Goal: Task Accomplishment & Management: Complete application form

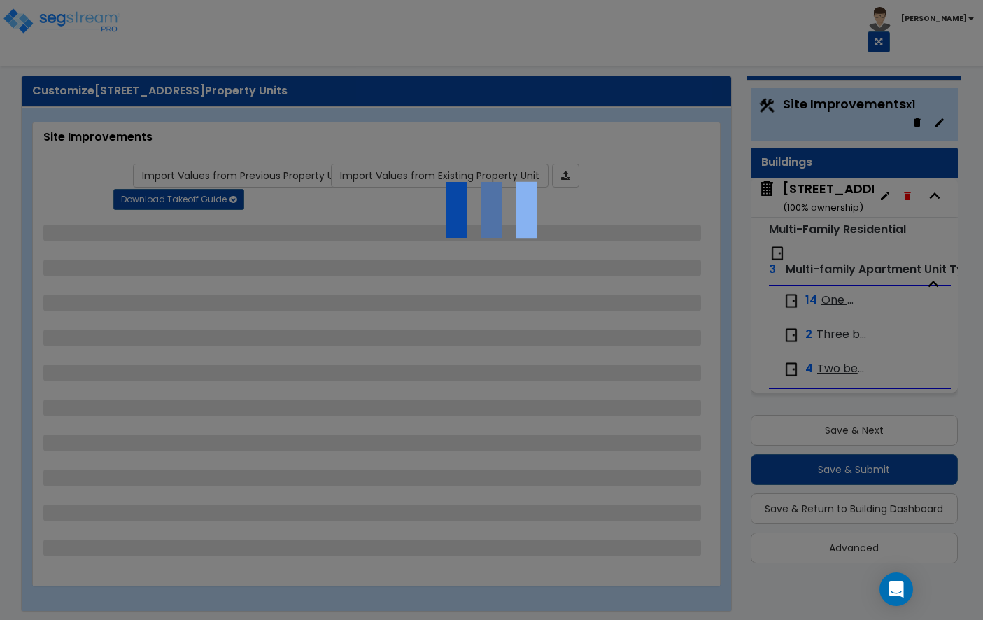
scroll to position [30, 0]
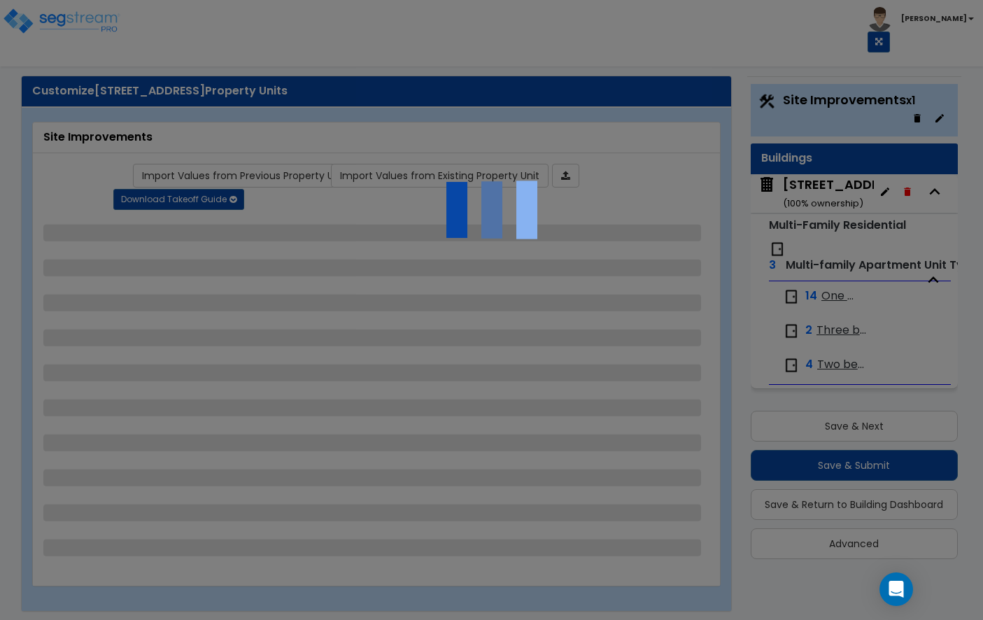
select select "2"
select select "1"
select select "2"
select select "3"
select select "2"
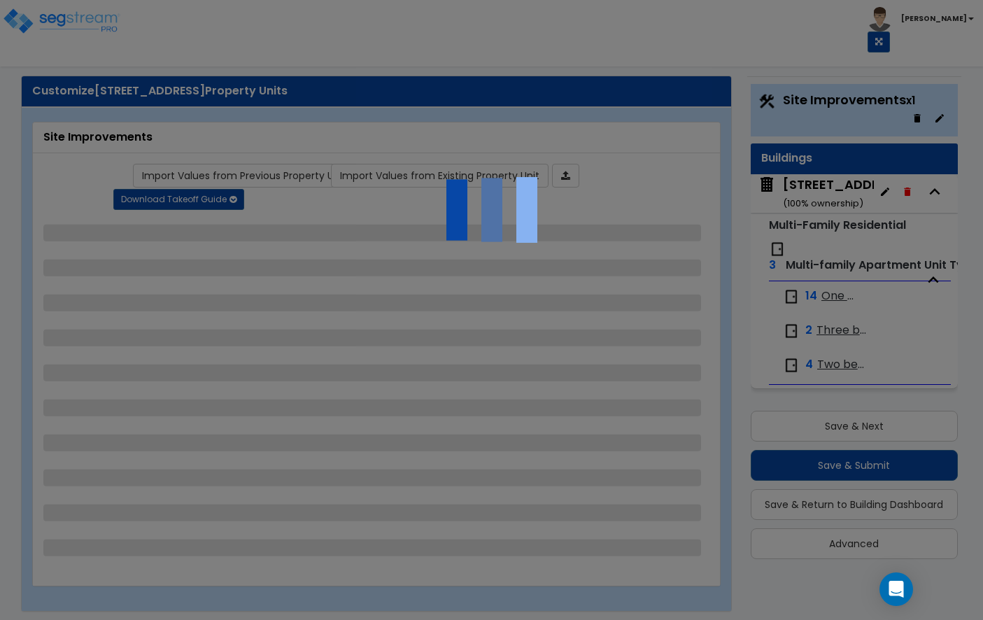
select select "1"
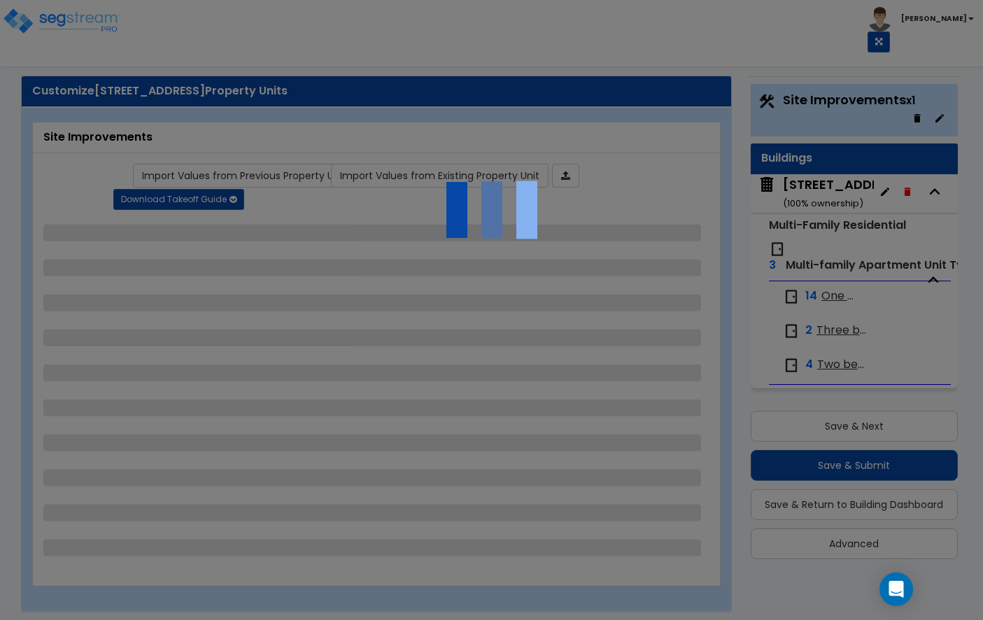
select select "1"
select select "2"
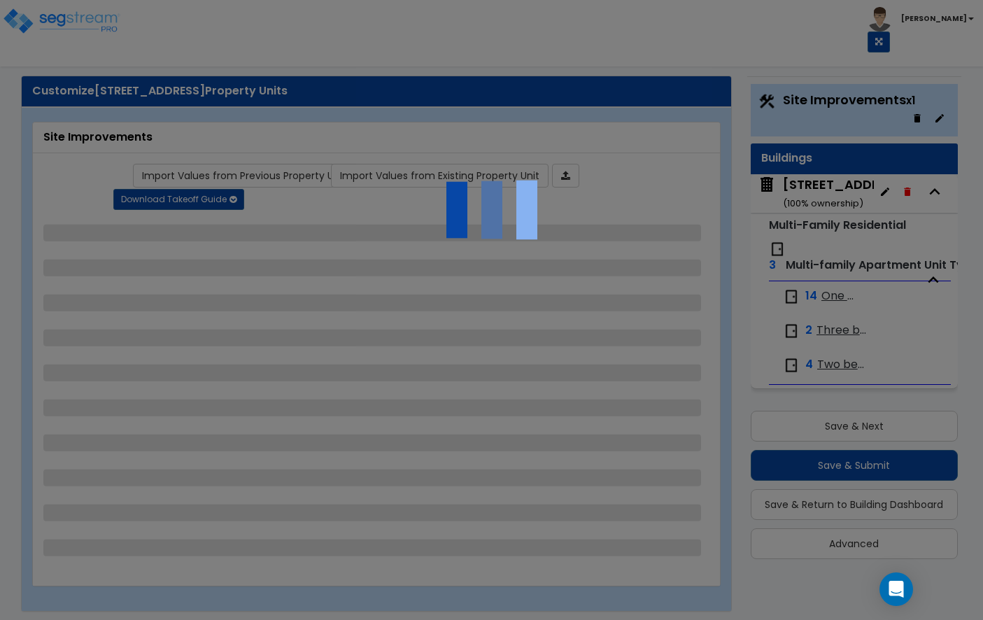
select select "2"
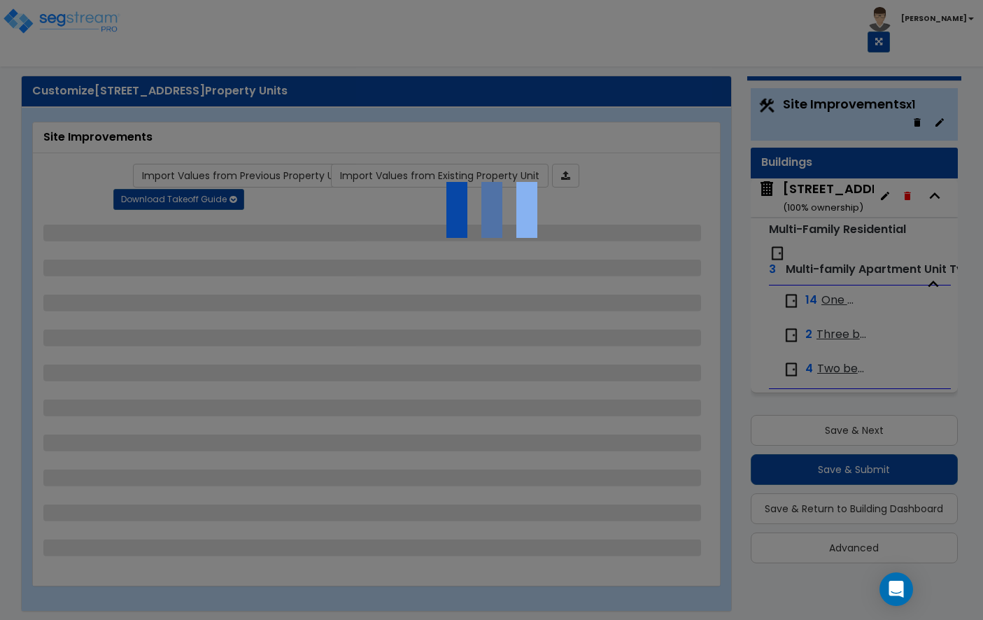
scroll to position [30, 0]
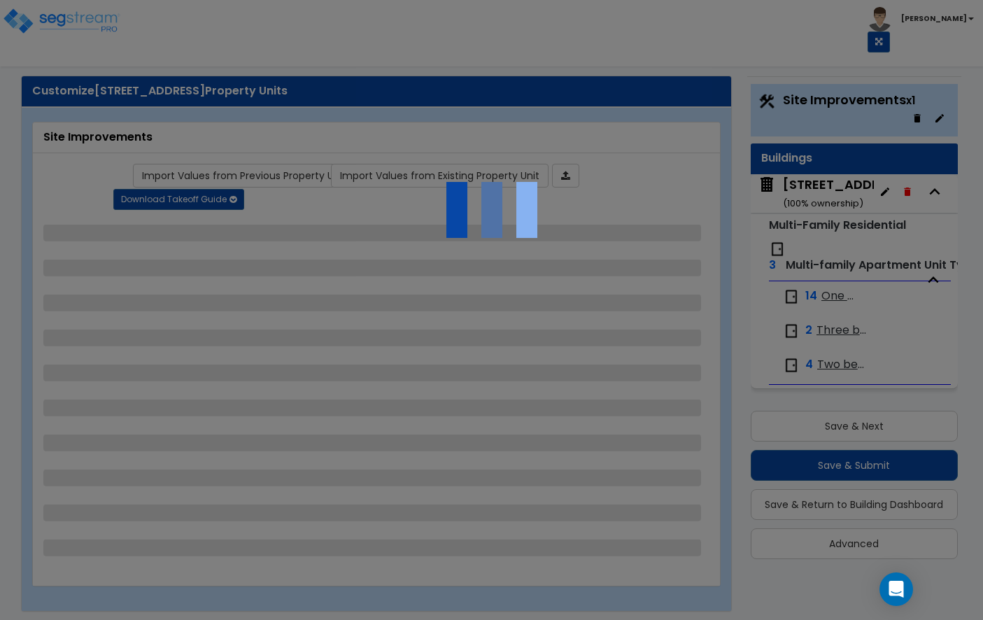
select select "2"
select select "1"
select select "2"
select select "3"
select select "2"
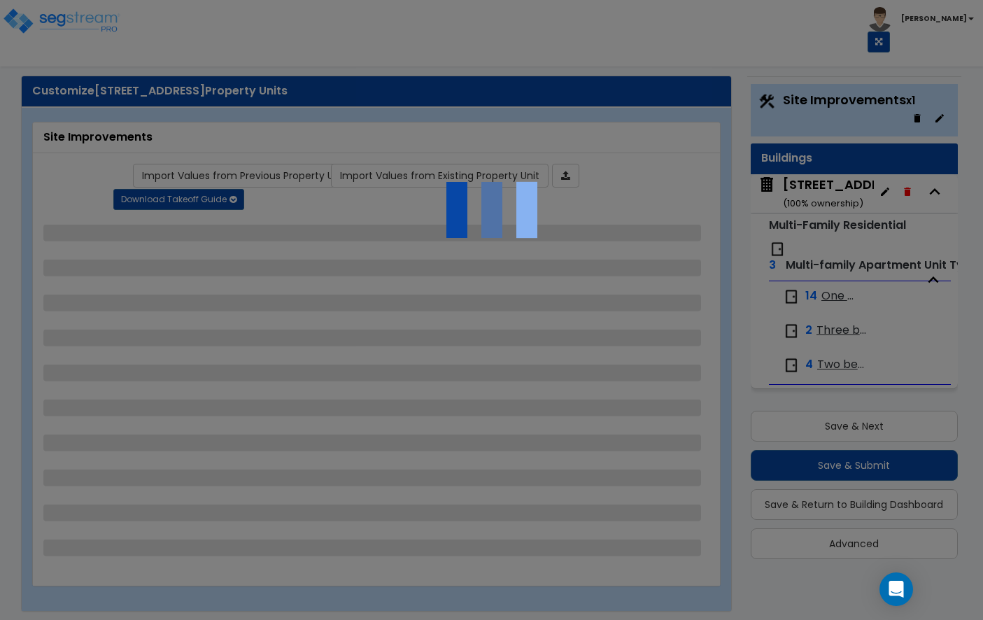
select select "1"
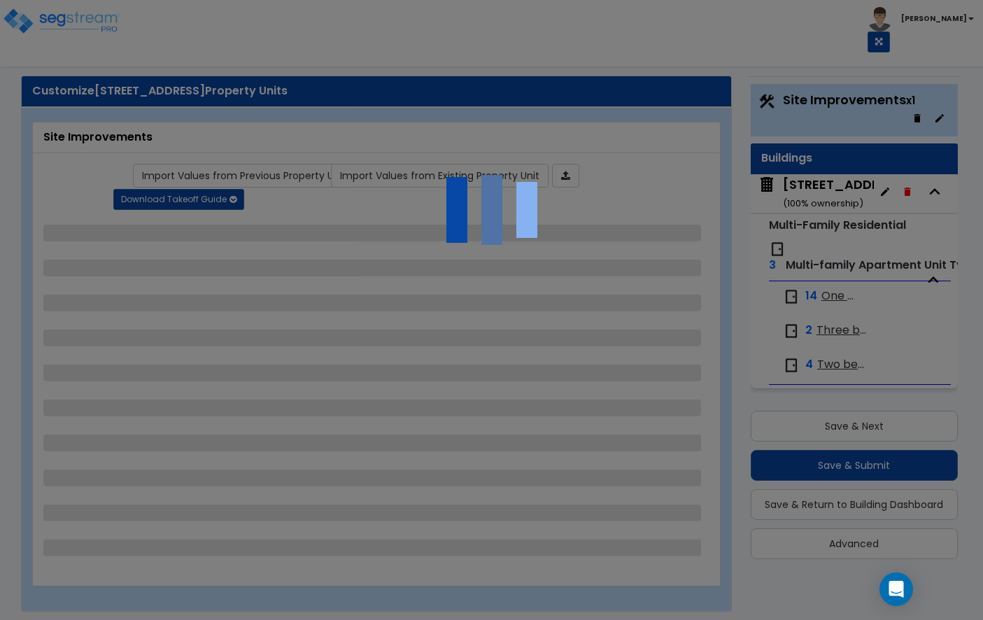
select select "1"
select select "2"
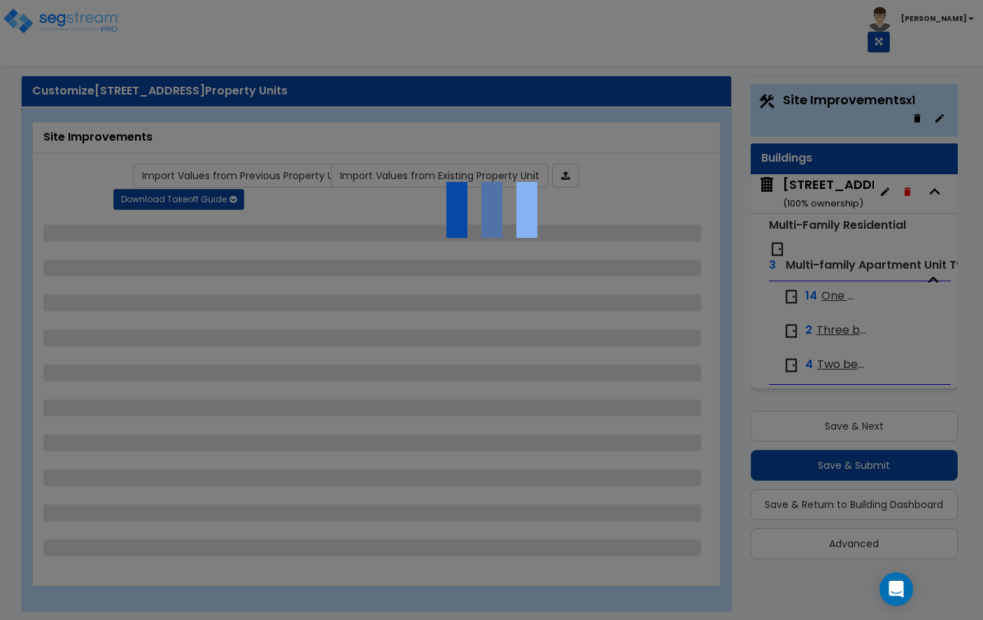
select select "2"
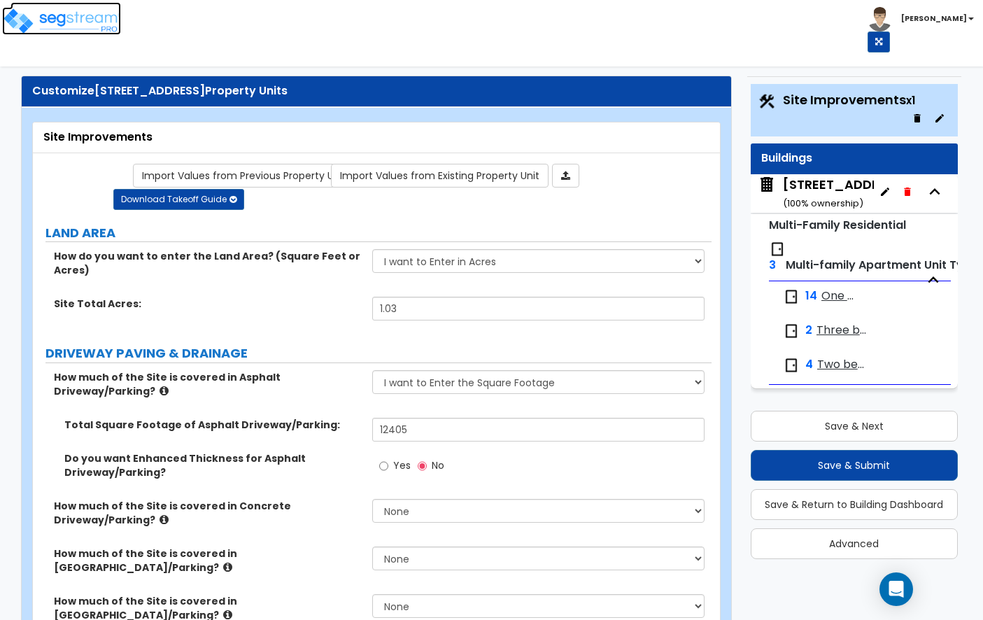
click at [102, 26] on img at bounding box center [61, 21] width 119 height 28
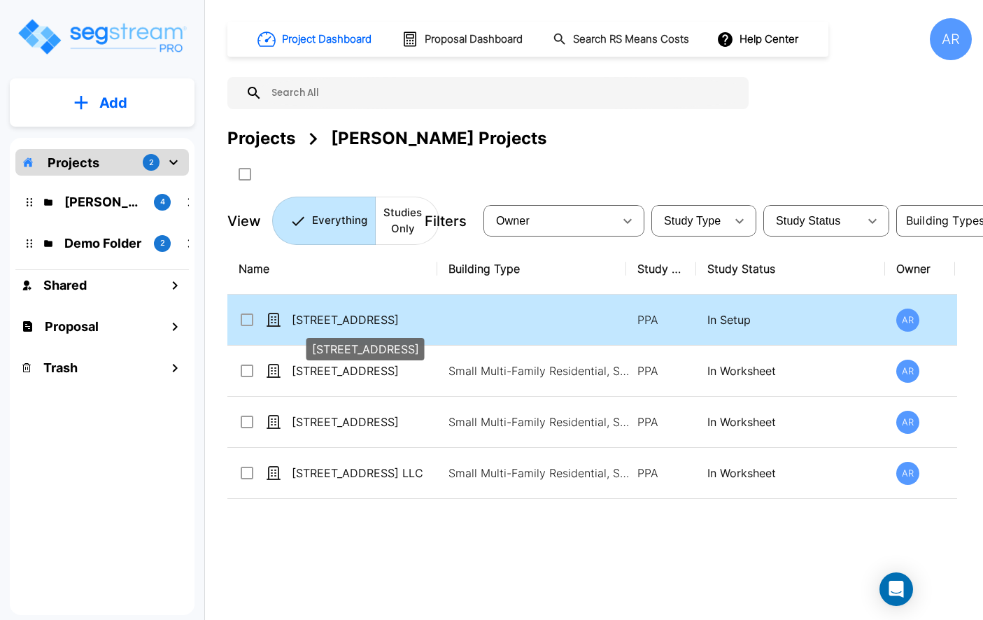
click at [368, 324] on p "[STREET_ADDRESS]" at bounding box center [362, 319] width 140 height 17
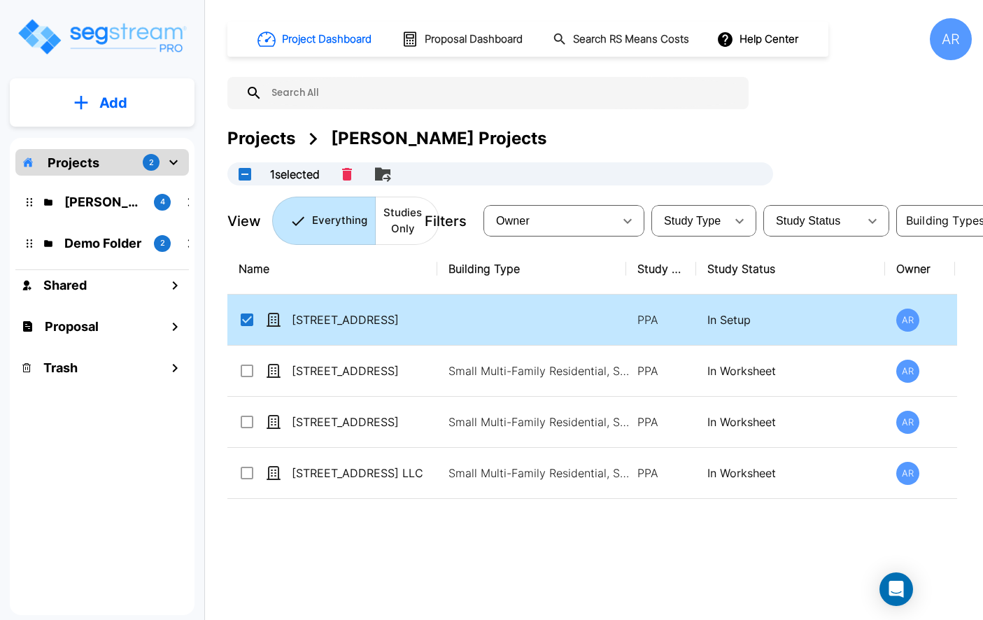
click at [342, 301] on td "[STREET_ADDRESS]" at bounding box center [332, 319] width 210 height 51
checkbox input "false"
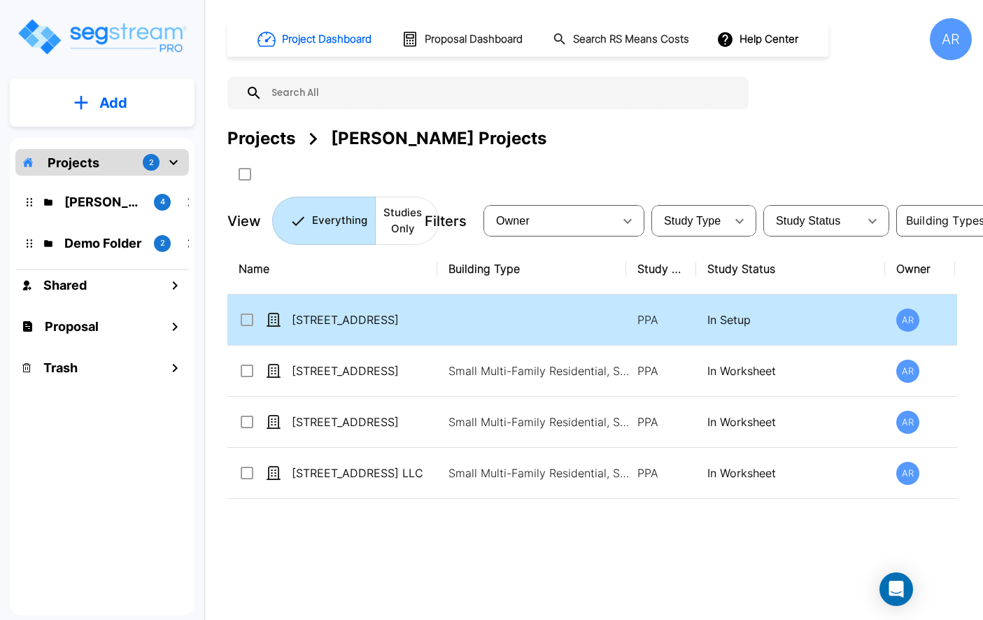
click at [342, 301] on td "[STREET_ADDRESS]" at bounding box center [332, 319] width 210 height 51
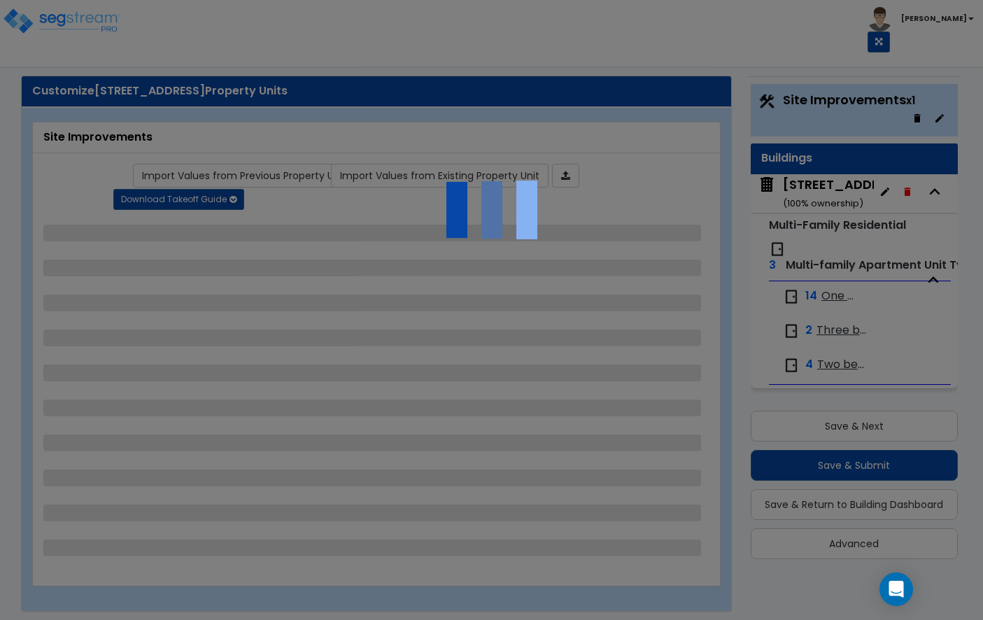
scroll to position [19, 0]
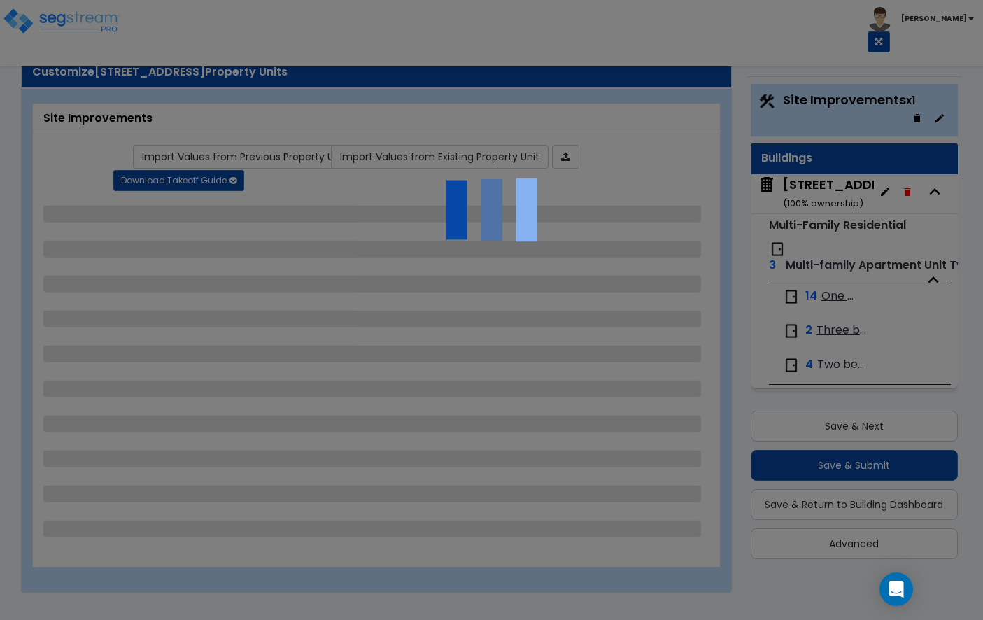
select select "2"
select select "1"
select select "2"
select select "3"
select select "2"
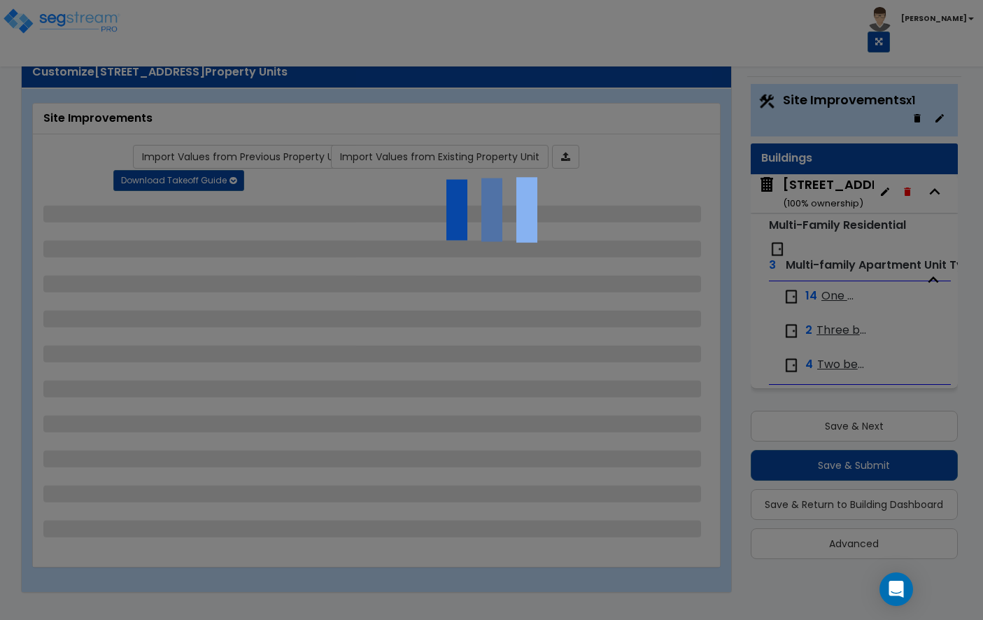
select select "1"
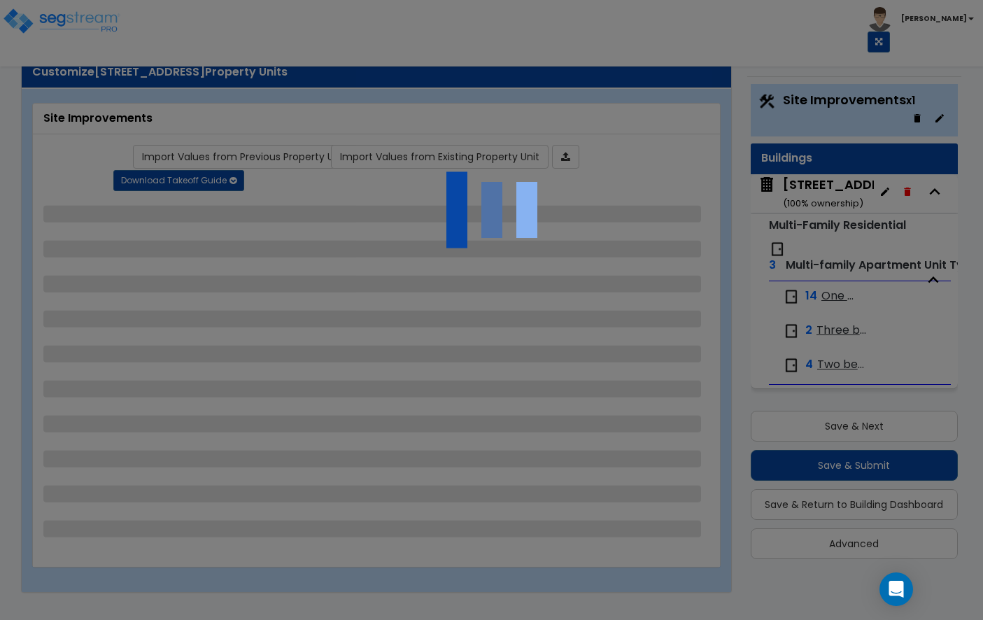
select select "1"
select select "2"
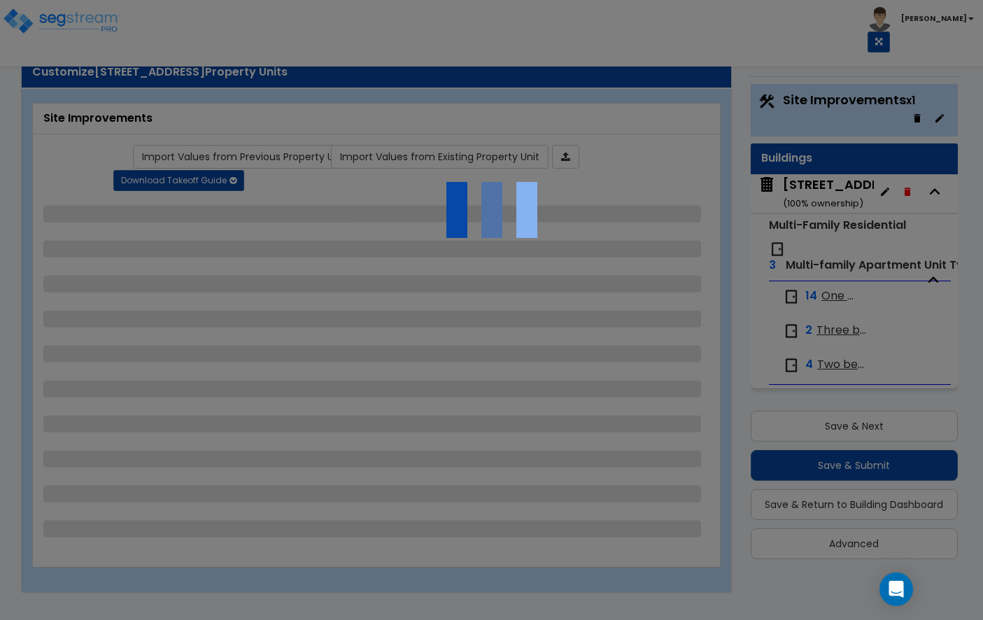
select select "2"
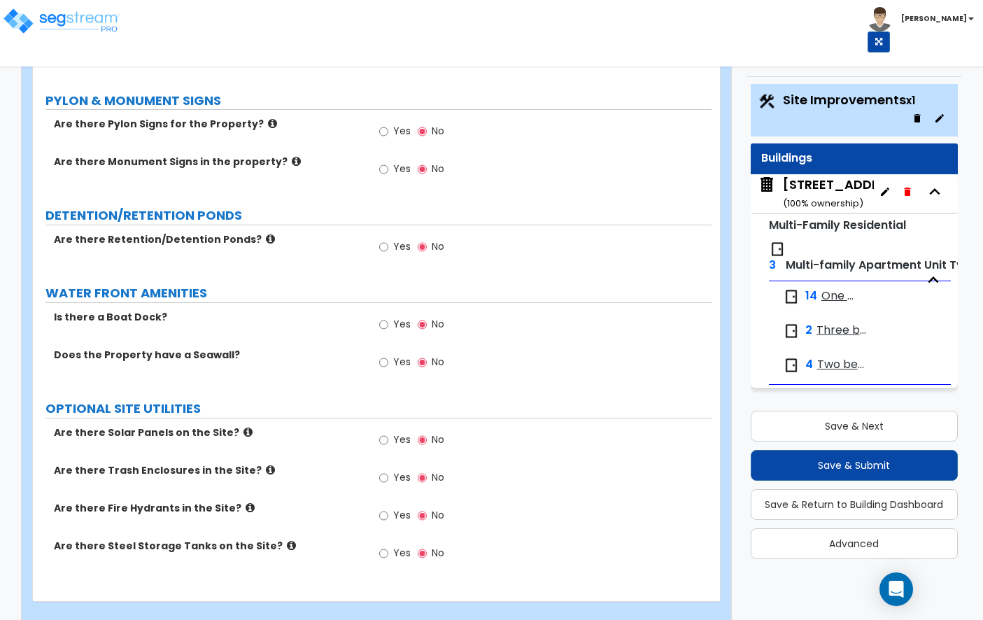
scroll to position [4542, 0]
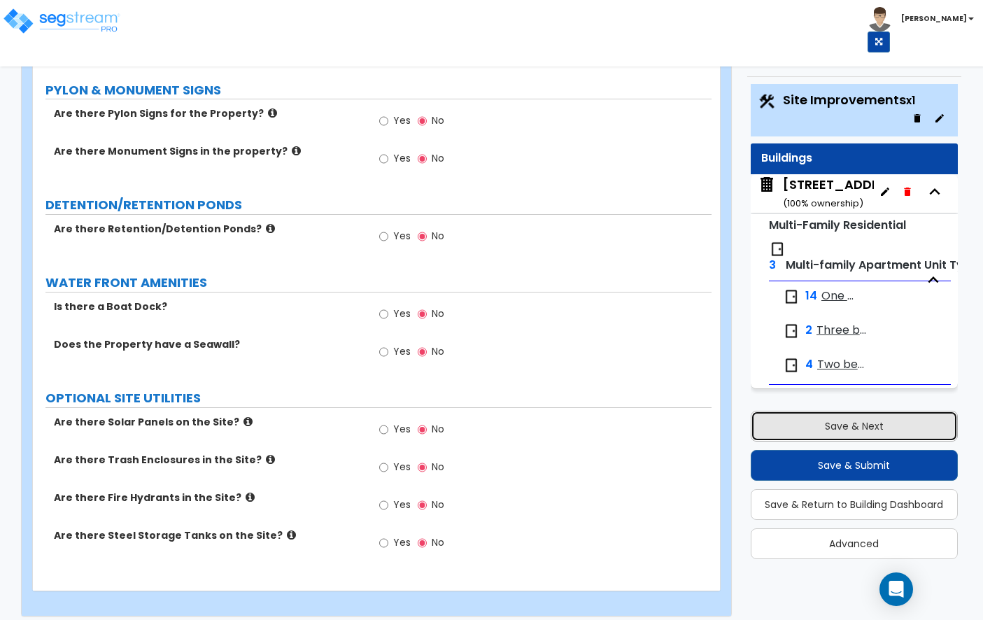
click at [822, 419] on button "Save & Next" at bounding box center [853, 426] width 207 height 31
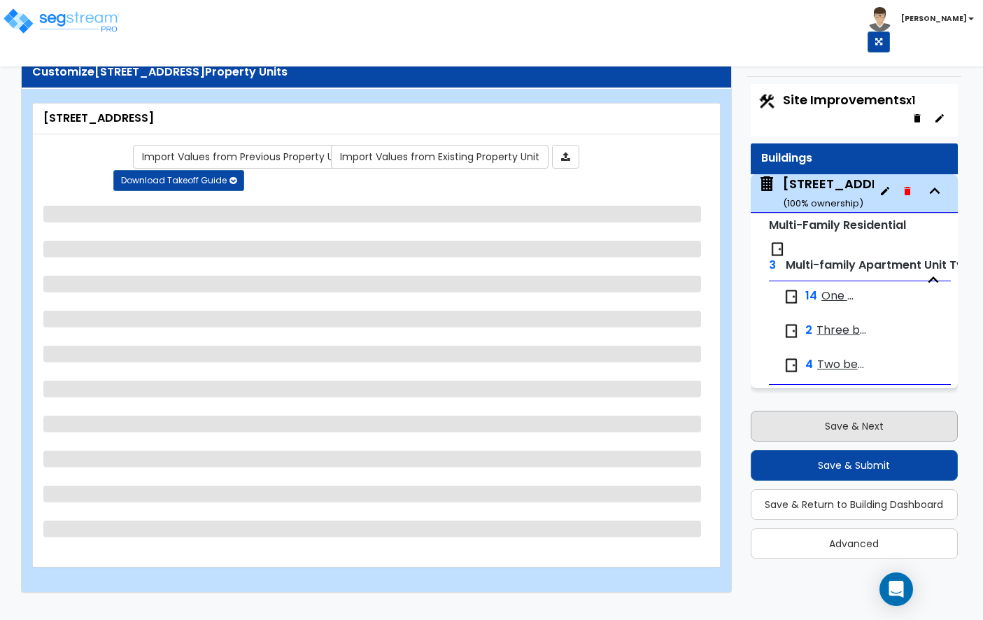
scroll to position [1, 0]
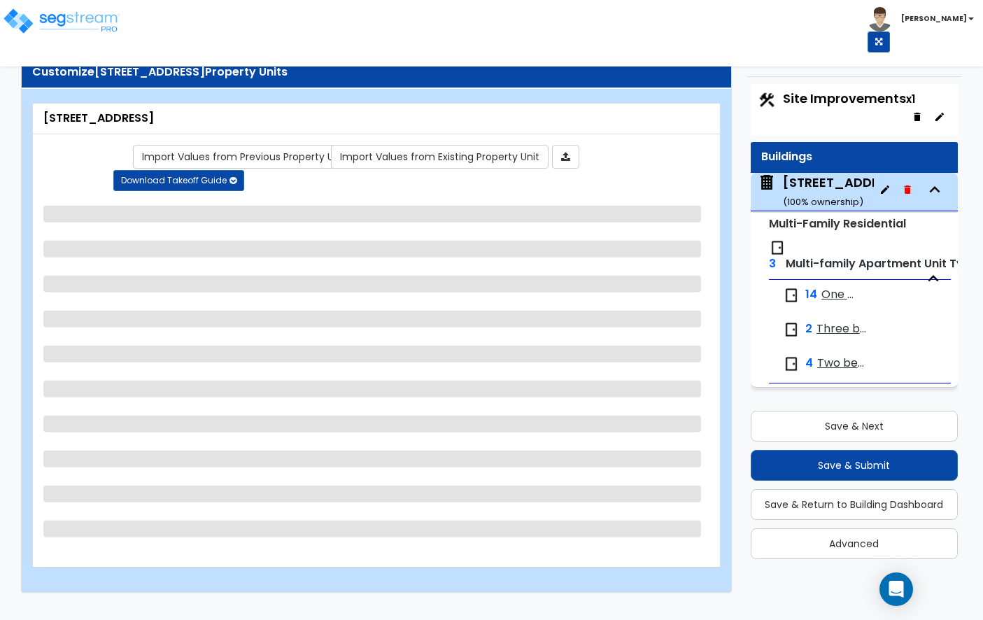
select select "2"
select select "7"
select select "1"
select select "4"
select select "1"
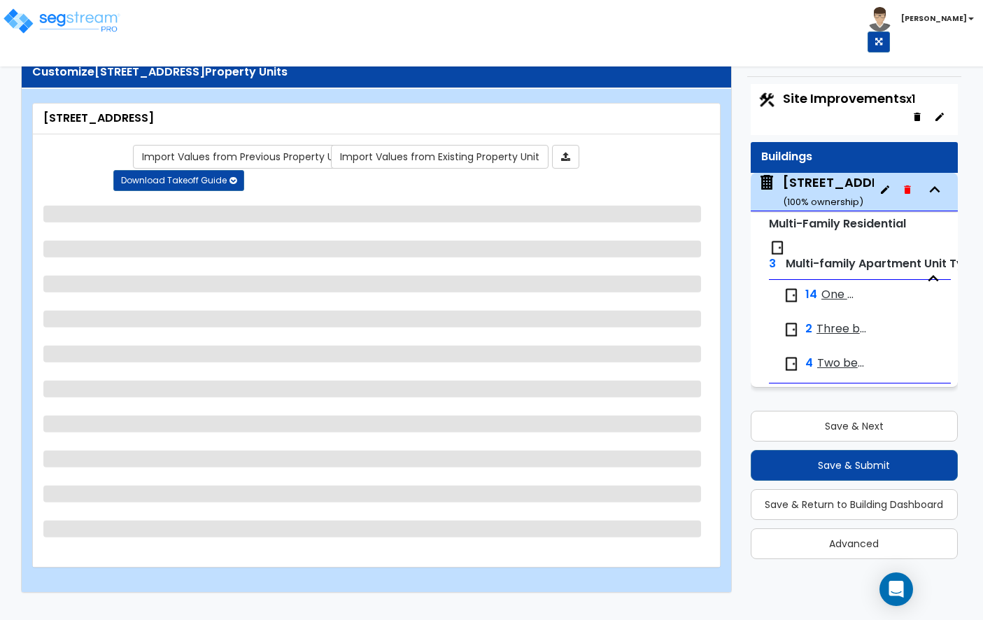
select select "2"
select select "1"
select select "3"
select select "1"
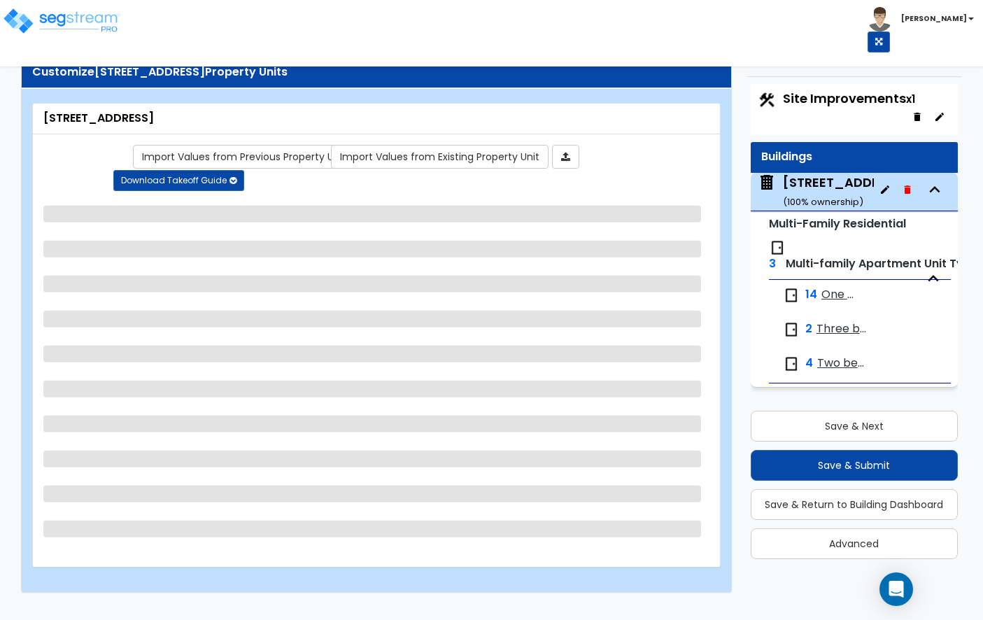
select select "1"
select select "4"
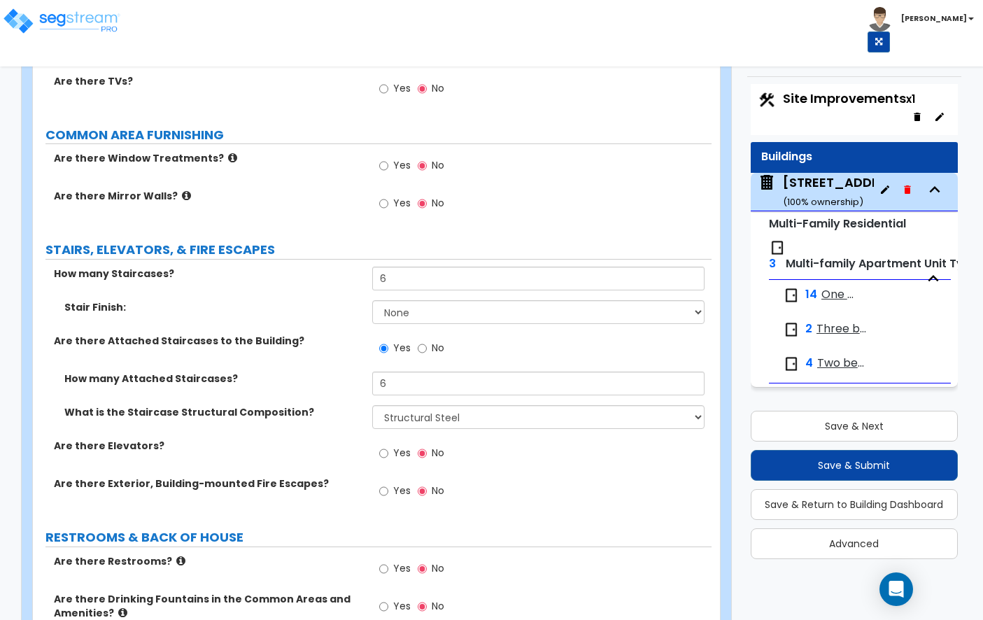
scroll to position [3459, 0]
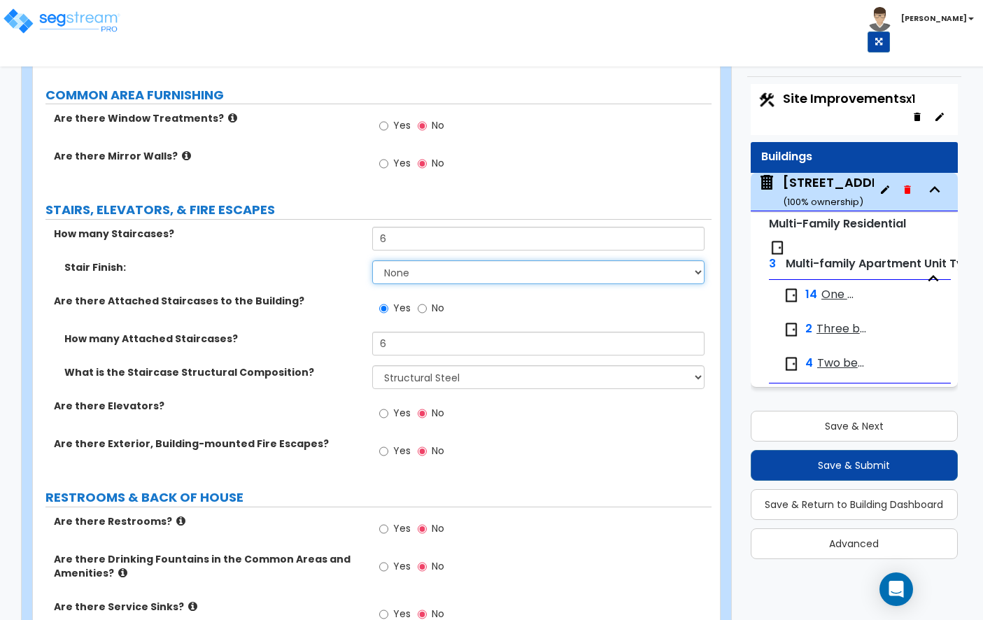
click at [413, 269] on select "None Tile Wood Laminate VCT Sheet Carpet Sheet Vinyl Carpet Tile" at bounding box center [538, 272] width 332 height 24
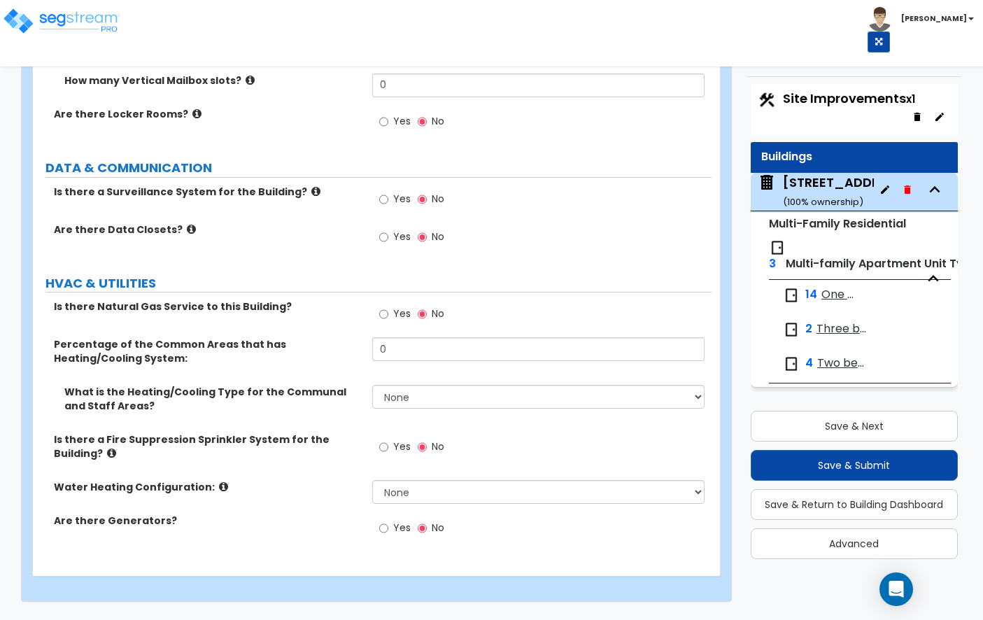
scroll to position [4167, 0]
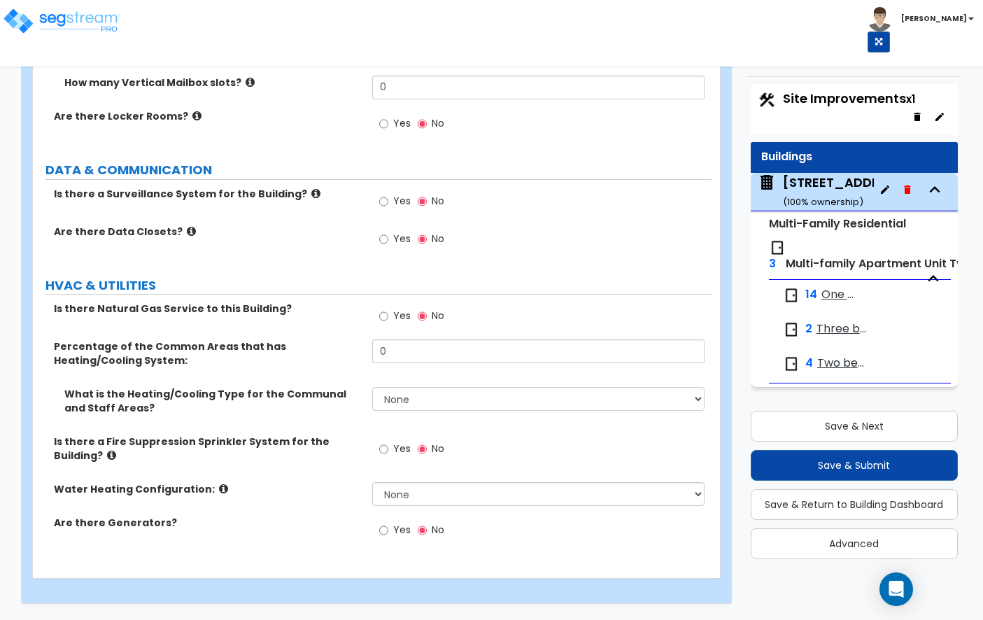
click at [320, 213] on div "Is there a Surveillance System for the Building? Yes No" at bounding box center [372, 206] width 678 height 38
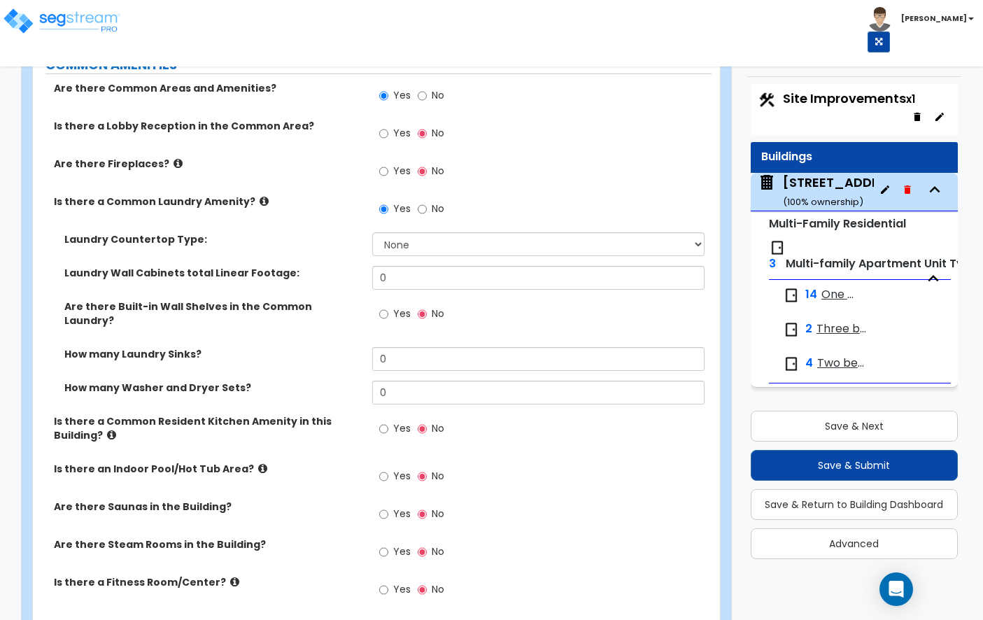
scroll to position [2322, 0]
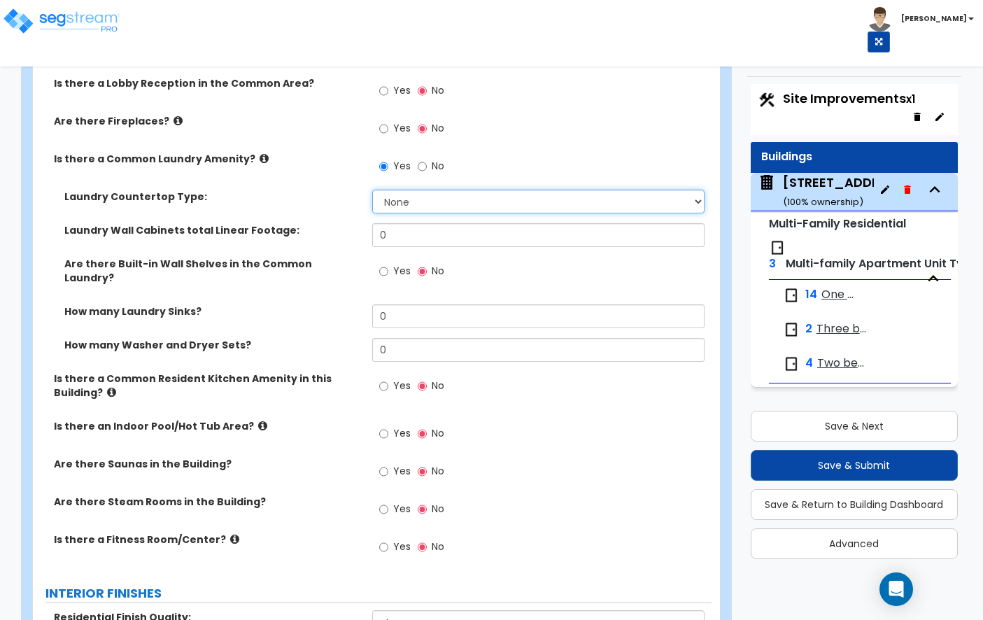
click at [415, 204] on select "None Plastic Laminate Solid Surface Stone Quartz Marble Tile Wood Stainless Ste…" at bounding box center [538, 202] width 332 height 24
select select "2"
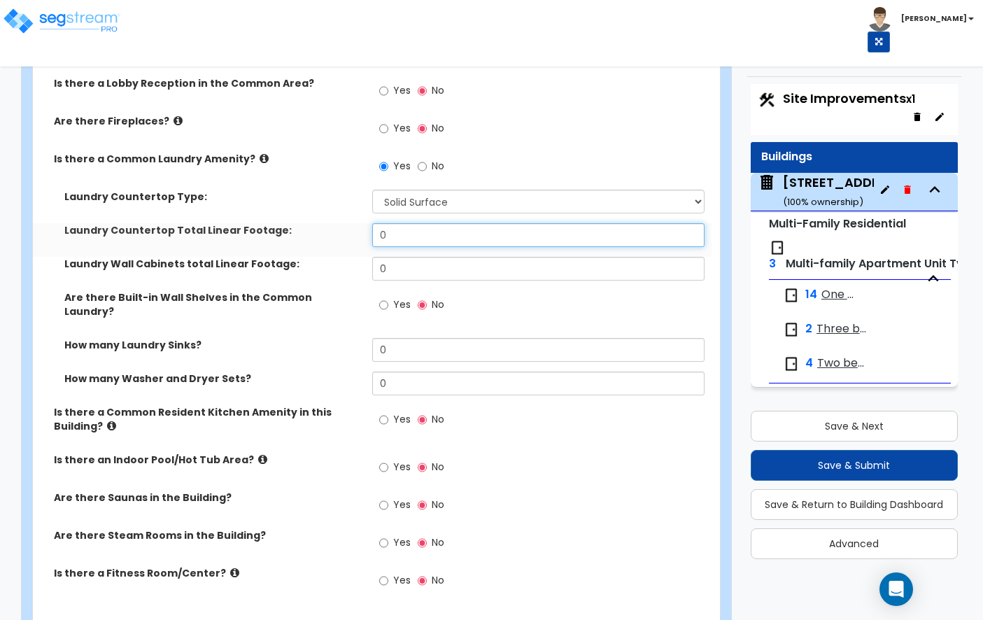
click at [457, 244] on input "0" at bounding box center [538, 235] width 332 height 24
type input "10"
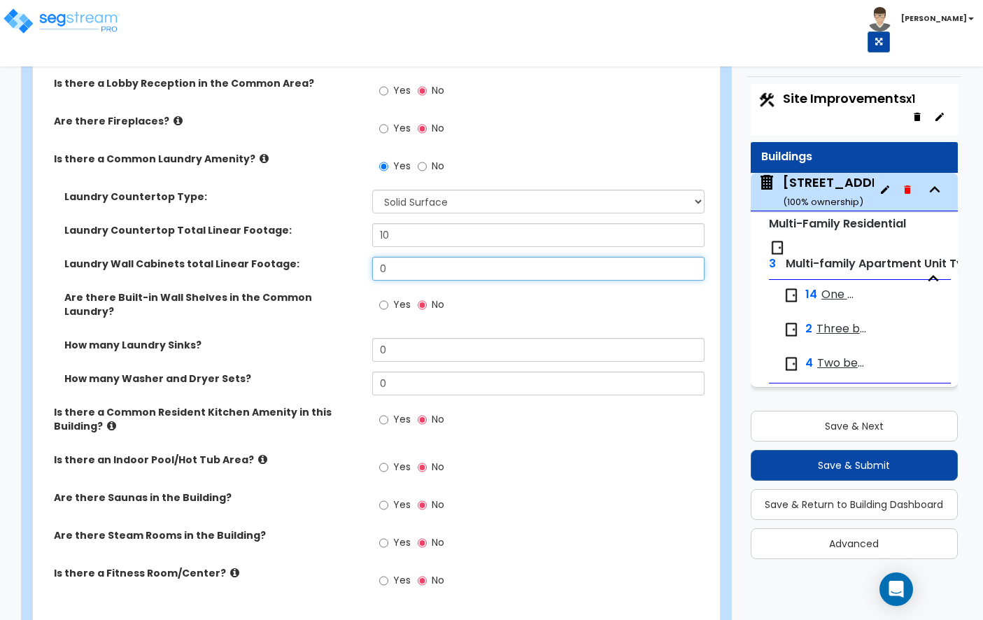
click at [520, 264] on input "0" at bounding box center [538, 269] width 332 height 24
type input "0"
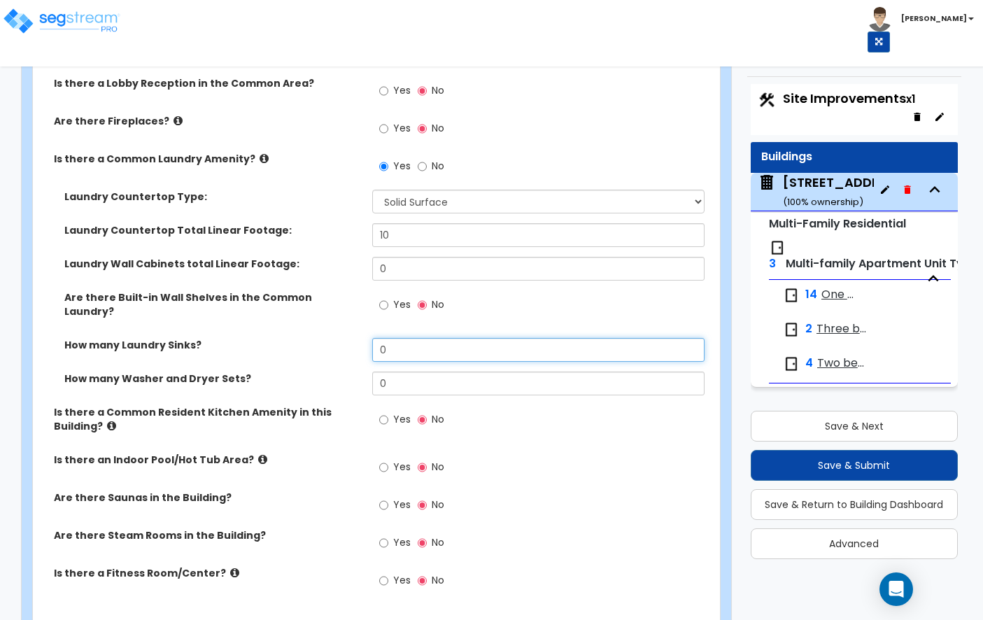
click at [444, 344] on input "0" at bounding box center [538, 350] width 332 height 24
type input "1"
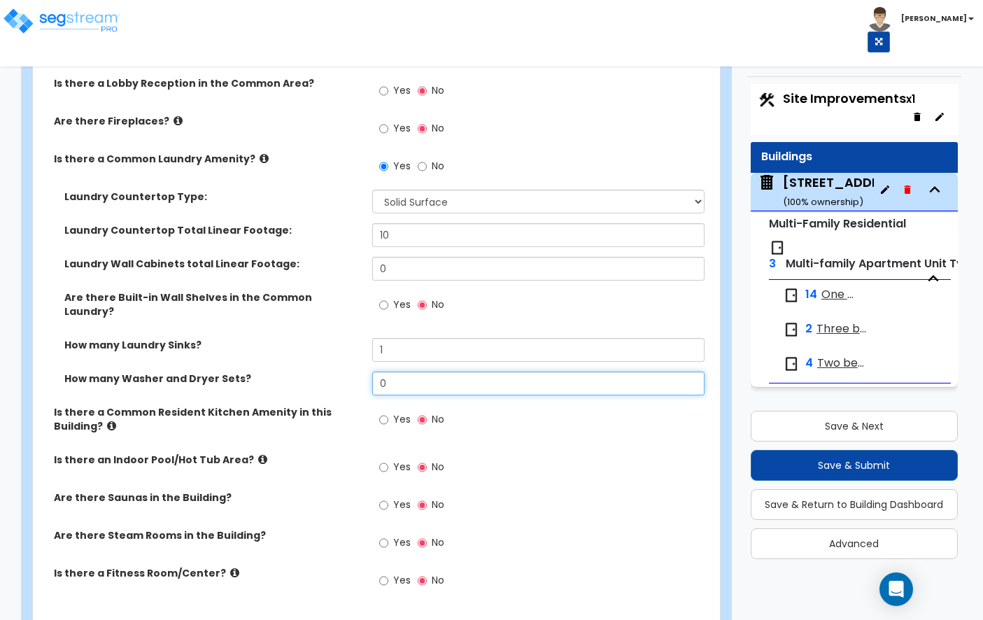
click at [431, 374] on input "0" at bounding box center [538, 383] width 332 height 24
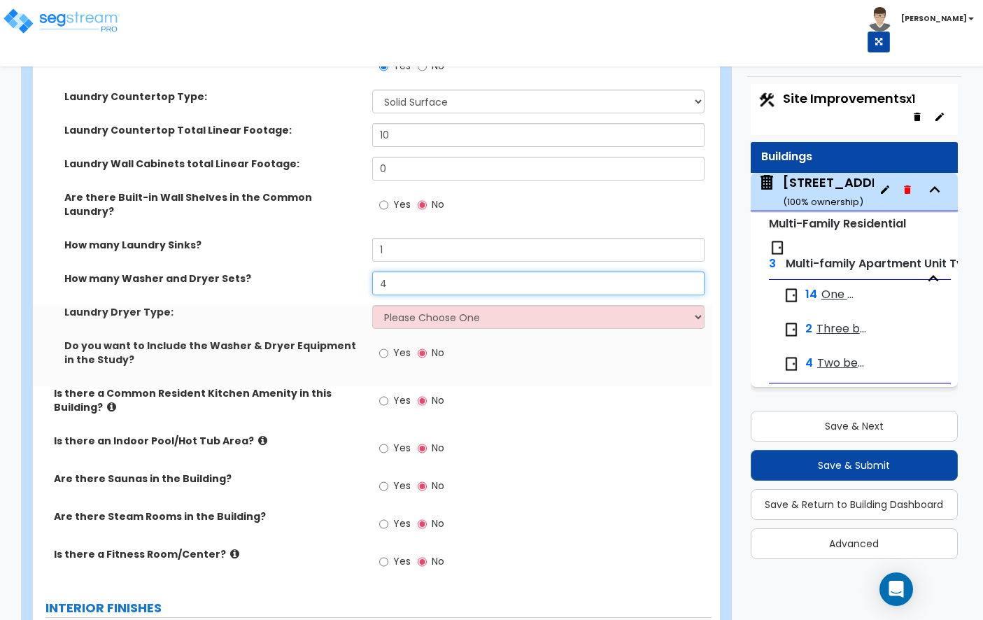
scroll to position [2424, 0]
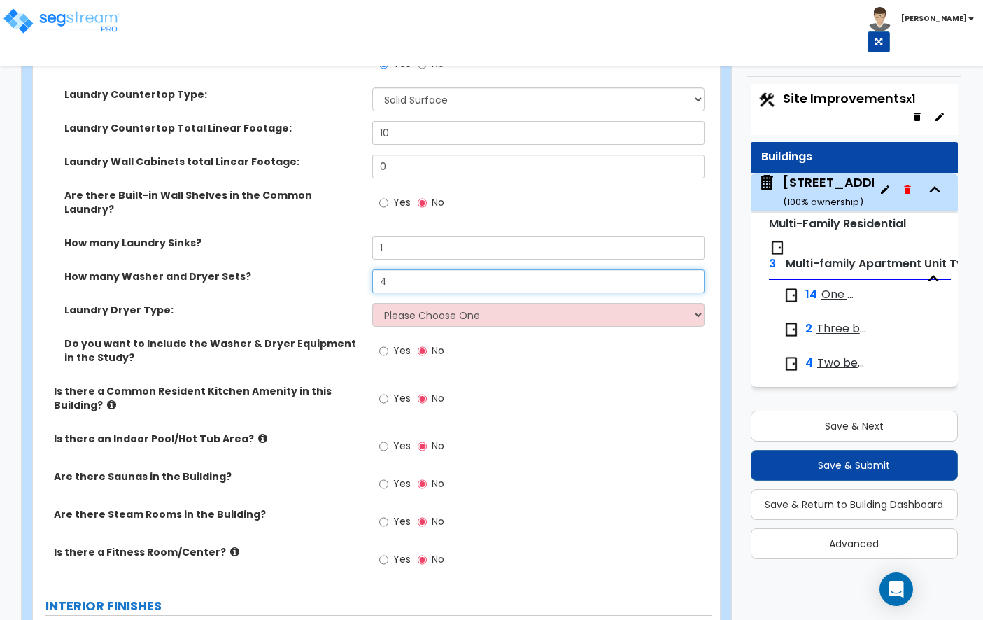
type input "4"
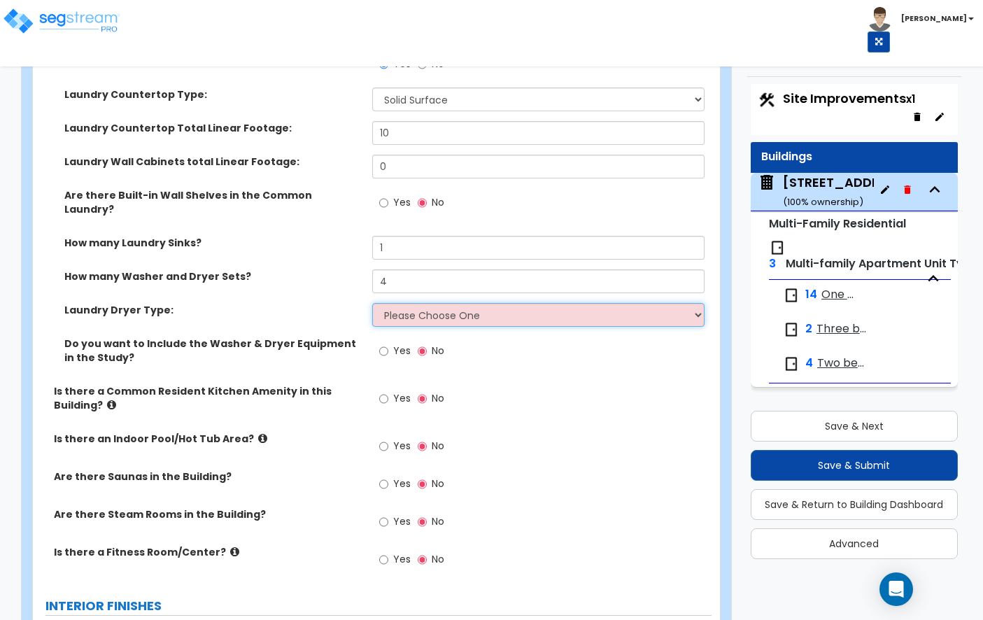
click at [425, 306] on select "Please Choose One Gas Electric" at bounding box center [538, 315] width 332 height 24
select select "2"
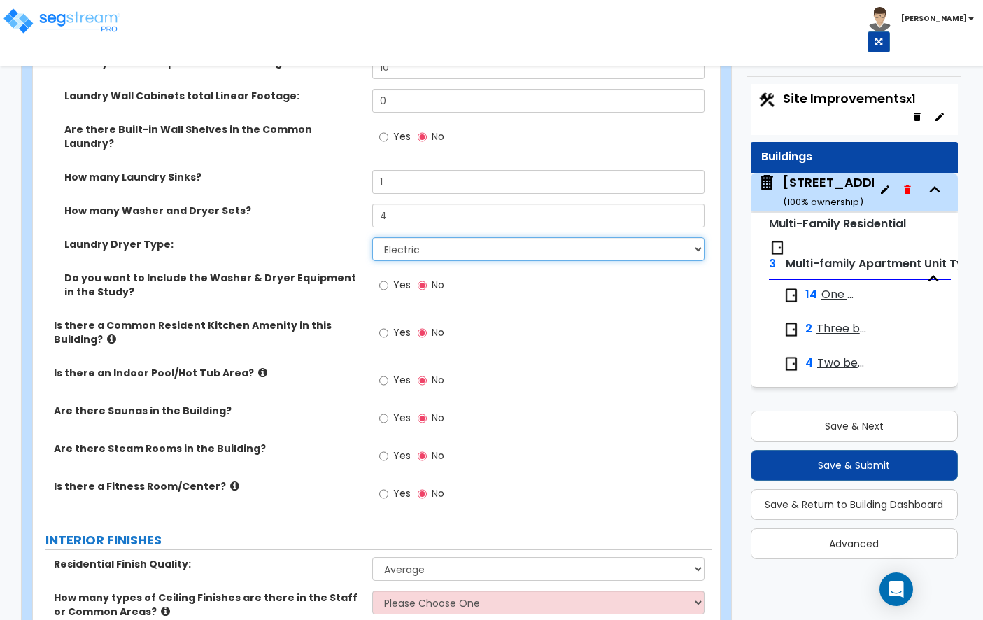
scroll to position [2495, 0]
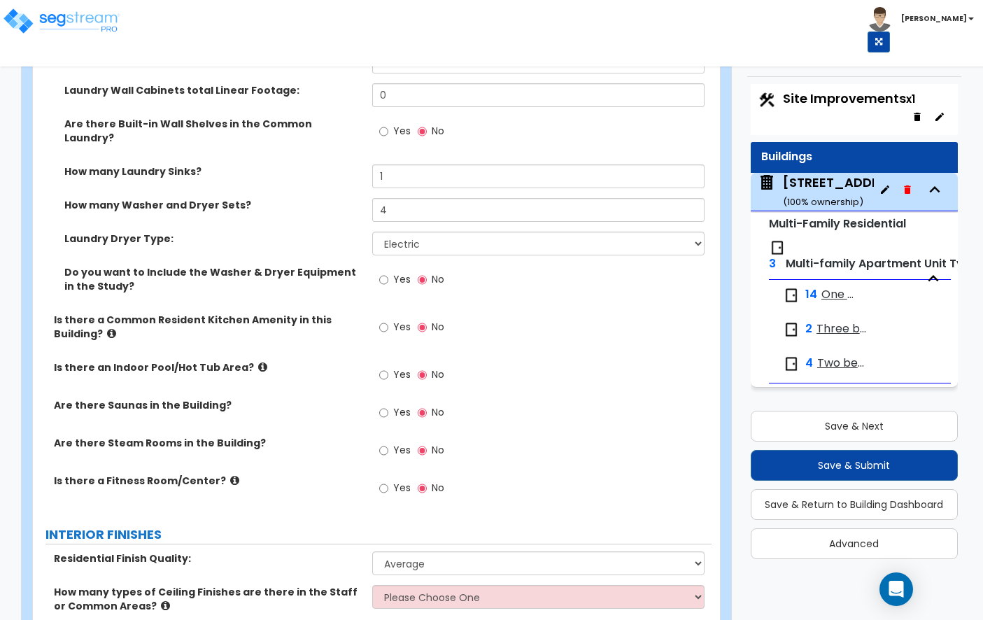
click at [388, 269] on label "Yes" at bounding box center [394, 281] width 31 height 24
click at [388, 272] on input "Yes" at bounding box center [383, 279] width 9 height 15
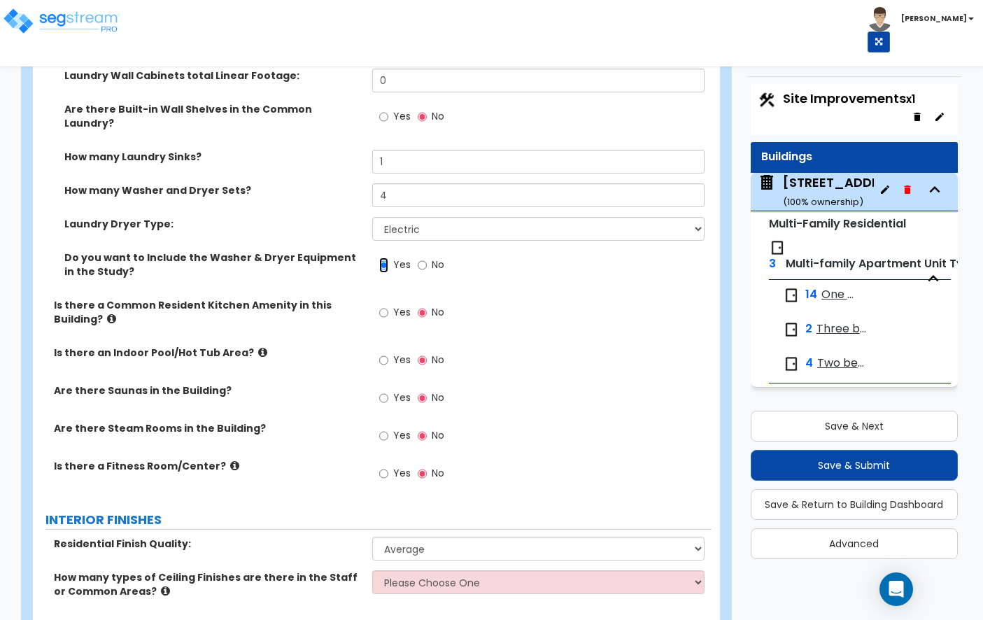
scroll to position [2516, 0]
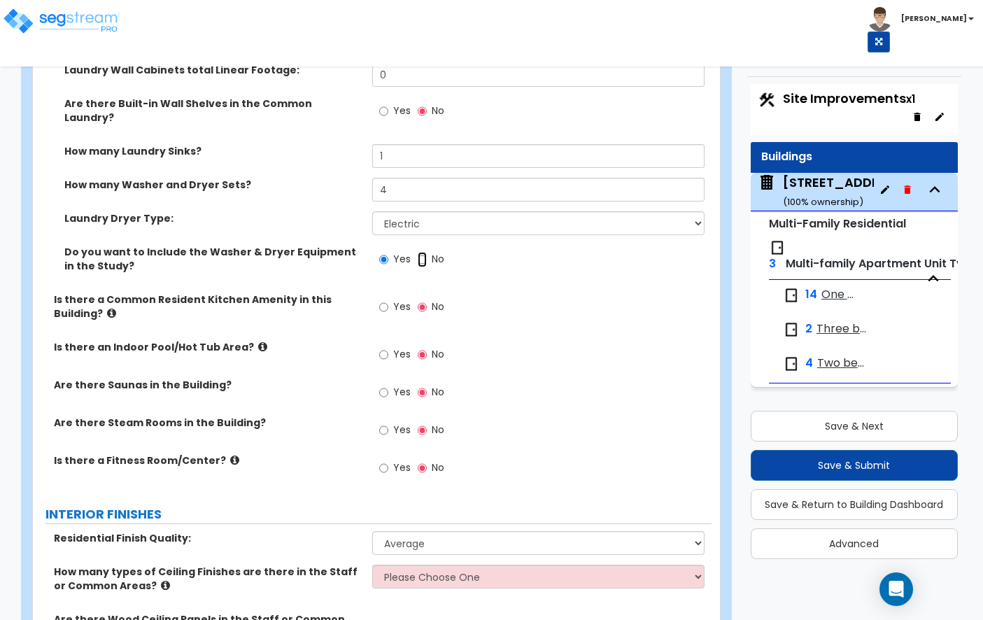
click at [422, 252] on input "No" at bounding box center [422, 259] width 9 height 15
radio input "false"
radio input "true"
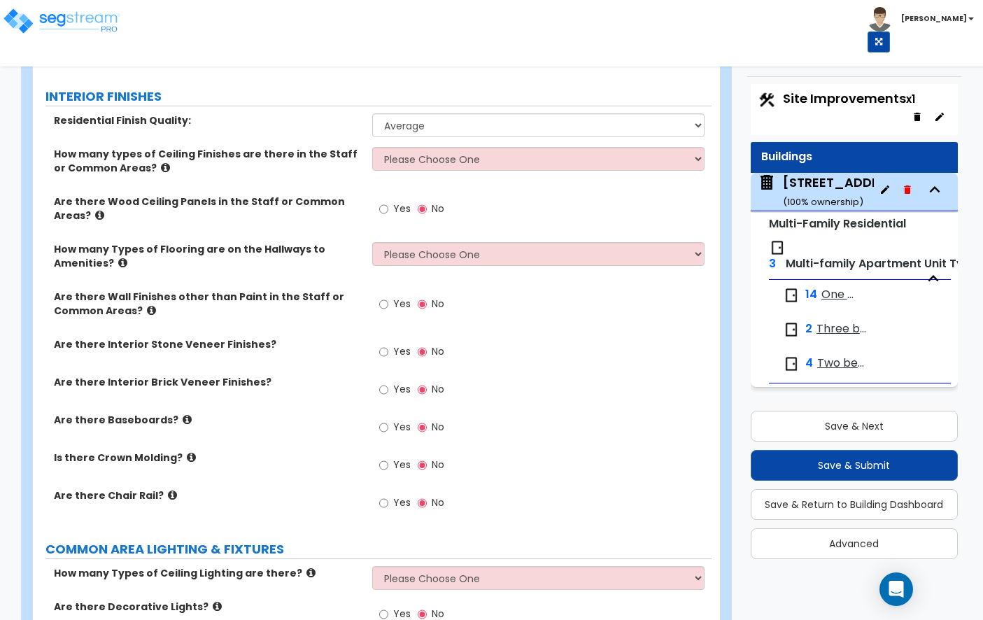
scroll to position [2922, 0]
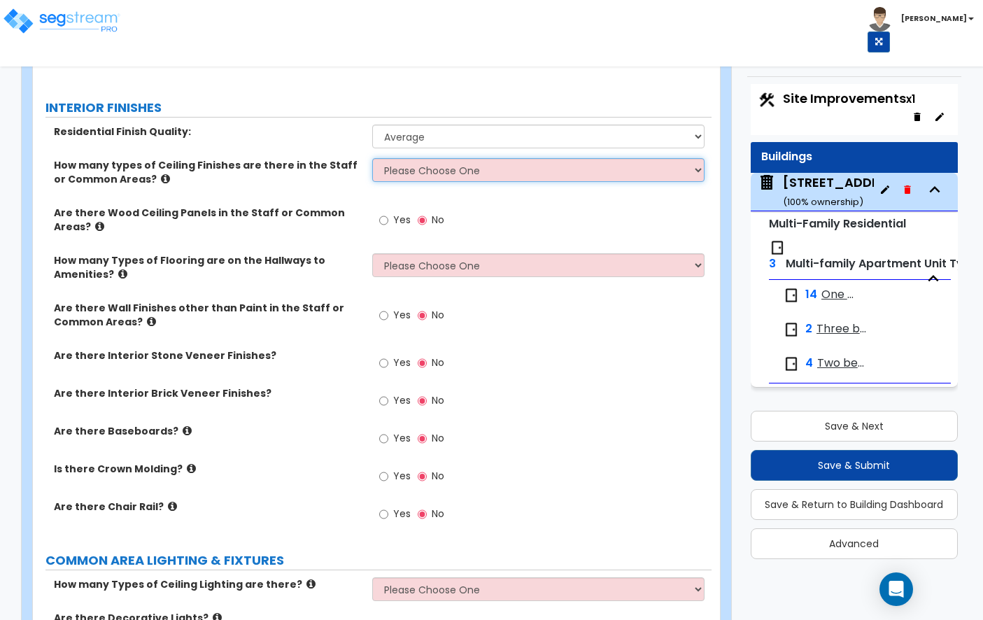
click at [407, 171] on select "Please Choose One 1 2 3" at bounding box center [538, 170] width 332 height 24
select select "1"
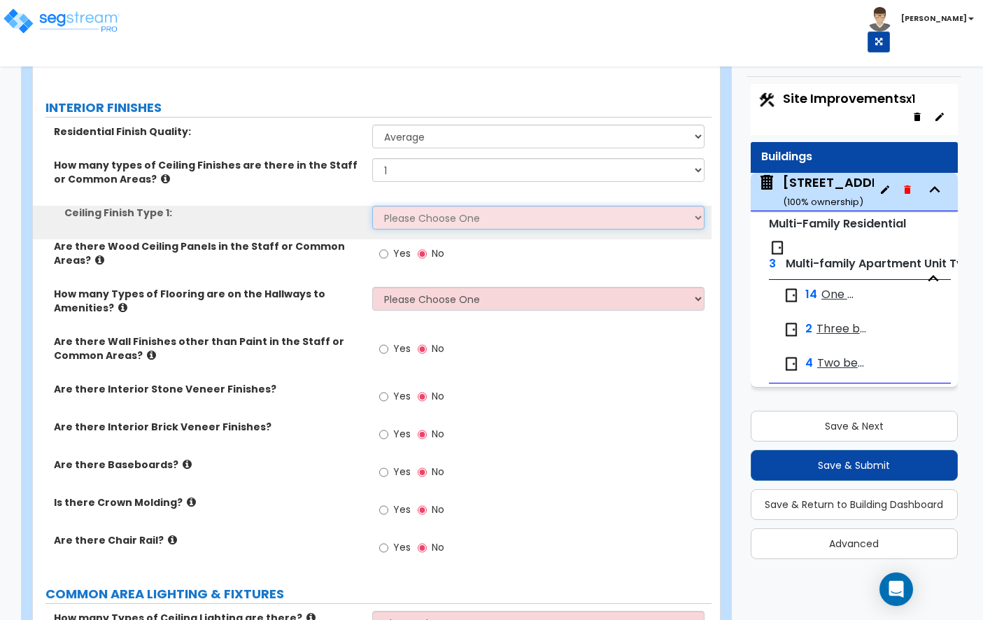
click at [381, 209] on select "Please Choose One Drop Ceiling Drywall Ceiling Open Ceiling" at bounding box center [538, 218] width 332 height 24
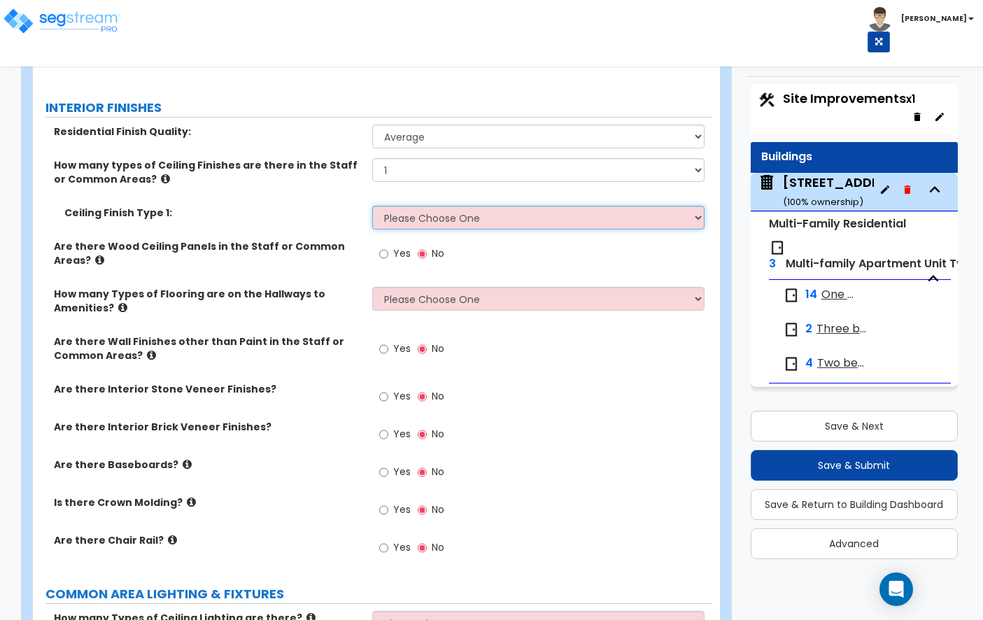
select select "2"
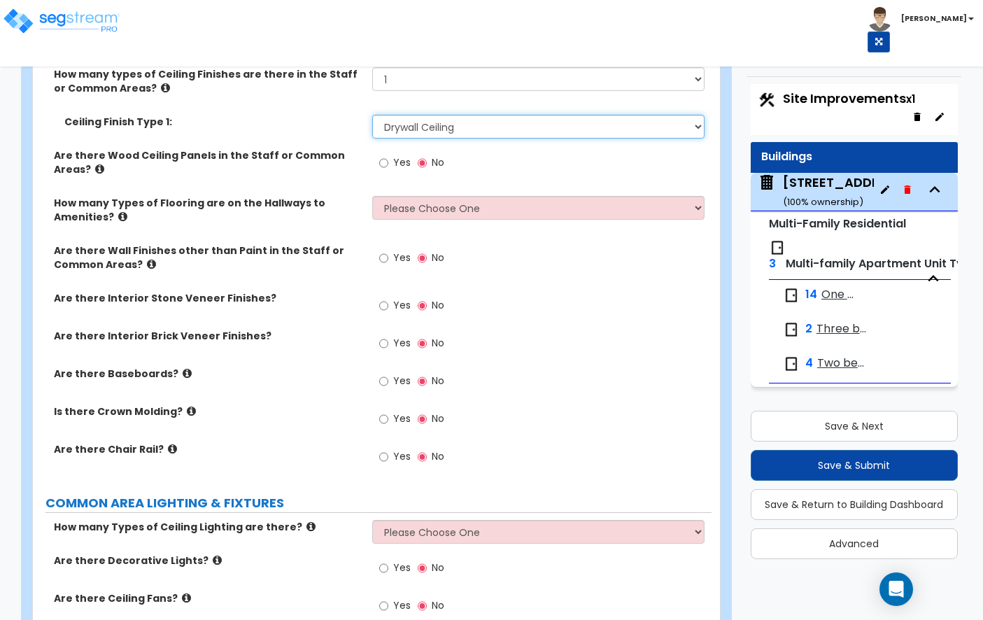
scroll to position [3031, 0]
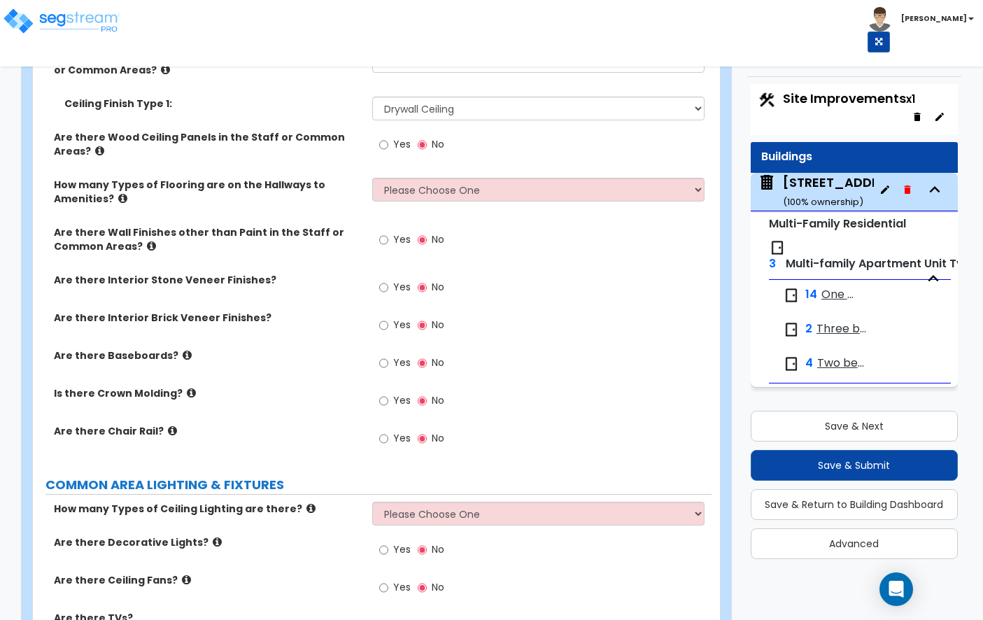
click at [422, 197] on div "How many Types of Flooring are on the Hallways to Amenities? Please Choose One …" at bounding box center [372, 202] width 678 height 48
click at [416, 182] on select "Please Choose One 1 2 3" at bounding box center [538, 190] width 332 height 24
select select "1"
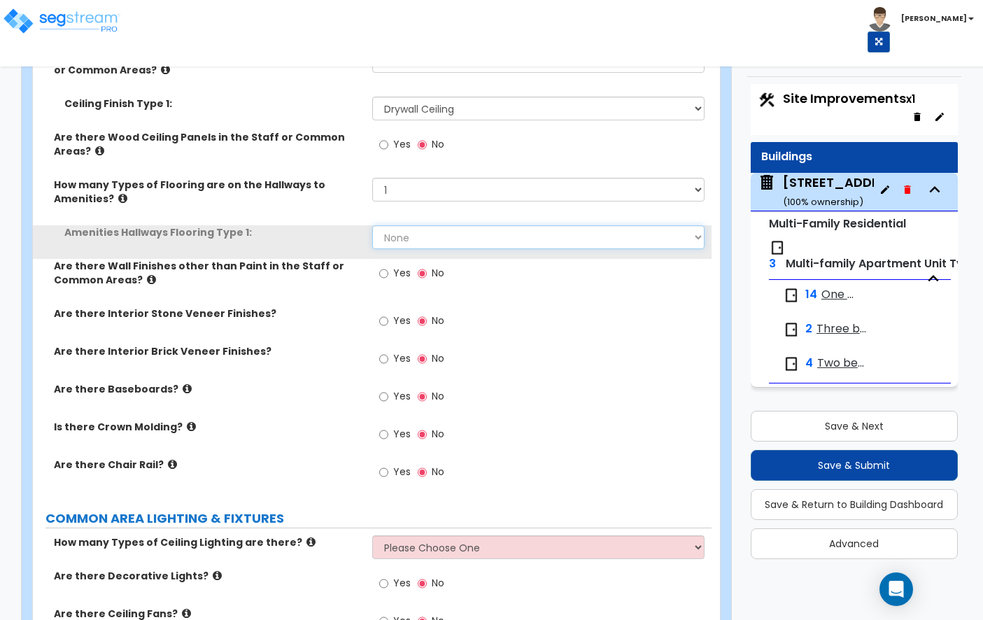
click at [399, 225] on select "None Tile Flooring Hardwood Flooring Resilient Laminate Flooring VCT Flooring S…" at bounding box center [538, 237] width 332 height 24
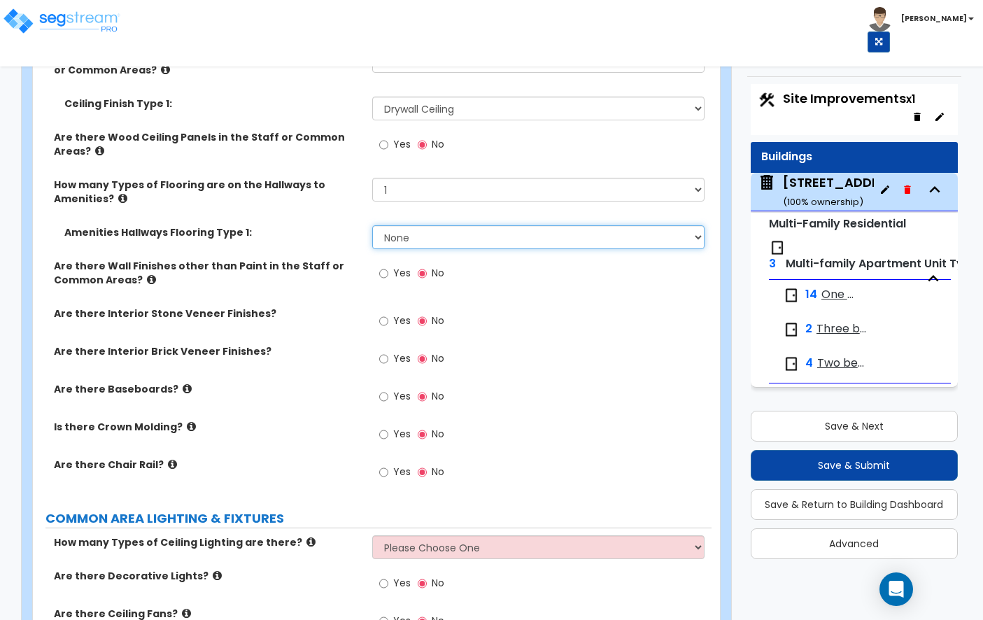
select select "7"
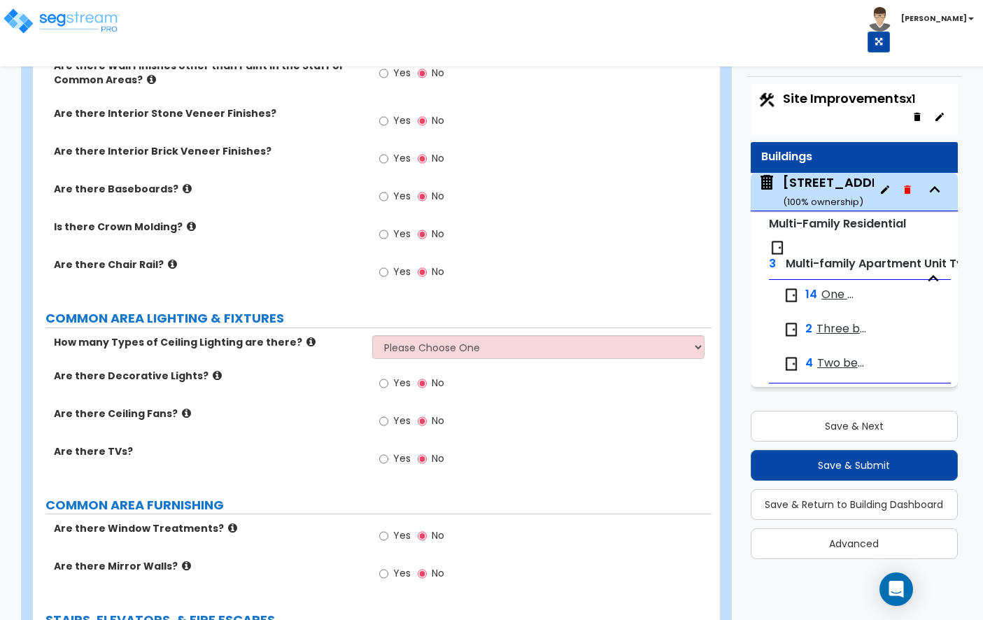
scroll to position [3232, 0]
click at [372, 183] on div "Yes No" at bounding box center [411, 197] width 79 height 32
click at [376, 183] on div "Yes No" at bounding box center [411, 197] width 79 height 32
click at [387, 188] on input "Yes" at bounding box center [383, 195] width 9 height 15
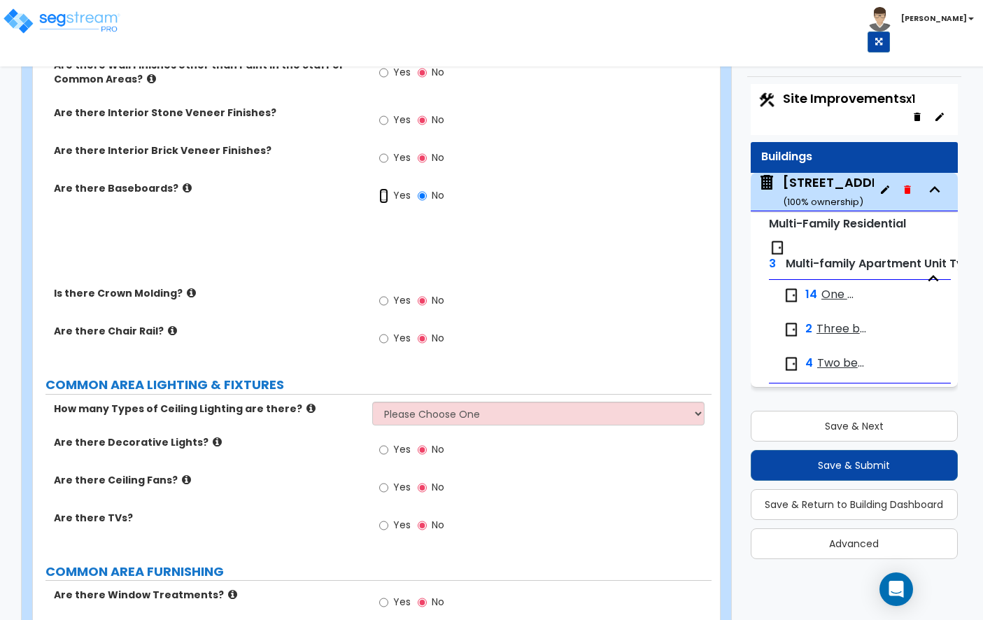
radio input "true"
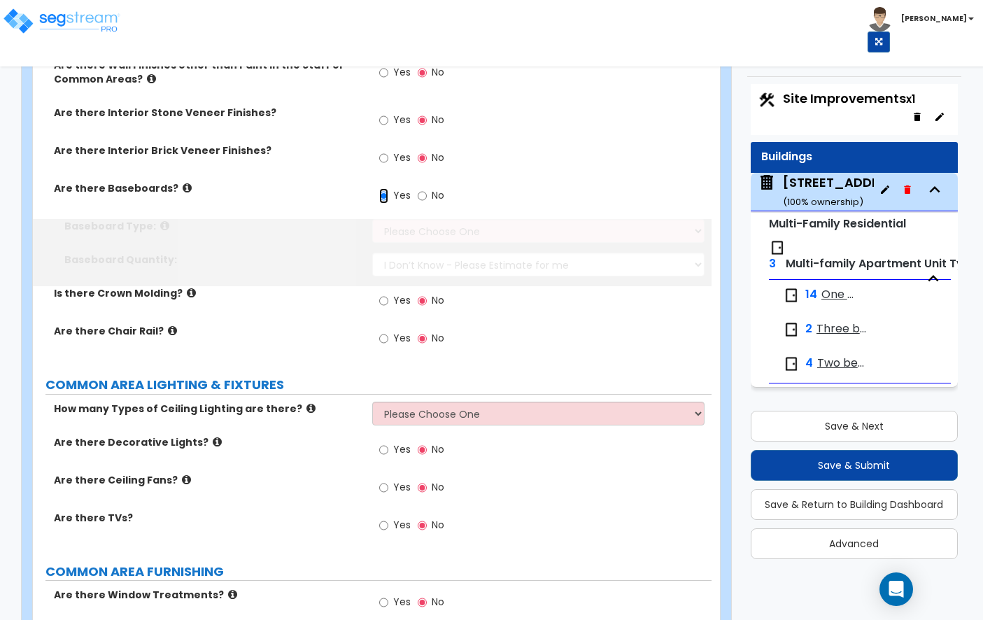
click at [387, 188] on input "Yes" at bounding box center [383, 195] width 9 height 15
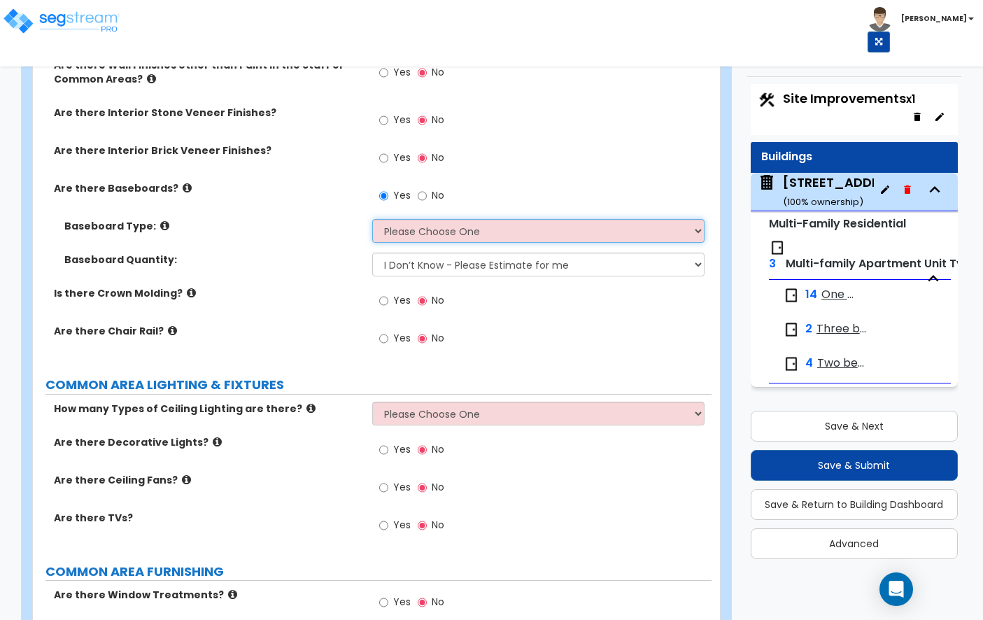
click at [391, 222] on select "Please Choose One Wood Vinyl Carpet Tile" at bounding box center [538, 231] width 332 height 24
select select "1"
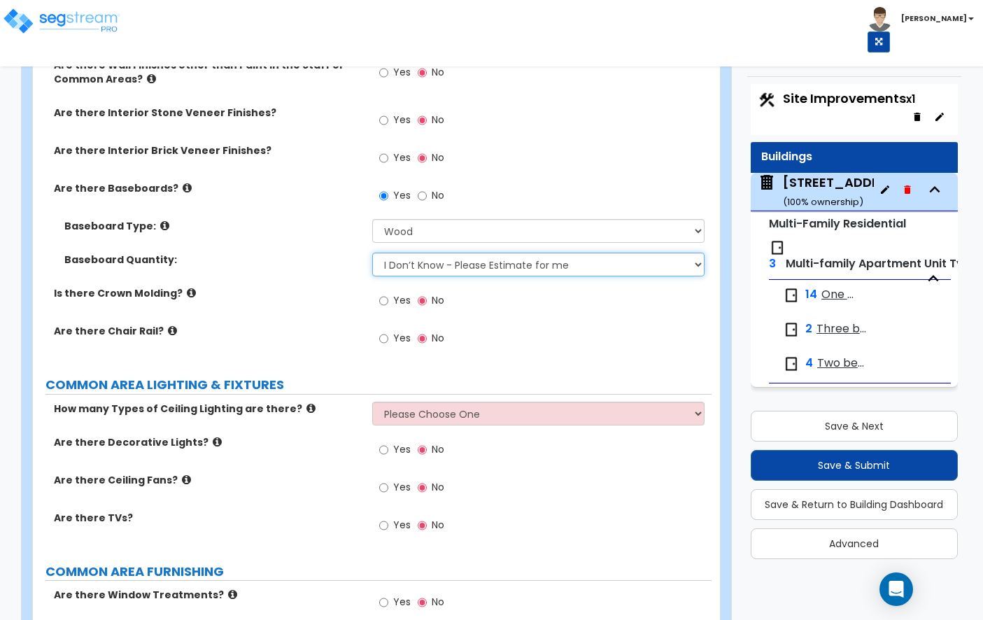
click at [403, 256] on select "I Don’t Know - Please Estimate for me I want to Enter the Linear Footage" at bounding box center [538, 264] width 332 height 24
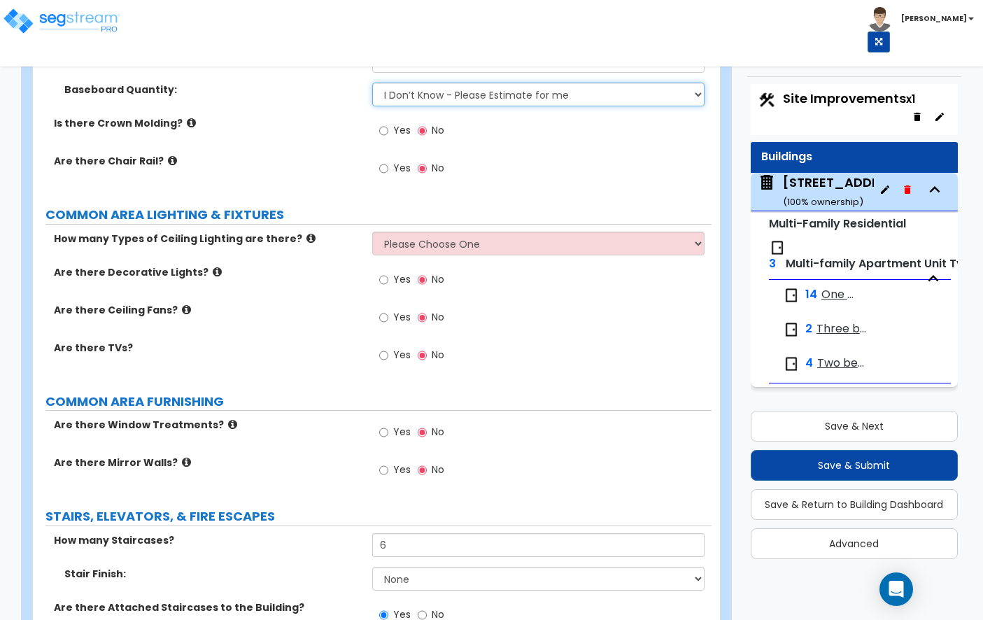
scroll to position [3403, 0]
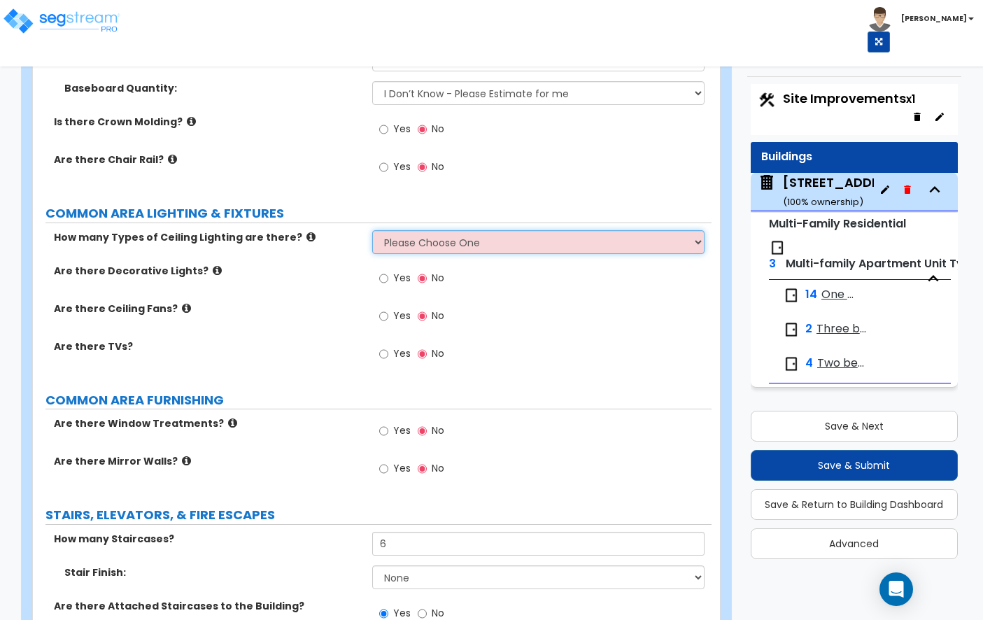
click at [397, 230] on select "Please Choose One 1 2 3" at bounding box center [538, 242] width 332 height 24
select select "1"
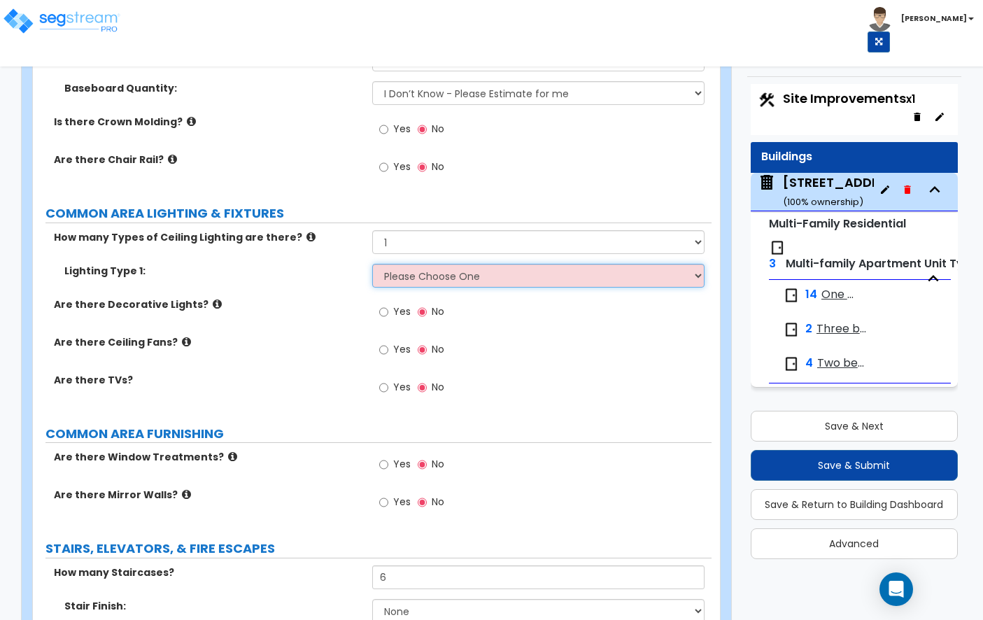
click at [389, 266] on select "Please Choose One LED Surface-Mounted LED Recessed Fluorescent Surface-Mounted …" at bounding box center [538, 276] width 332 height 24
select select "1"
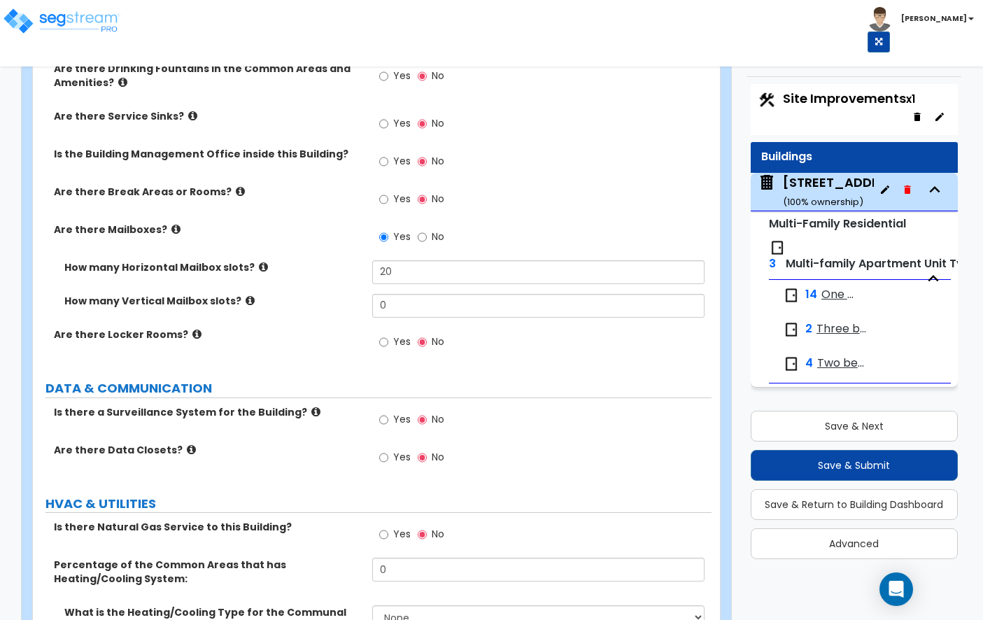
scroll to position [4236, 0]
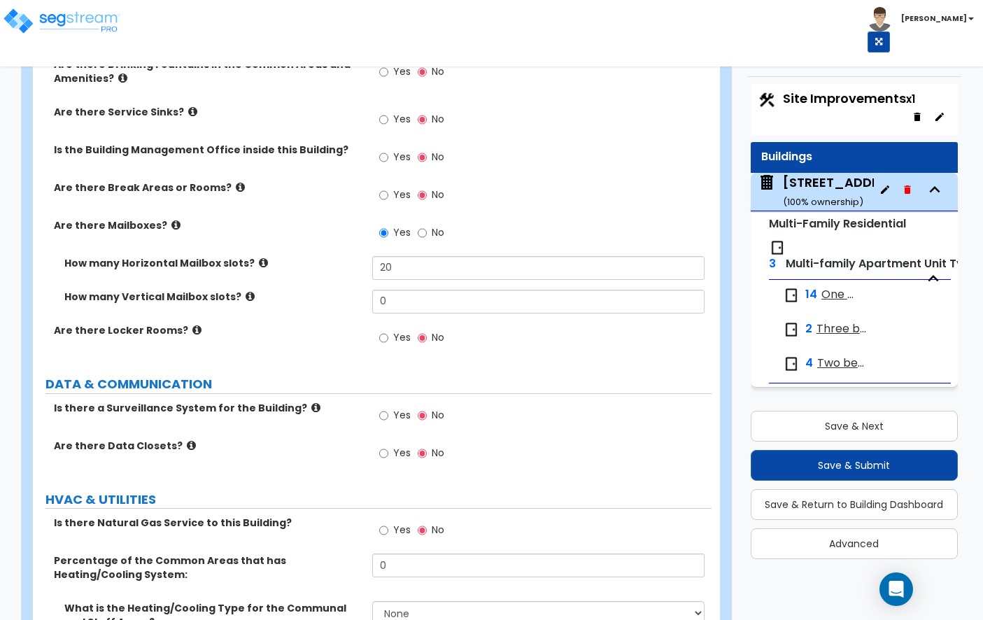
click at [171, 220] on icon at bounding box center [175, 225] width 9 height 10
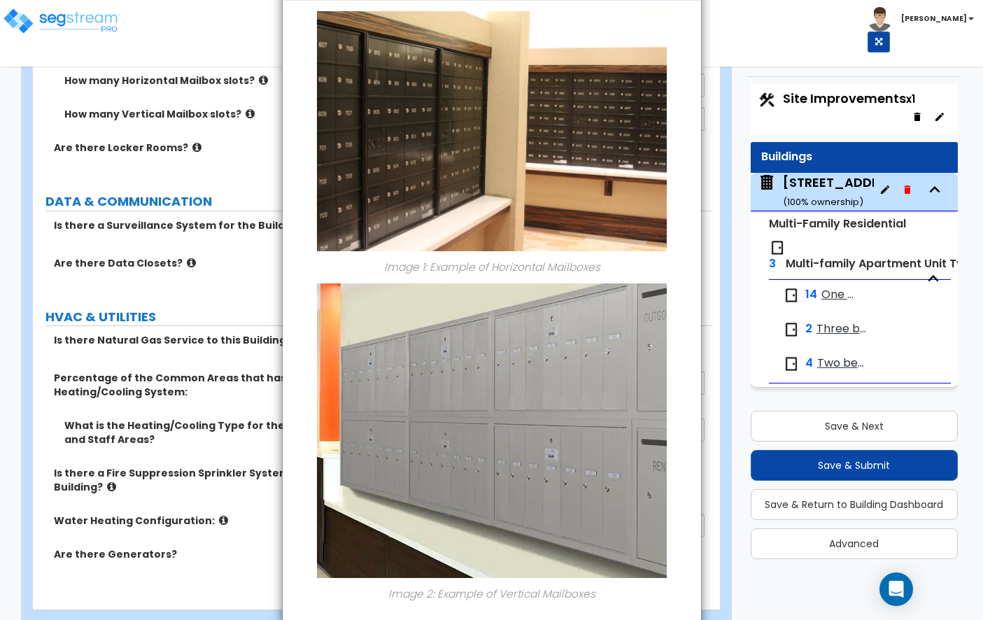
scroll to position [0, 0]
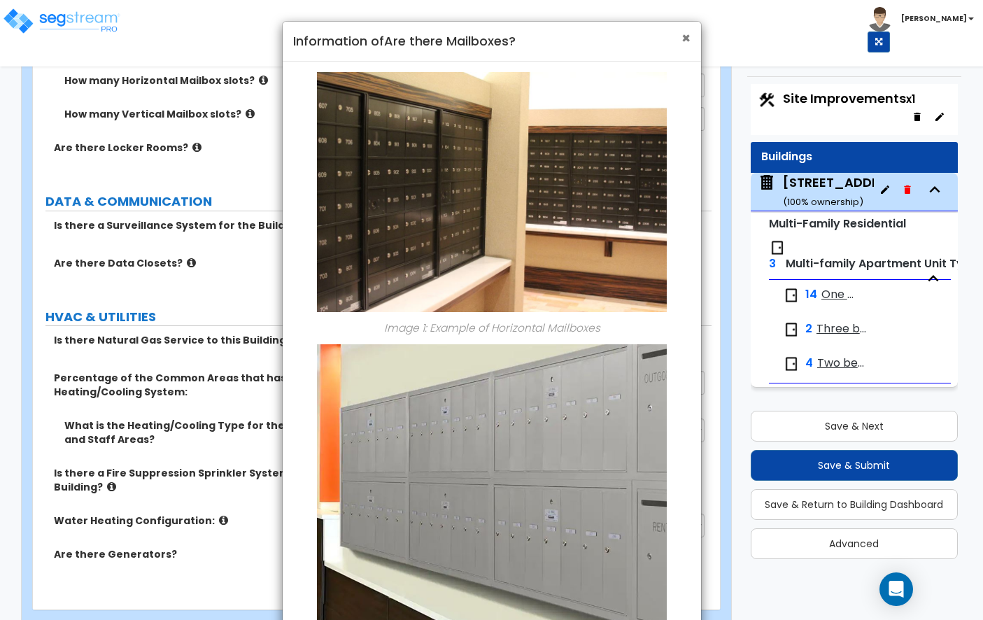
click at [683, 35] on span "×" at bounding box center [685, 38] width 9 height 20
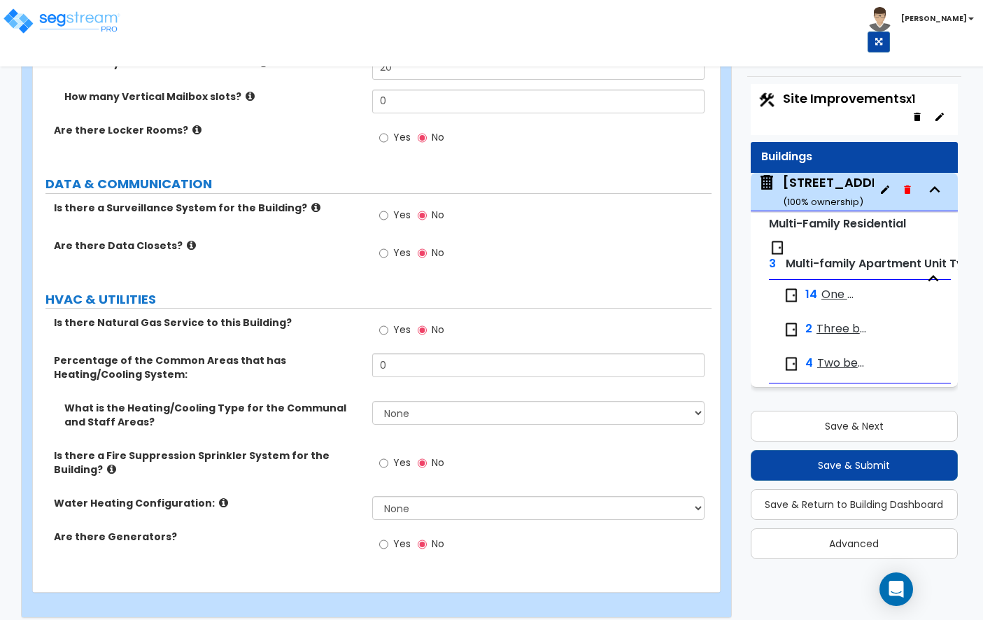
scroll to position [4431, 0]
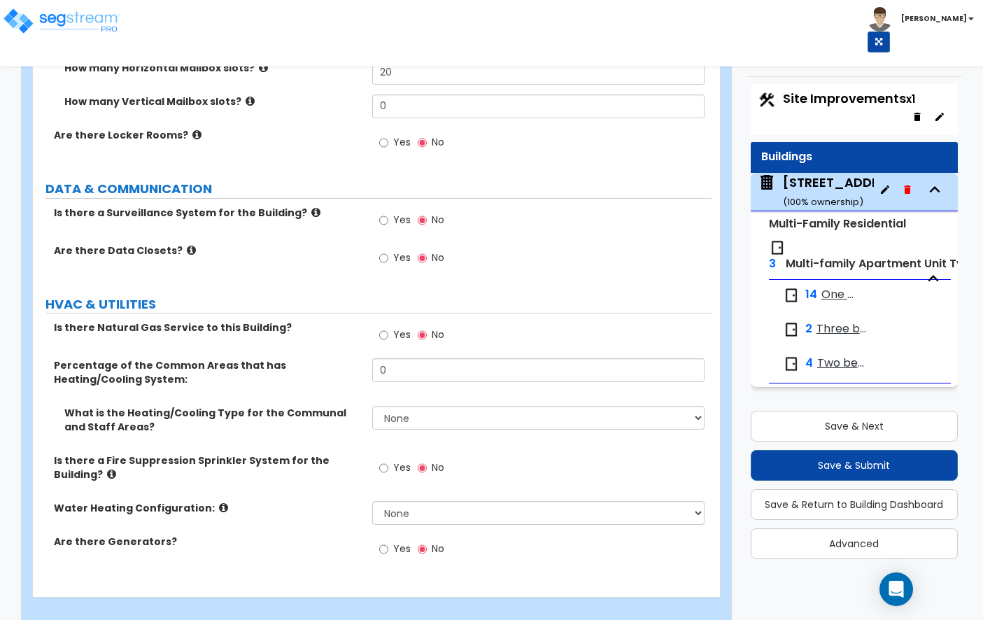
click at [397, 213] on span "Yes" at bounding box center [401, 220] width 17 height 14
click at [388, 213] on input "Yes" at bounding box center [383, 220] width 9 height 15
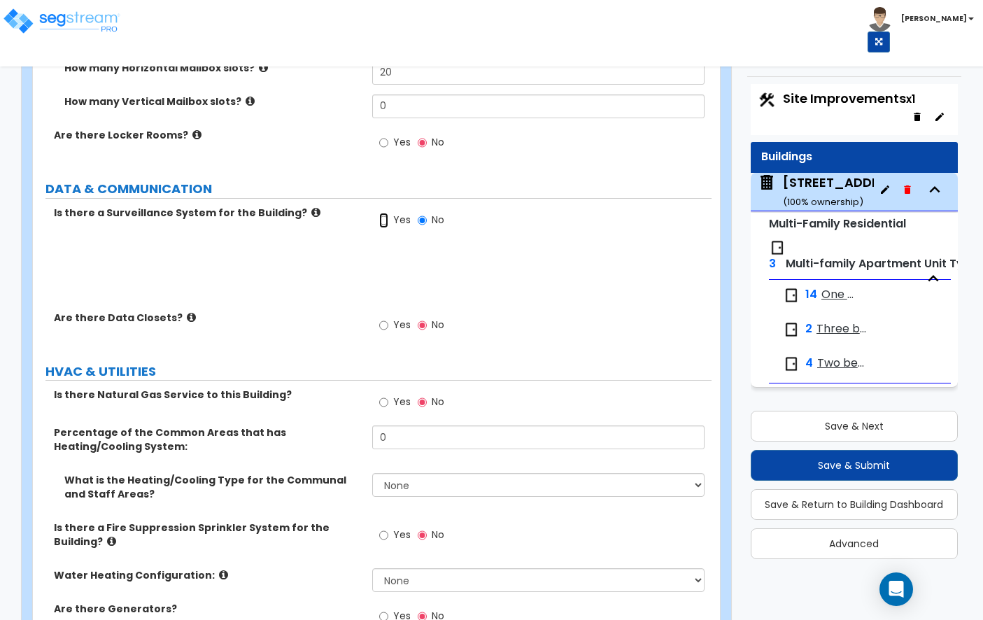
radio input "true"
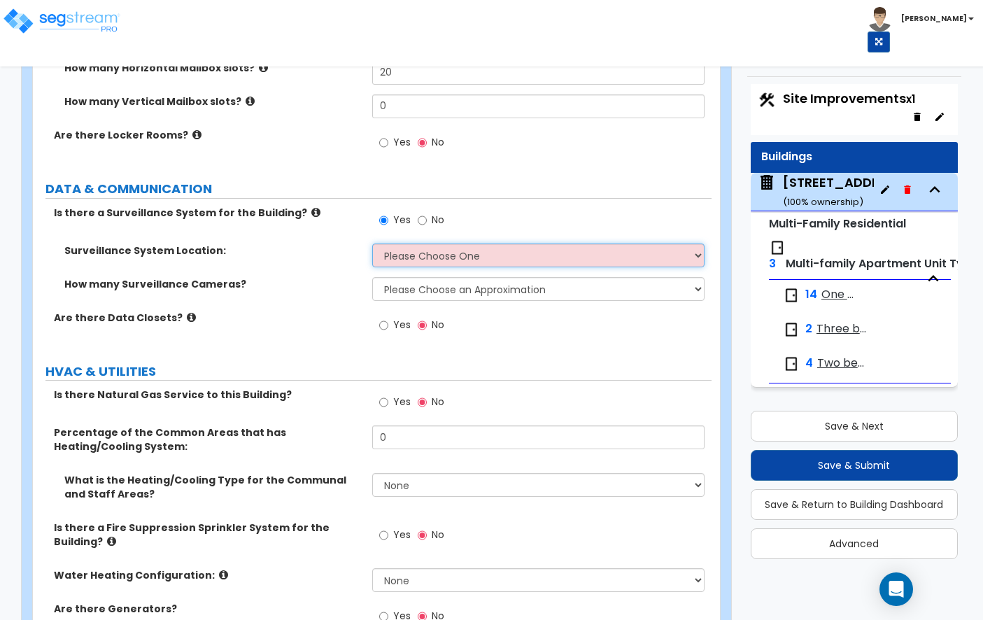
click at [376, 243] on select "Please Choose One Inside the Building Outside the Building Both Inside & Outside" at bounding box center [538, 255] width 332 height 24
select select "2"
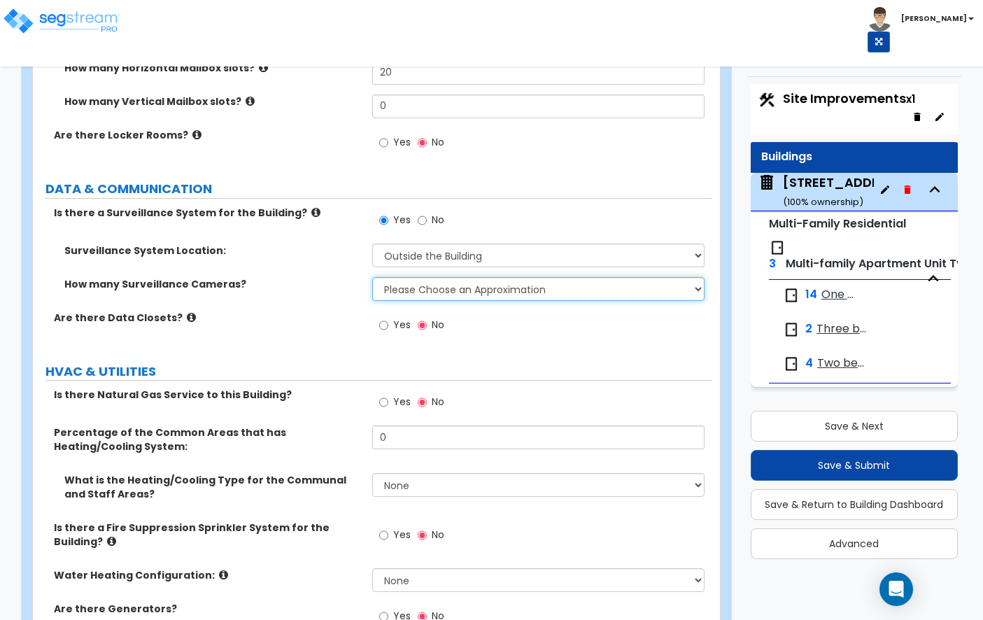
click at [422, 279] on select "Please Choose an Approximation Barely Noticed Any Noticed a Couple Frequently S…" at bounding box center [538, 289] width 332 height 24
select select "4"
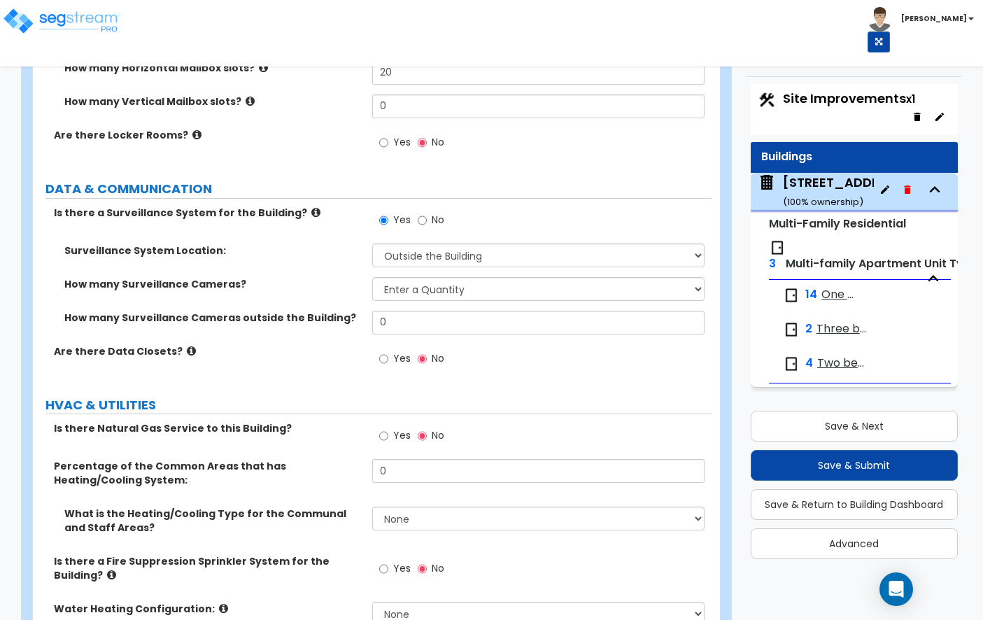
click at [403, 290] on div "How many Surveillance Cameras? Please Choose an Approximation Barely Noticed An…" at bounding box center [372, 294] width 678 height 34
click at [402, 287] on select "Please Choose an Approximation Barely Noticed Any Noticed a Couple Frequently S…" at bounding box center [538, 289] width 332 height 24
click at [398, 311] on input "0" at bounding box center [538, 323] width 332 height 24
click at [399, 311] on input "0" at bounding box center [538, 323] width 332 height 24
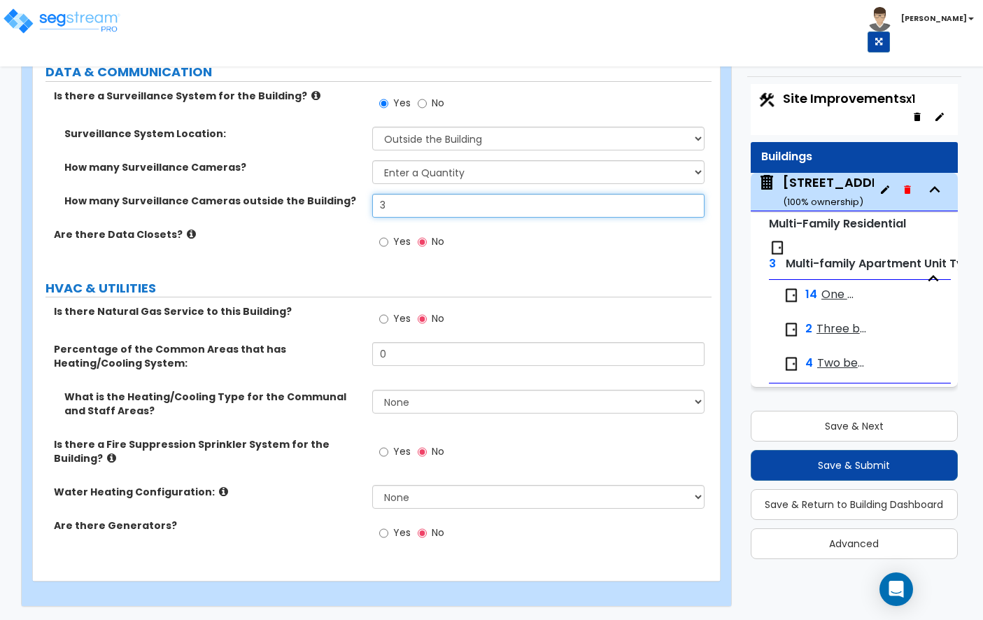
scroll to position [4553, 0]
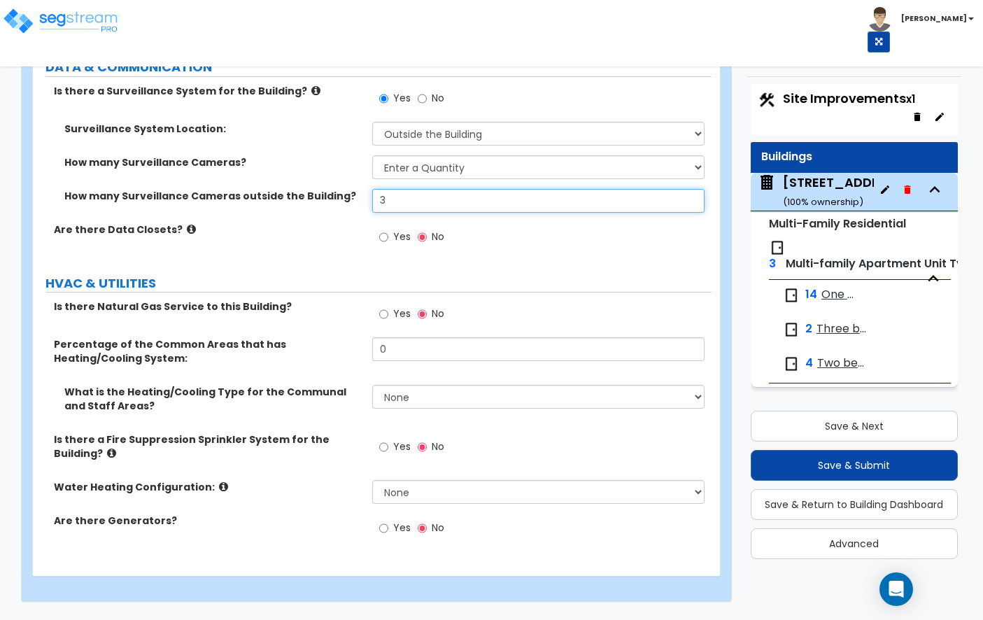
type input "3"
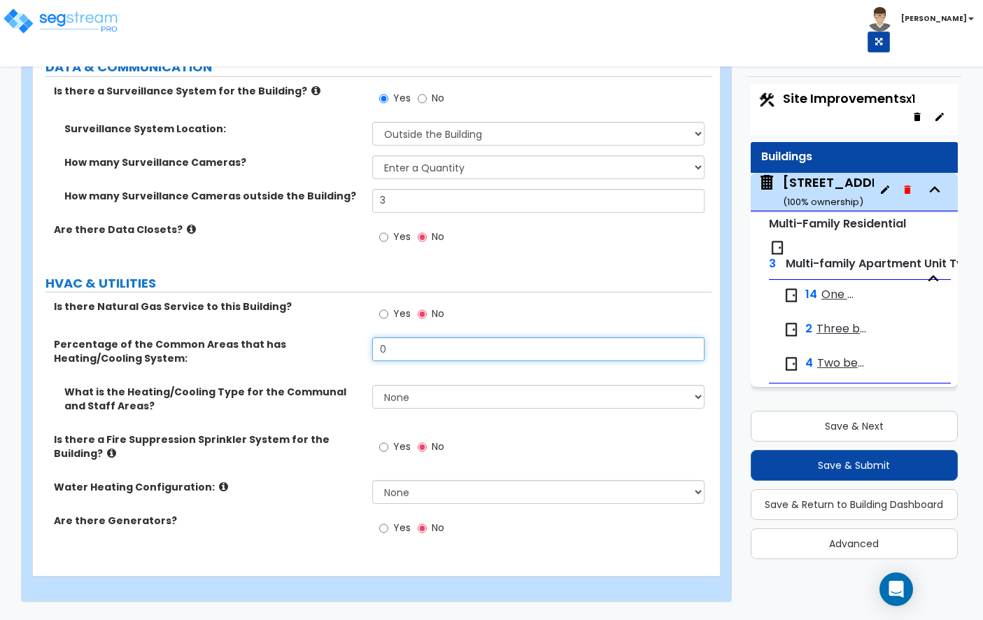
click at [412, 337] on input "0" at bounding box center [538, 349] width 332 height 24
click at [395, 337] on input "0" at bounding box center [538, 349] width 332 height 24
type input "0"
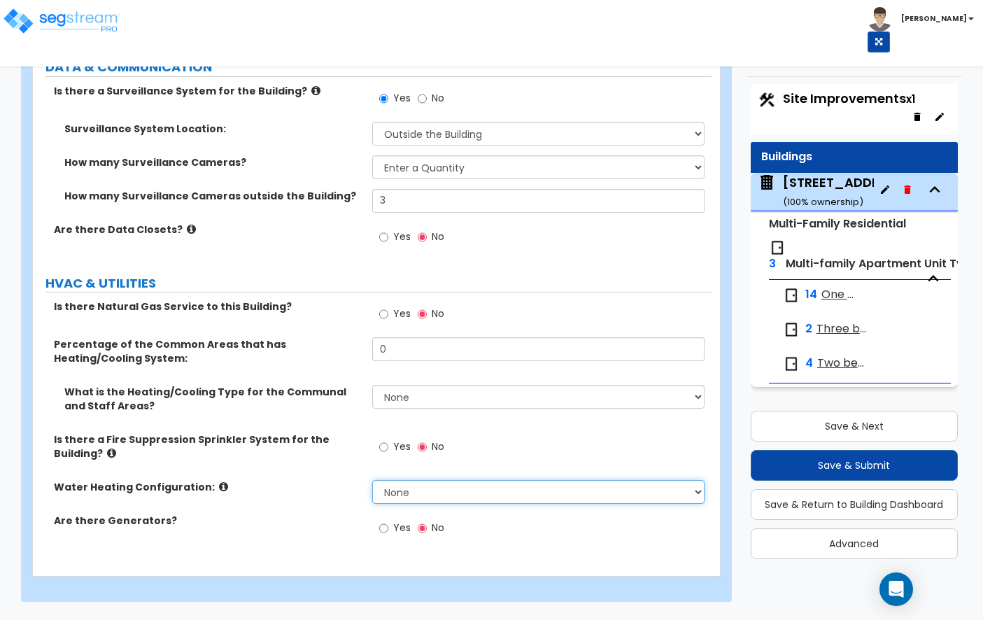
click at [394, 480] on select "None Water Heater for Multiple Units Water Heater for Individual Units" at bounding box center [538, 492] width 332 height 24
select select "2"
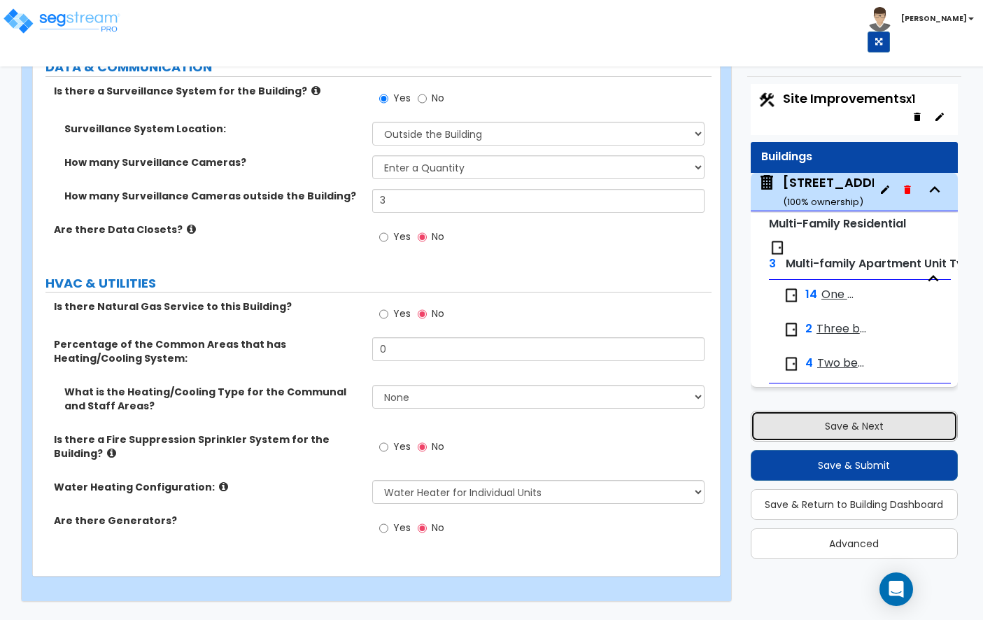
click at [752, 421] on button "Save & Next" at bounding box center [853, 426] width 207 height 31
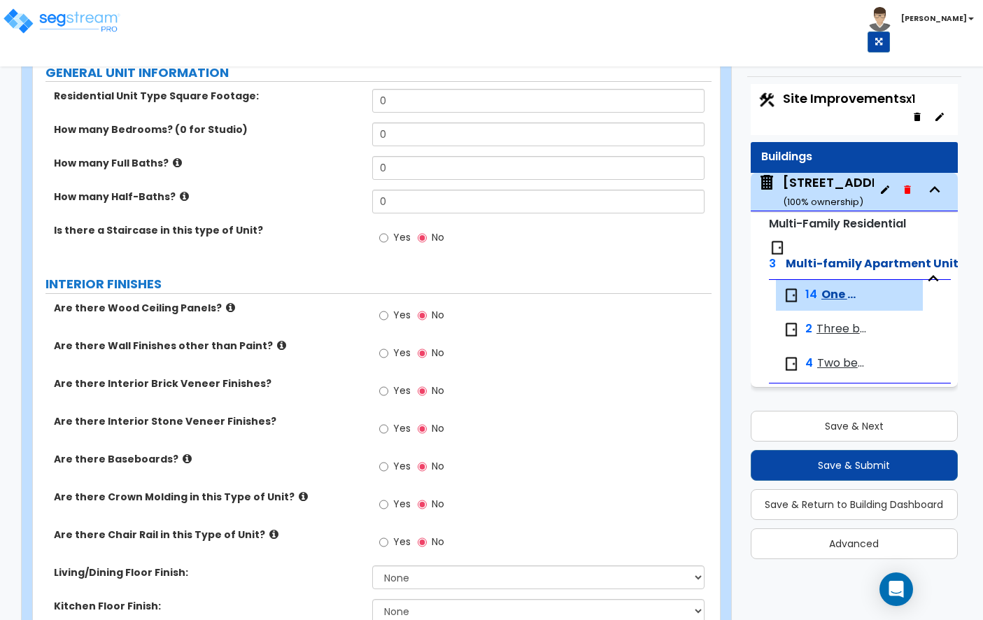
scroll to position [0, 0]
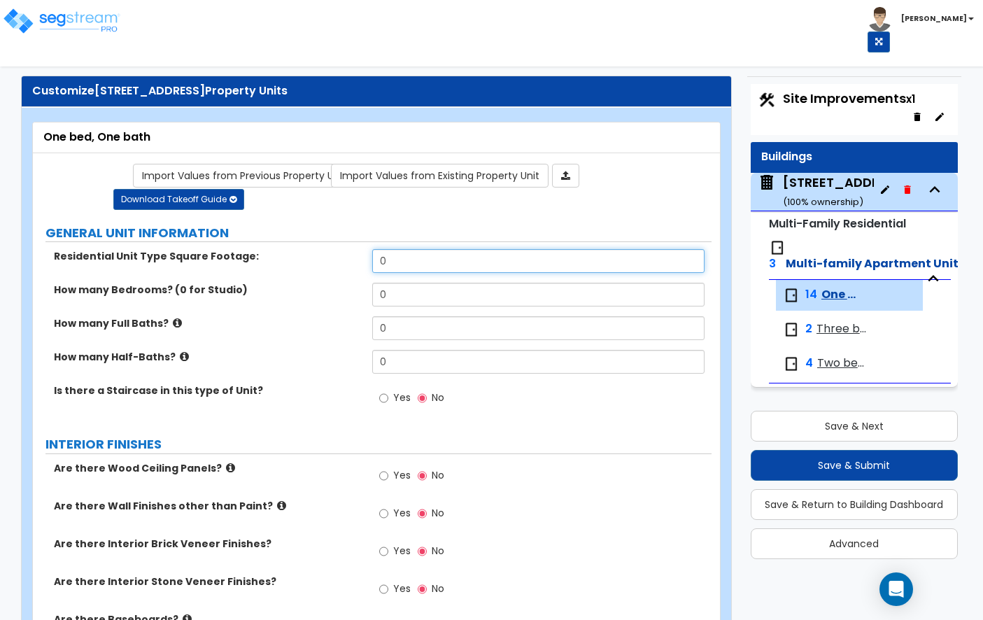
click at [403, 257] on input "0" at bounding box center [538, 261] width 332 height 24
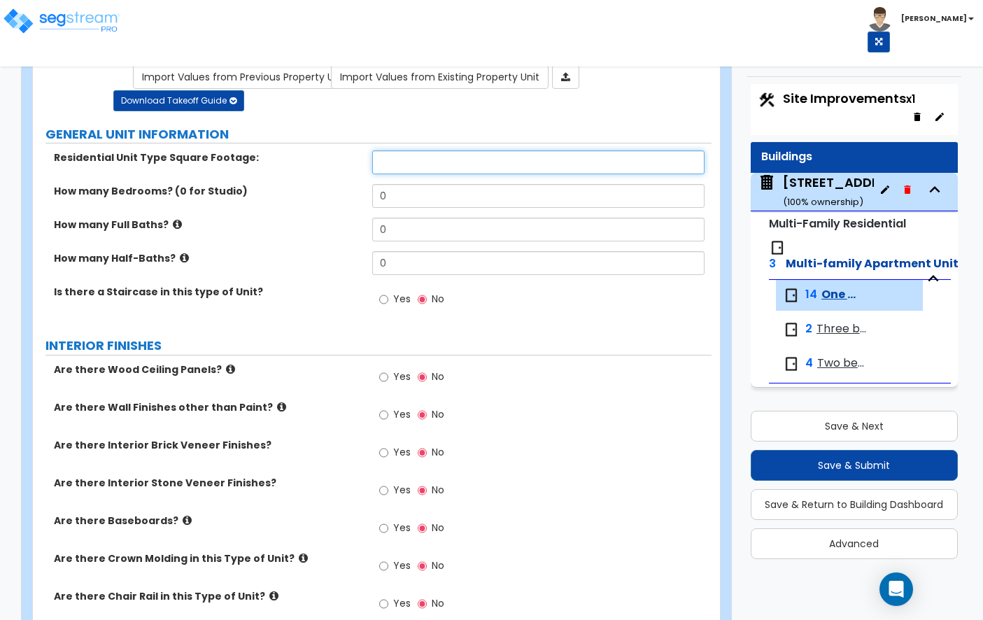
scroll to position [99, 0]
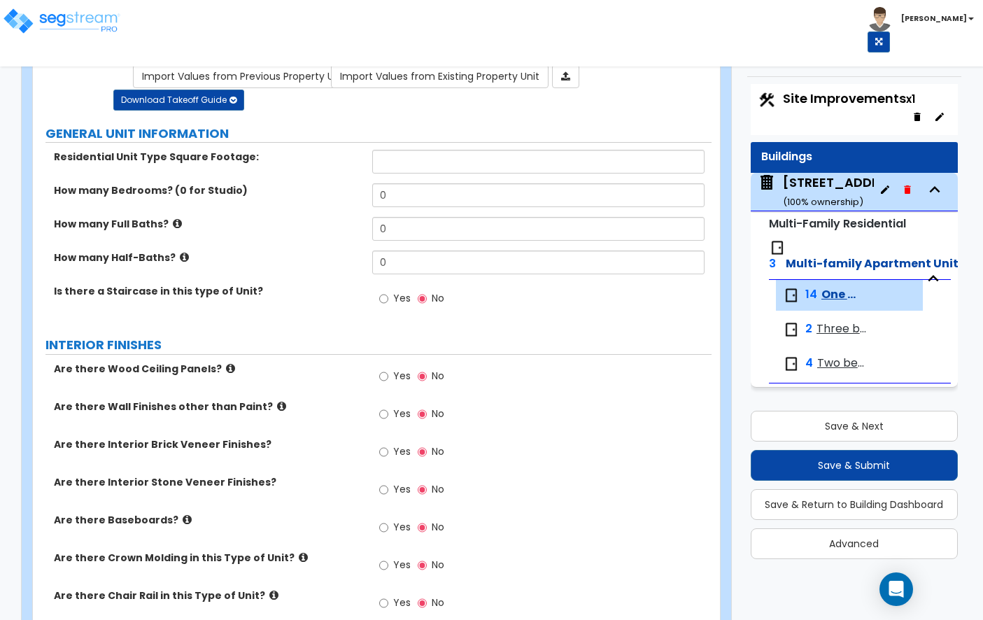
click at [841, 329] on span "Three bed, One bath" at bounding box center [841, 329] width 51 height 16
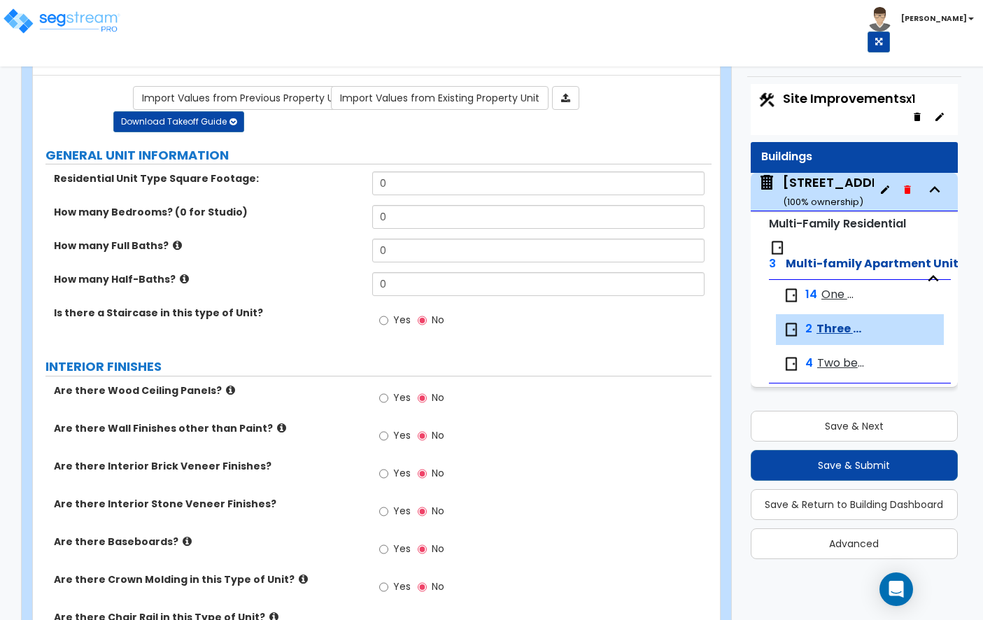
scroll to position [0, 0]
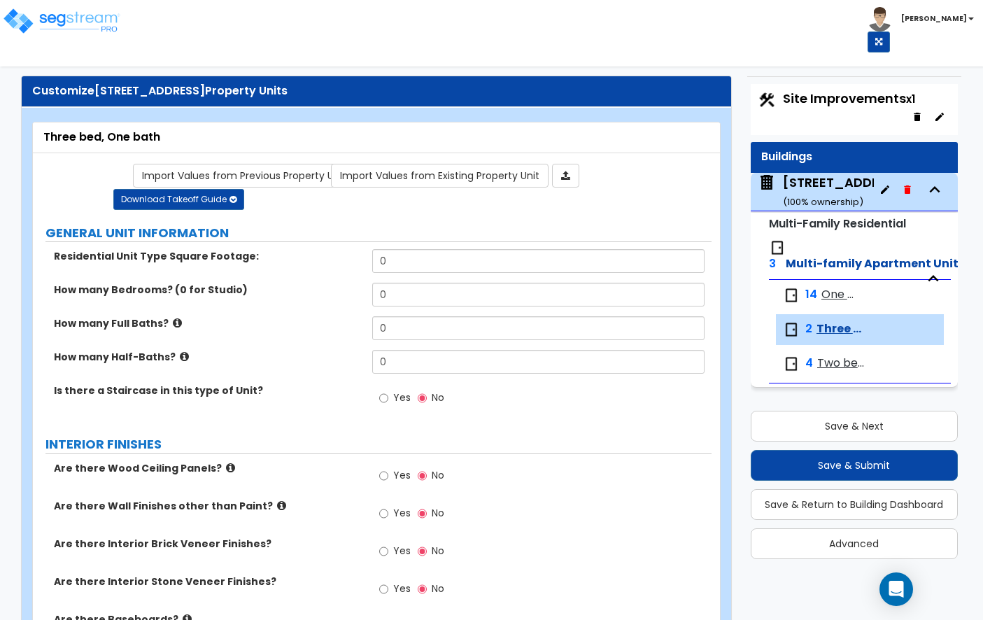
click at [839, 365] on span "Two bed, One bath" at bounding box center [842, 363] width 50 height 16
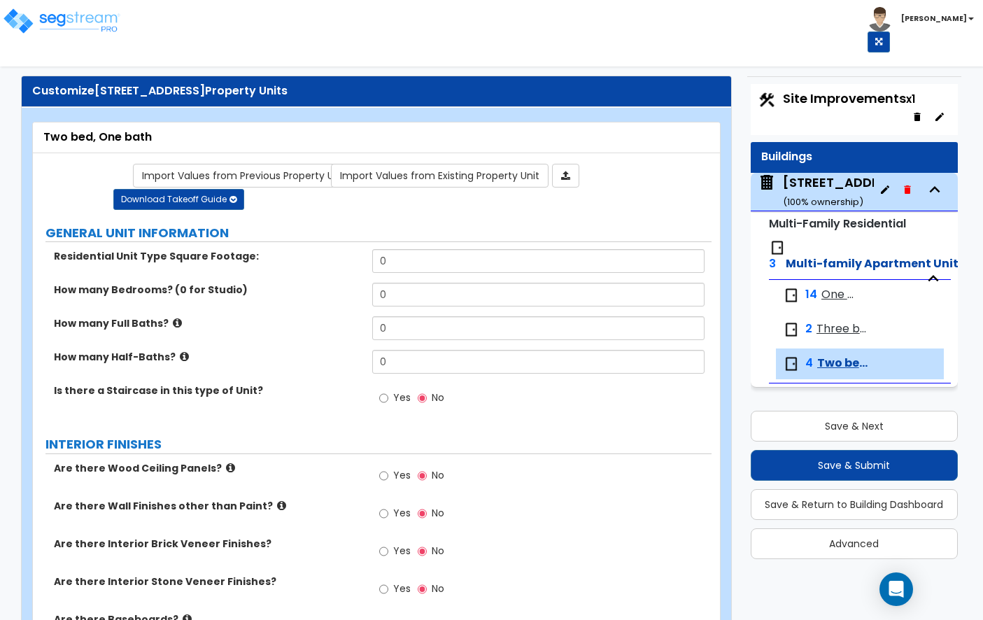
click at [838, 331] on span "Three bed, One bath" at bounding box center [841, 329] width 51 height 16
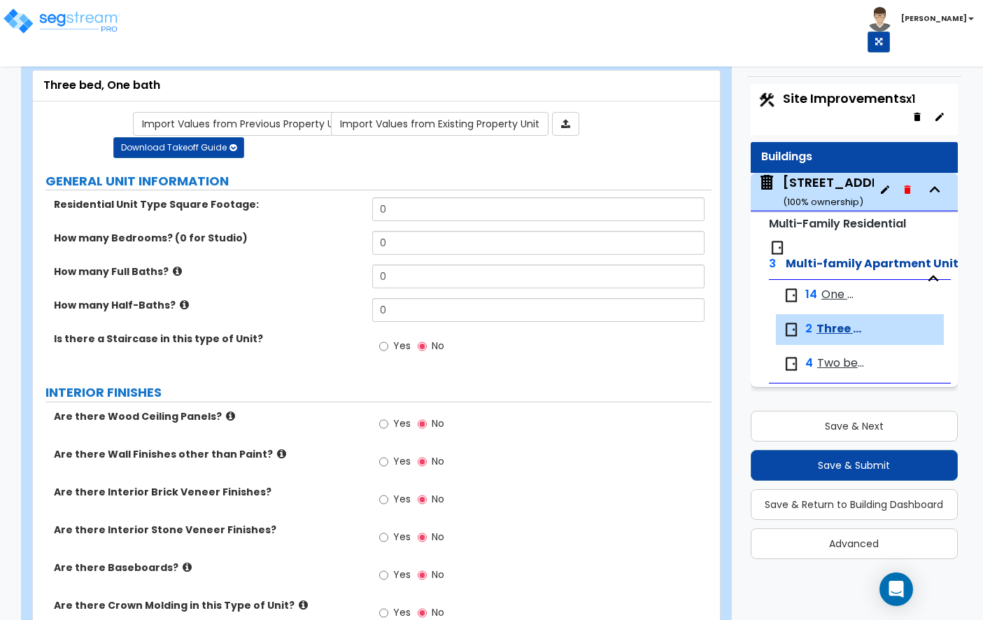
scroll to position [61, 0]
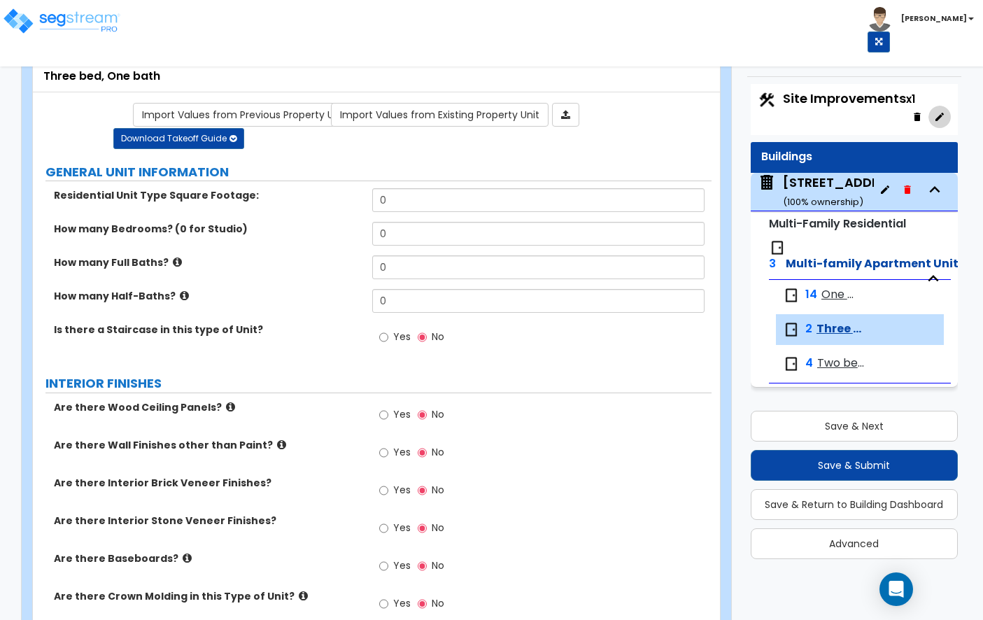
click at [939, 112] on icon "button" at bounding box center [939, 116] width 11 height 11
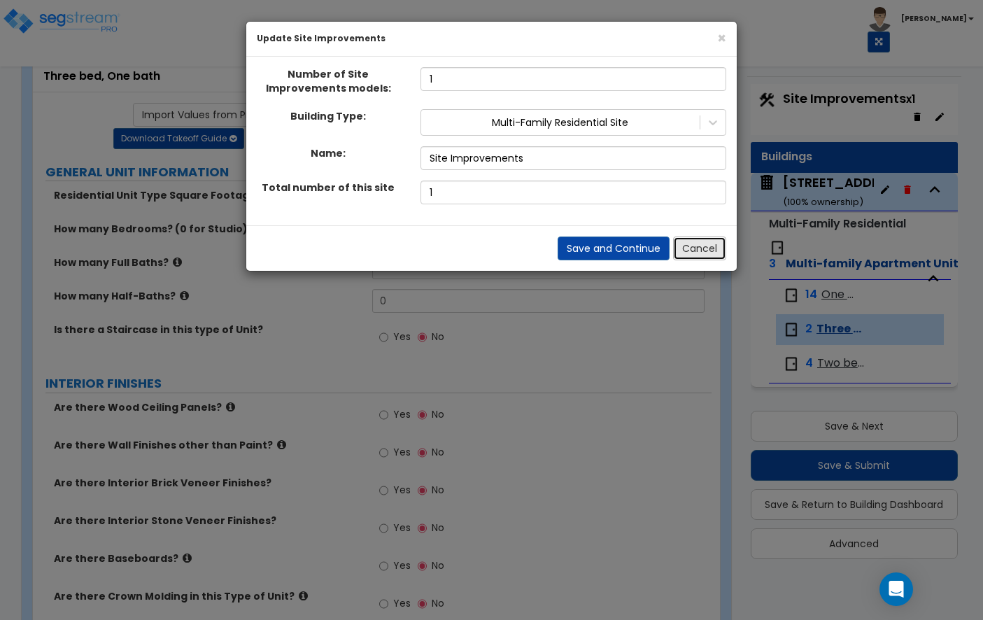
click at [691, 239] on button "Cancel" at bounding box center [699, 248] width 53 height 24
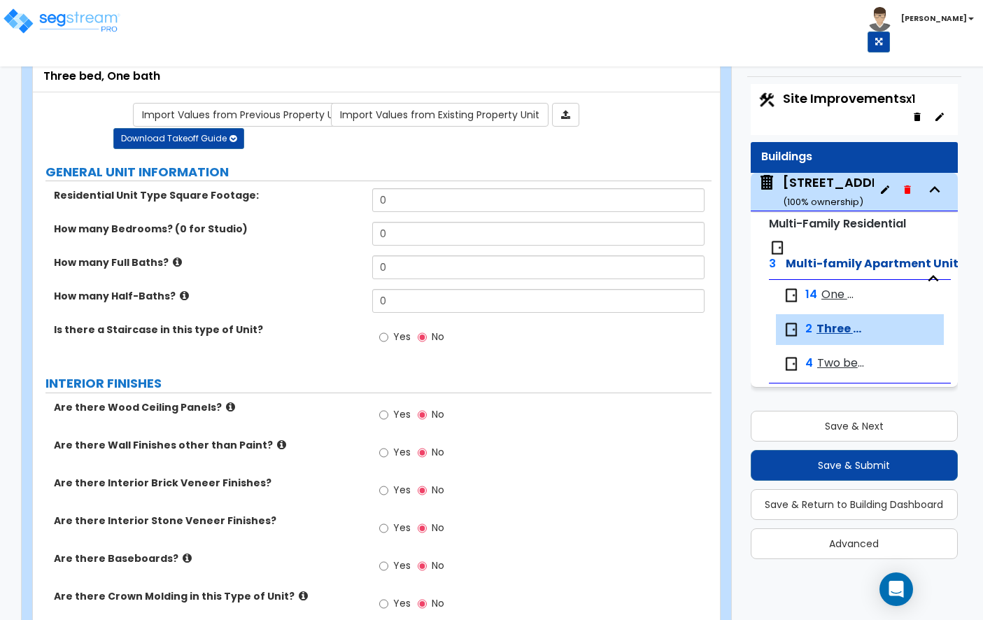
click at [883, 192] on icon "button" at bounding box center [884, 189] width 8 height 8
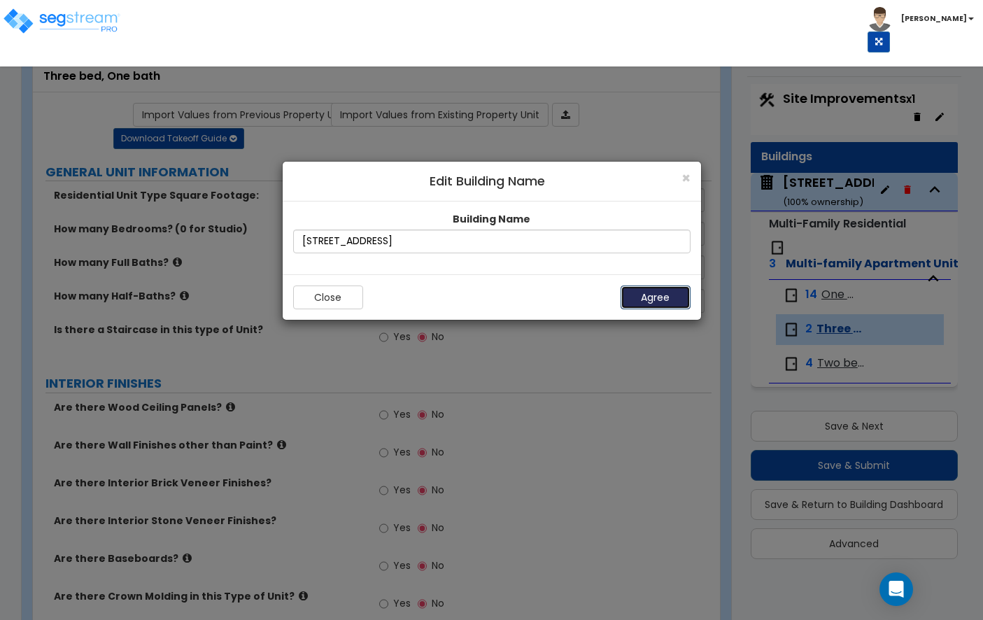
click at [646, 299] on button "Agree" at bounding box center [655, 297] width 70 height 24
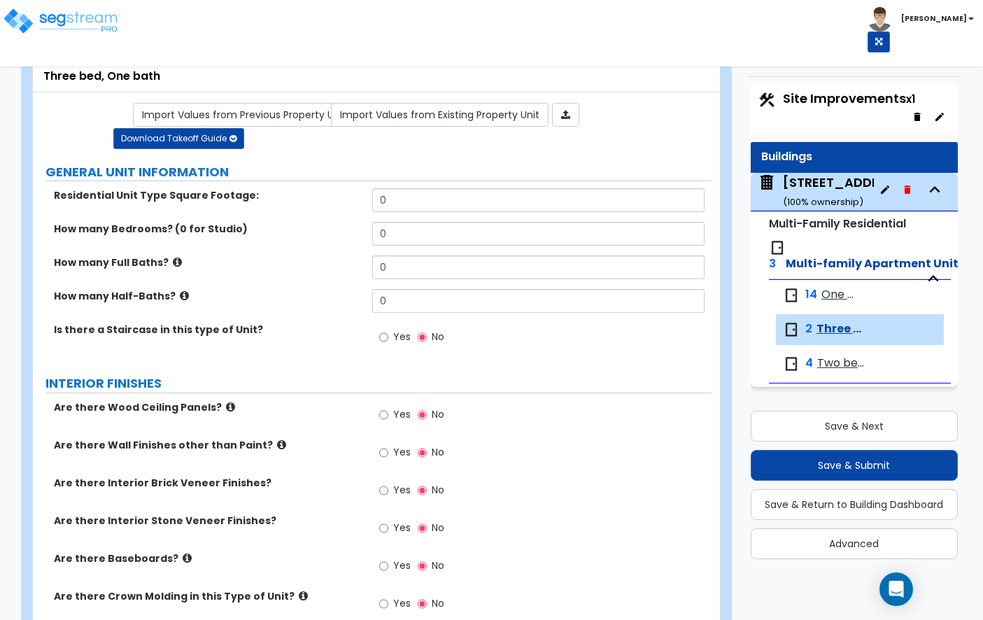
click at [779, 252] on img at bounding box center [777, 247] width 17 height 17
click at [813, 265] on span "Multi-family Apartment Unit Type" at bounding box center [887, 263] width 204 height 16
click at [871, 265] on span "Multi-family Apartment Unit Type" at bounding box center [887, 263] width 204 height 16
drag, startPoint x: 871, startPoint y: 265, endPoint x: 829, endPoint y: 338, distance: 84.3
click at [829, 338] on div "3 Multi-family Apartment Unit Type 14 One bed, One bath 2 Three bed, One bath 4…" at bounding box center [860, 307] width 182 height 151
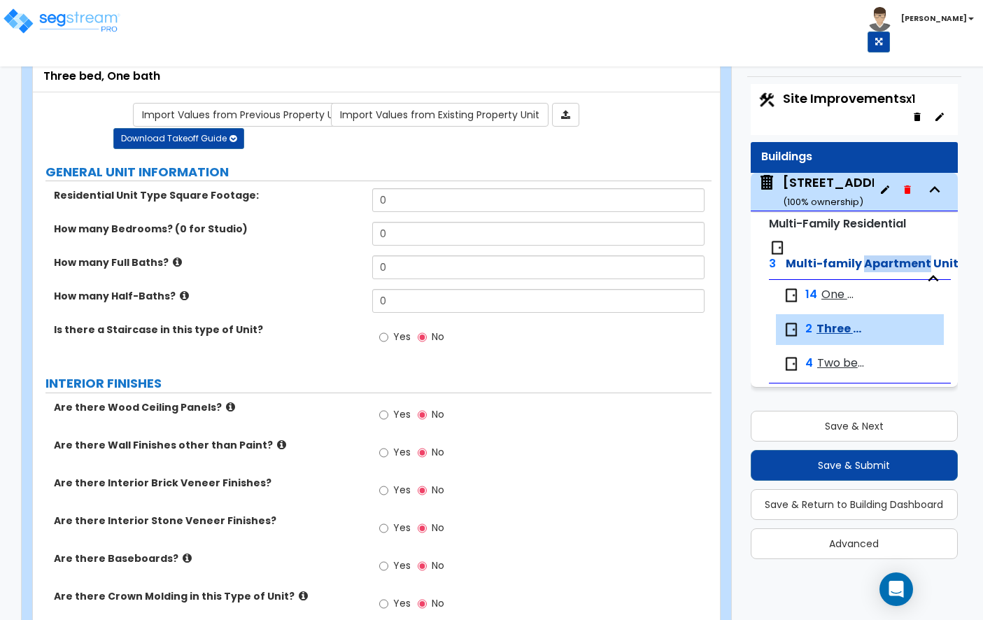
drag, startPoint x: 829, startPoint y: 338, endPoint x: 813, endPoint y: 363, distance: 29.9
click at [813, 363] on div "14 One bed, One bath 2 Three bed, One bath 4 Two bed, One bath" at bounding box center [860, 332] width 182 height 104
click at [123, 71] on div "Three bed, One bath" at bounding box center [376, 77] width 666 height 16
drag, startPoint x: 123, startPoint y: 71, endPoint x: 104, endPoint y: 71, distance: 19.6
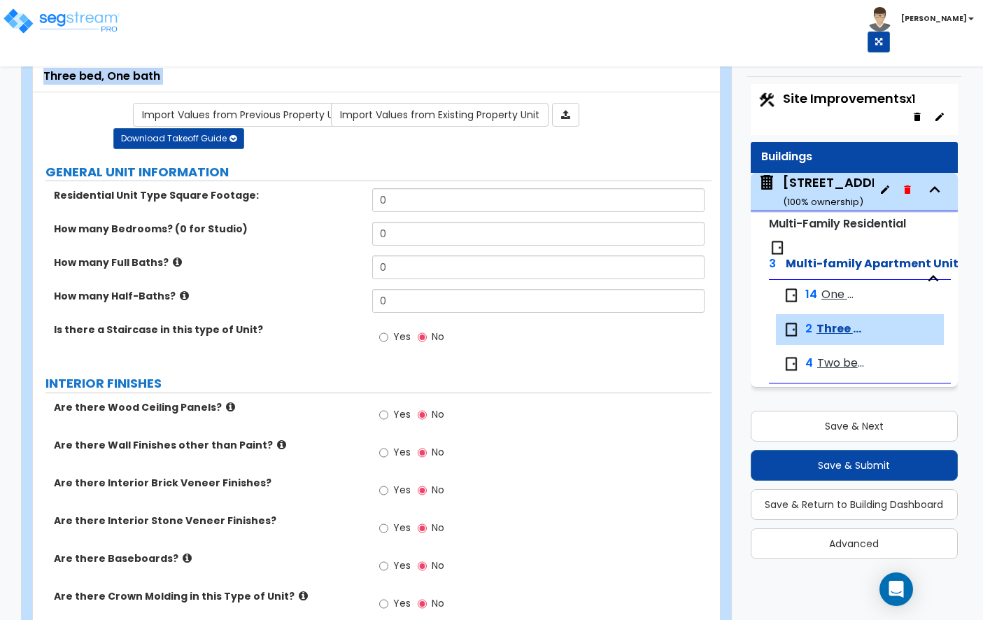
click at [120, 71] on div "Three bed, One bath" at bounding box center [376, 77] width 666 height 16
click at [97, 71] on div "Three bed, One bath" at bounding box center [376, 77] width 666 height 16
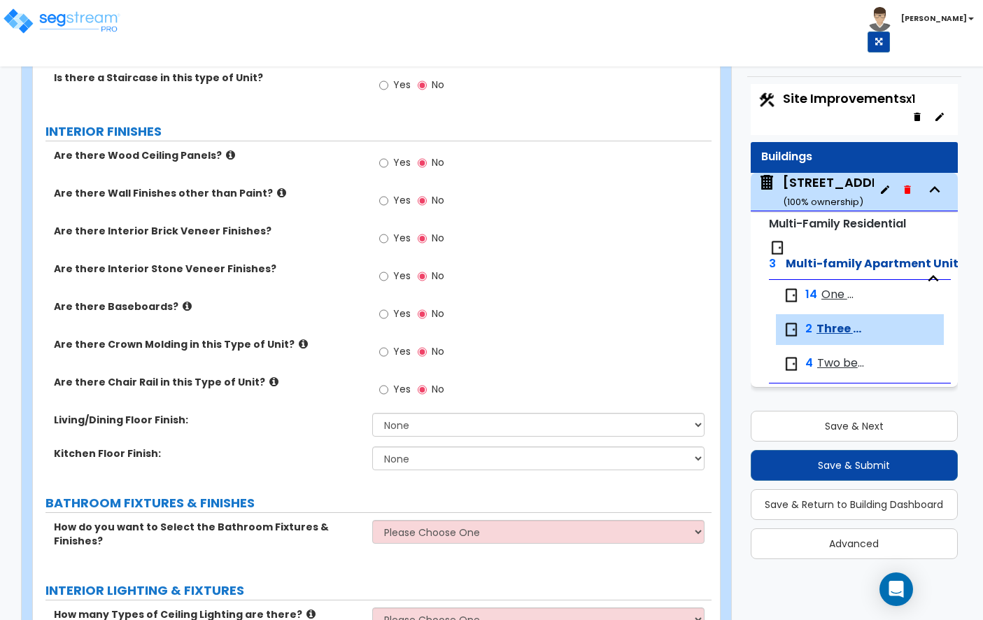
scroll to position [311, 0]
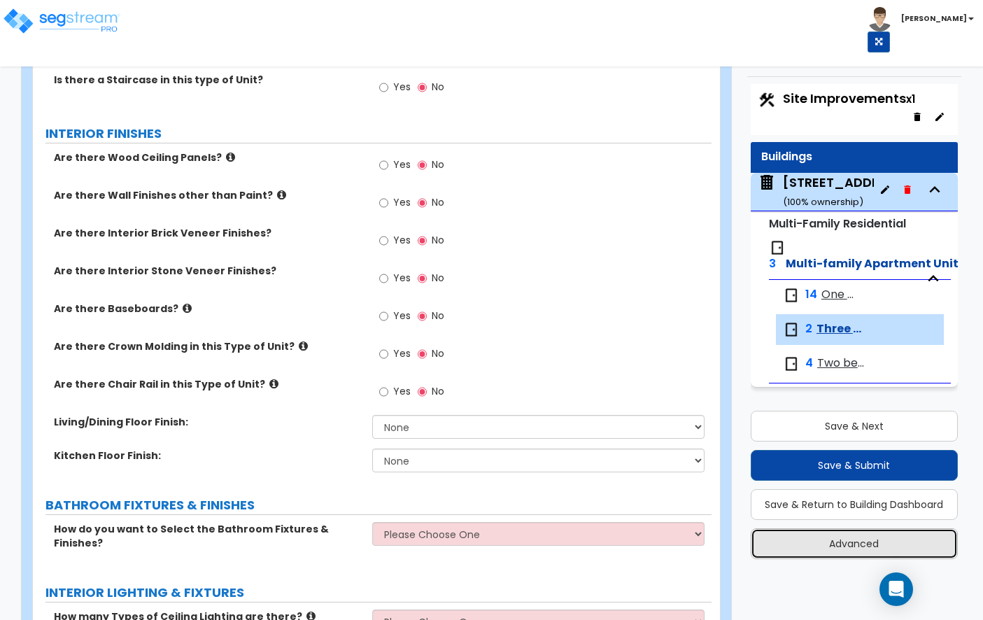
click at [892, 532] on button "Advanced" at bounding box center [853, 543] width 207 height 31
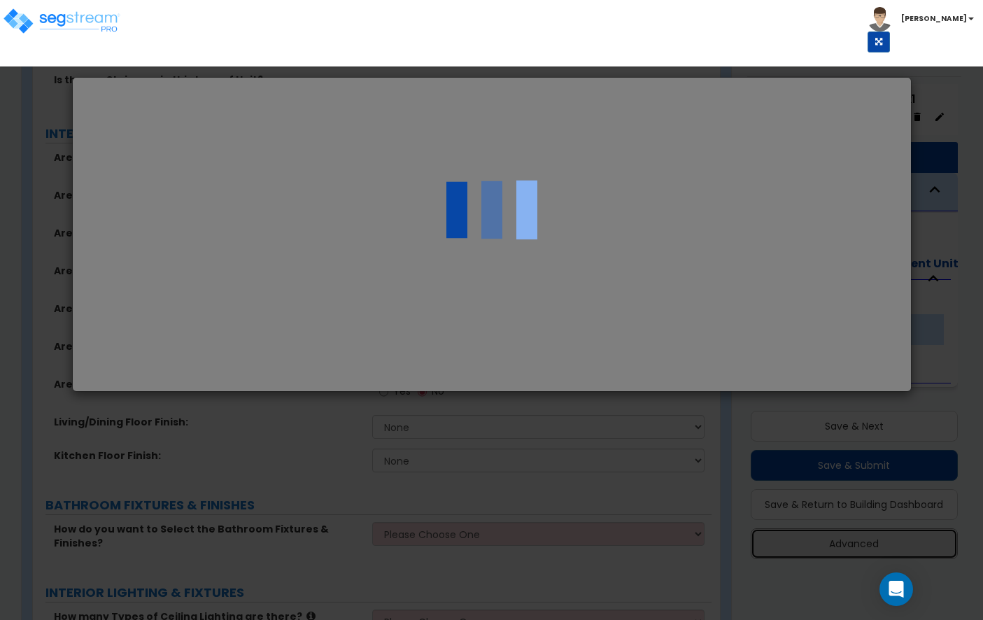
scroll to position [0, 0]
select select "CA"
select select "2024"
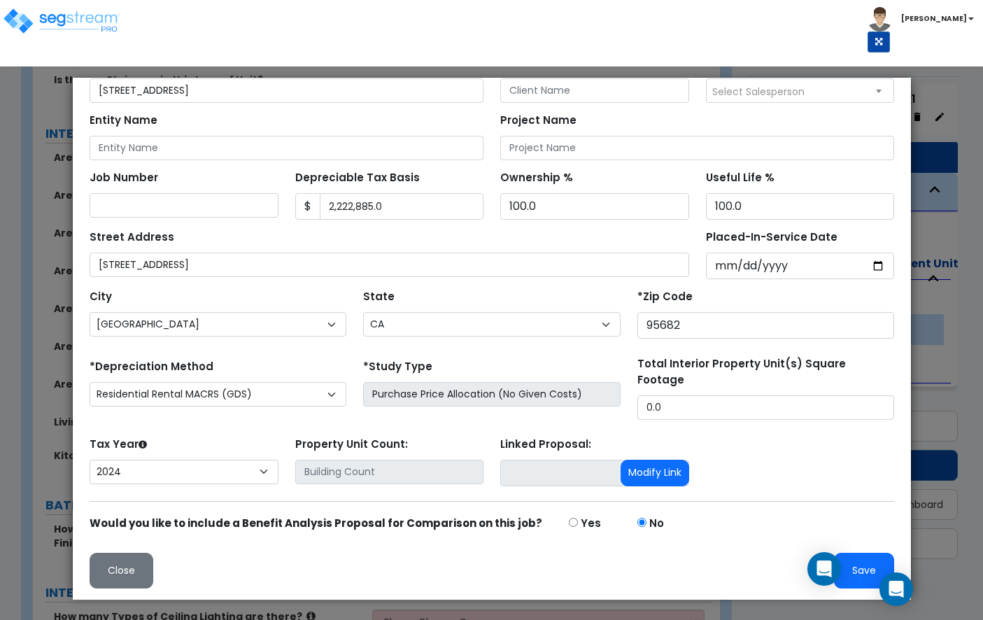
scroll to position [219, 0]
click at [152, 564] on button "Close" at bounding box center [121, 570] width 64 height 36
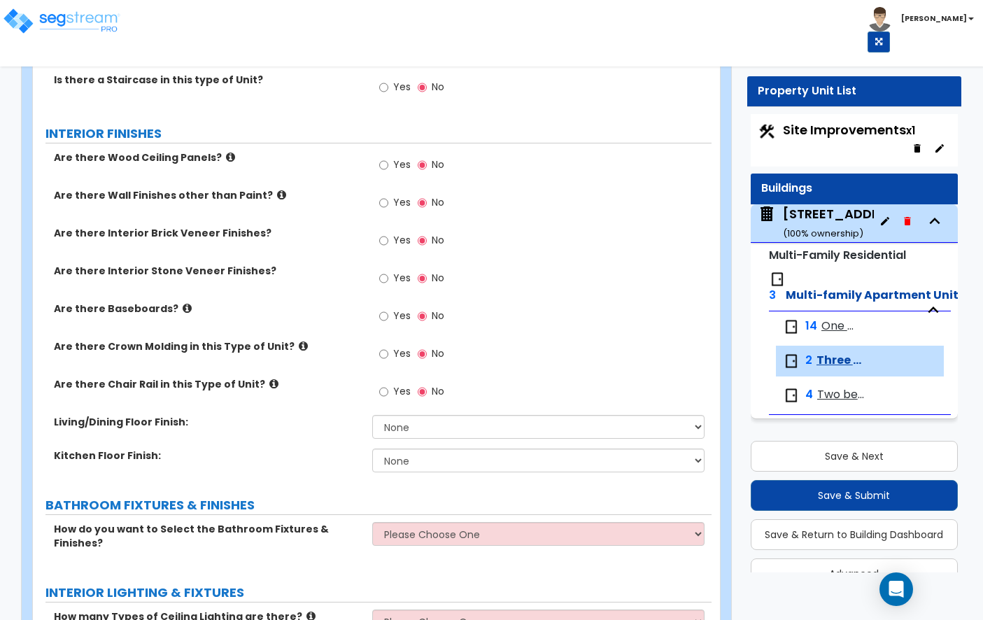
scroll to position [1, 0]
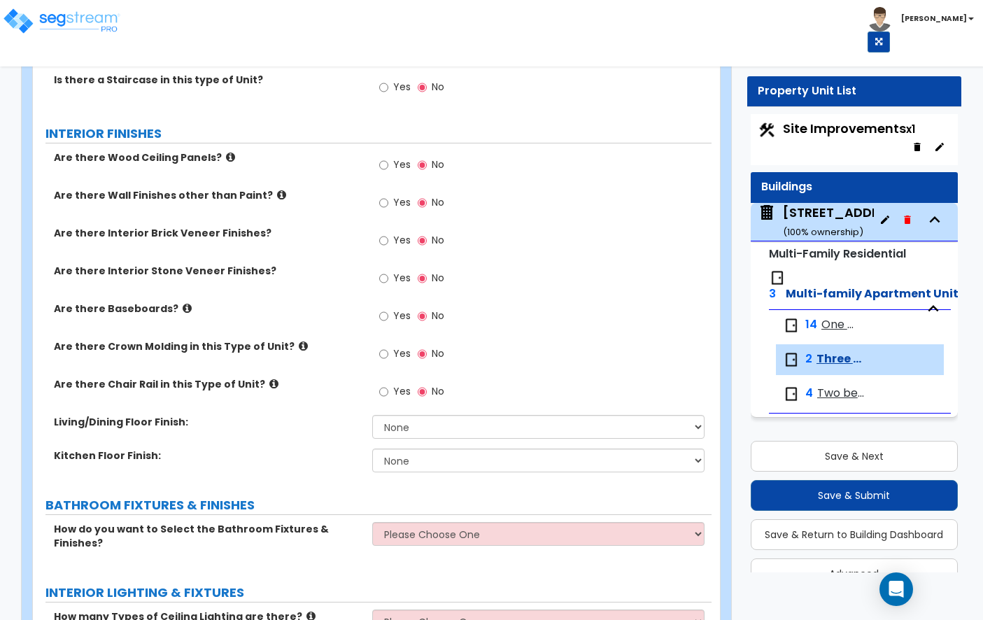
click at [939, 287] on span "Multi-family Apartment Unit Type" at bounding box center [887, 293] width 204 height 16
click at [939, 294] on span "Multi-family Apartment Unit Type" at bounding box center [887, 293] width 204 height 16
click at [824, 256] on small "Multi-Family Residential" at bounding box center [837, 253] width 137 height 16
click at [781, 272] on img at bounding box center [777, 277] width 17 height 17
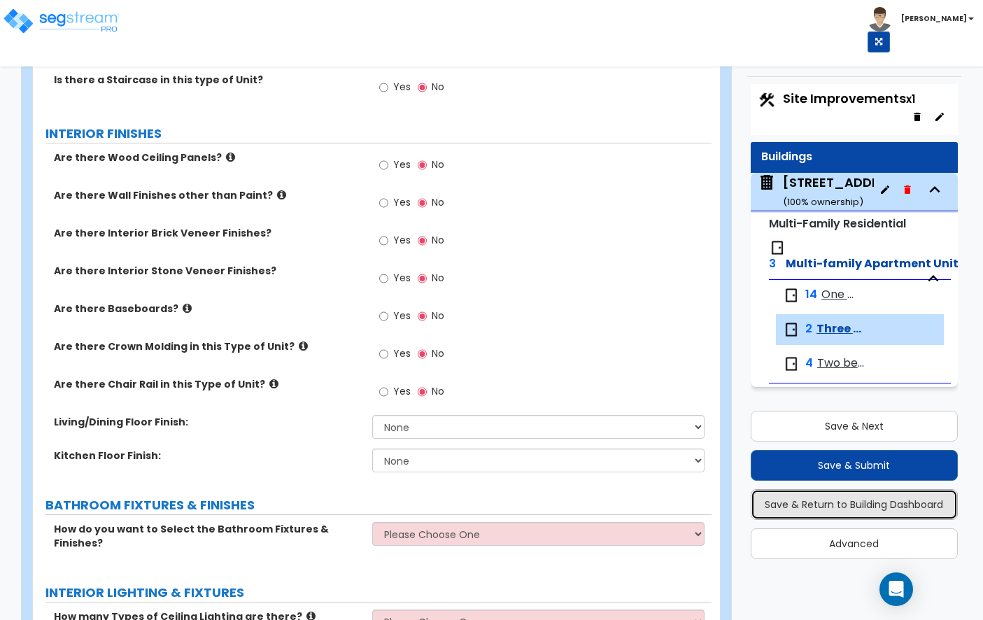
click at [870, 504] on button "Save & Return to Building Dashboard" at bounding box center [853, 504] width 207 height 31
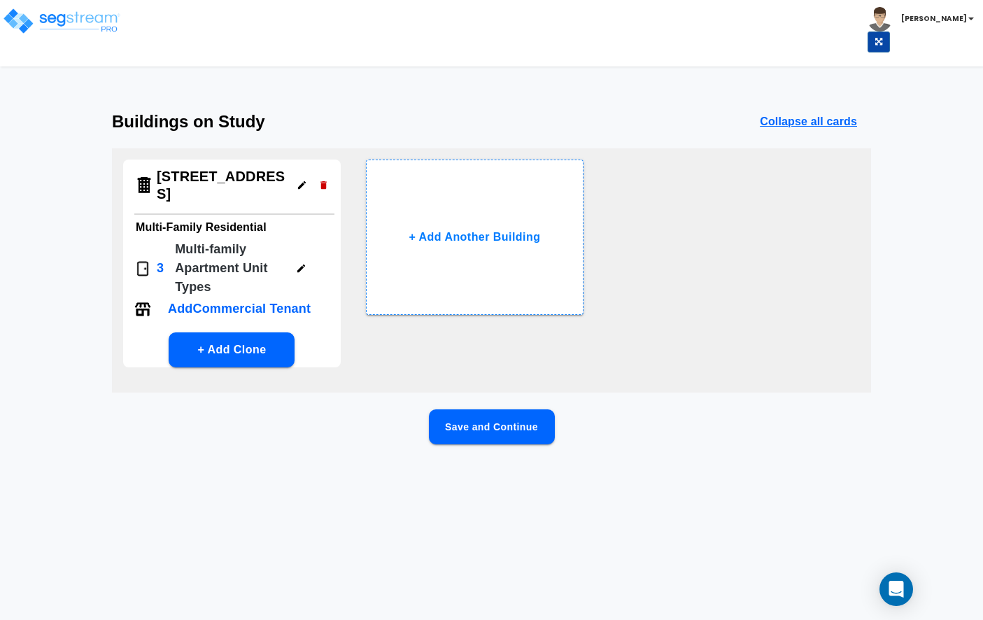
click at [293, 258] on button "button" at bounding box center [301, 268] width 22 height 22
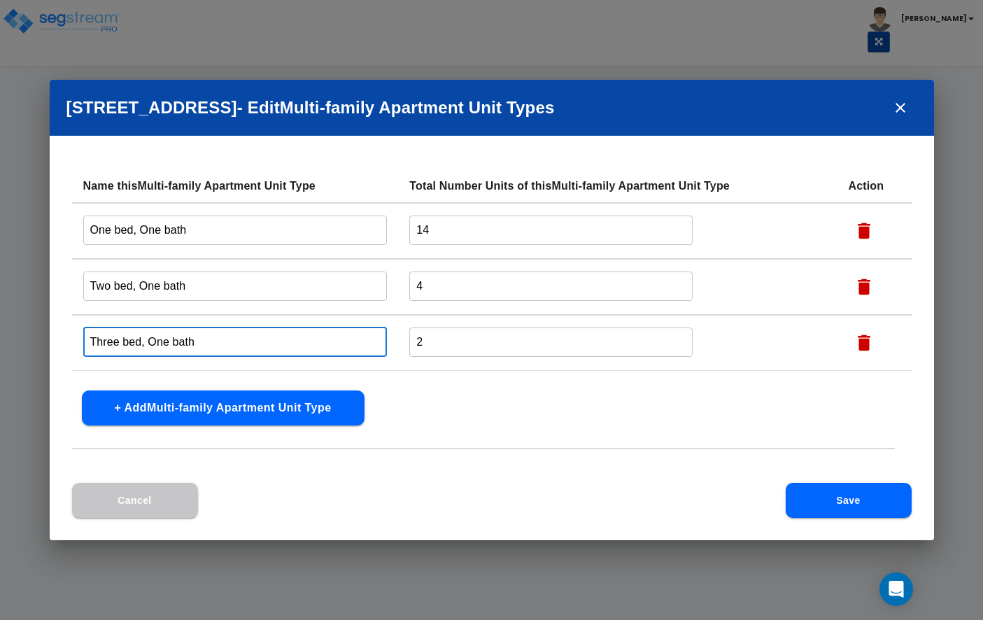
click at [140, 348] on input "Three bed, One bath" at bounding box center [235, 342] width 304 height 30
click at [187, 345] on input "Two bed, One bath" at bounding box center [235, 342] width 304 height 30
type input "Two bed, Two bath"
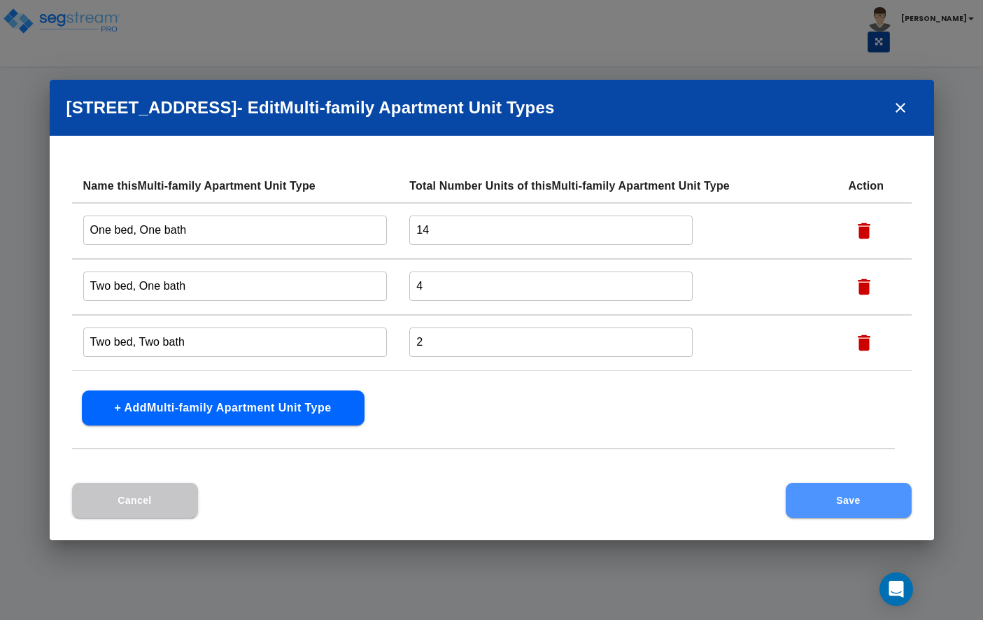
click at [844, 508] on button "Save" at bounding box center [848, 500] width 126 height 35
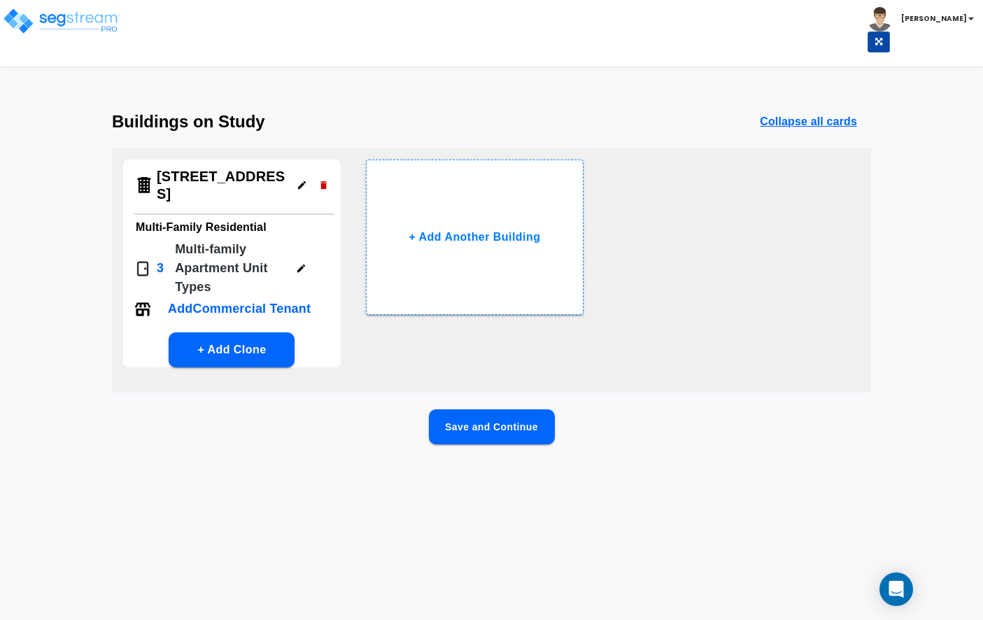
click at [492, 416] on button "Save and Continue" at bounding box center [492, 426] width 126 height 35
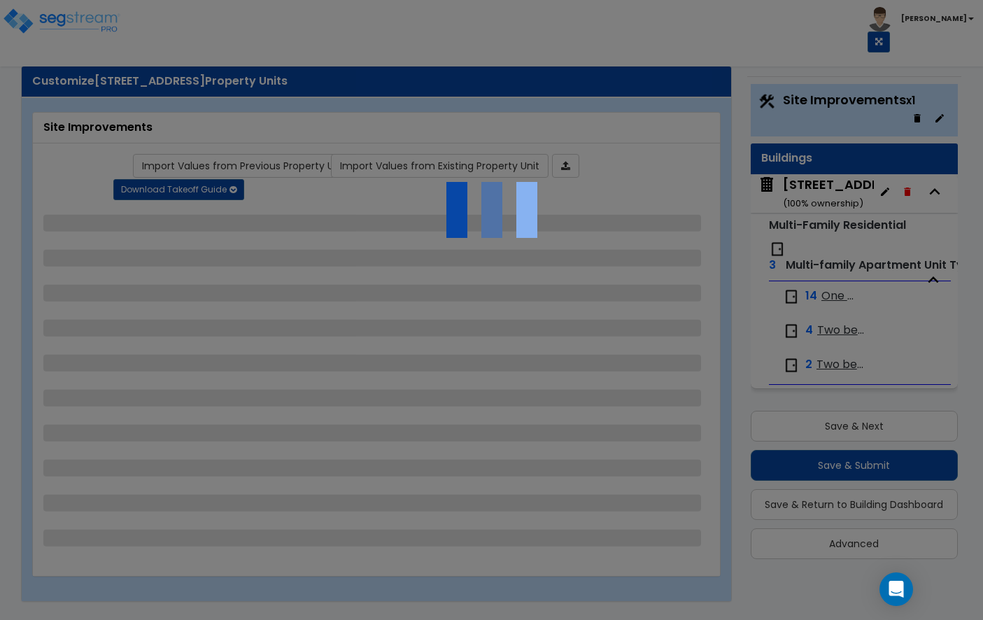
scroll to position [10, 0]
select select "2"
select select "1"
select select "2"
select select "3"
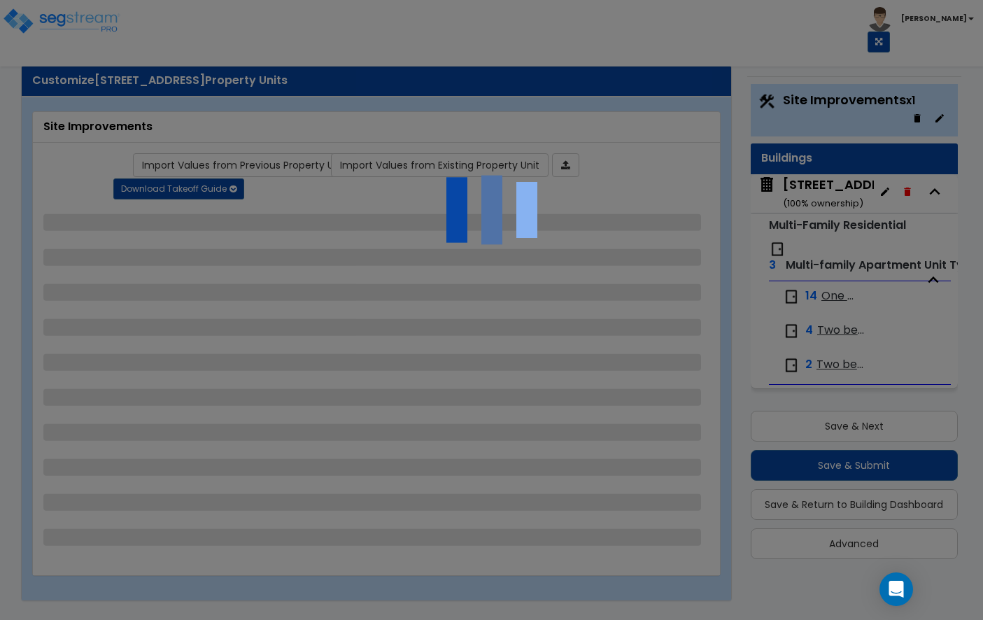
select select "2"
select select "1"
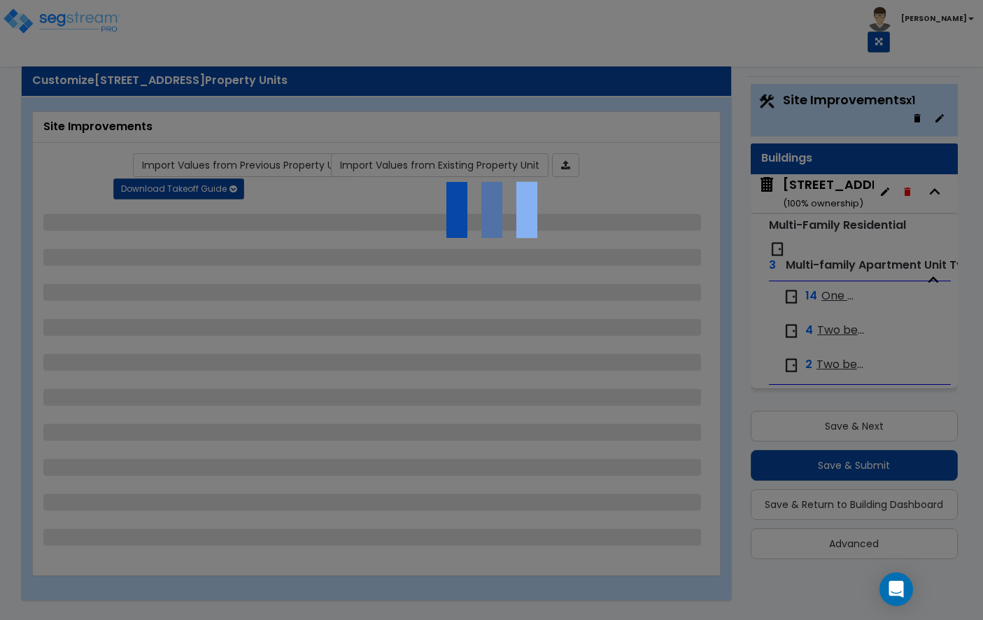
select select "1"
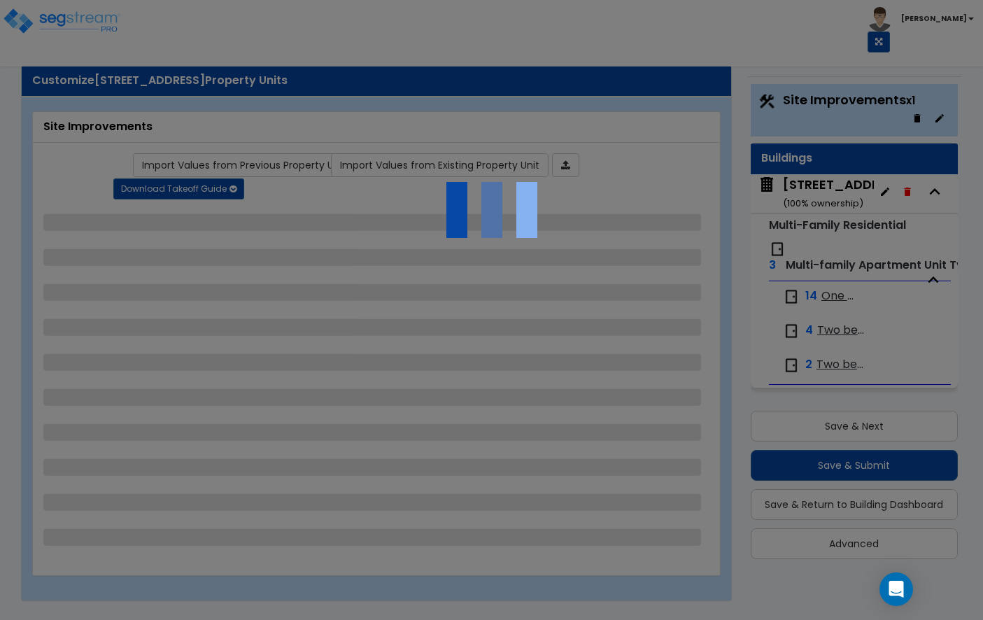
select select "2"
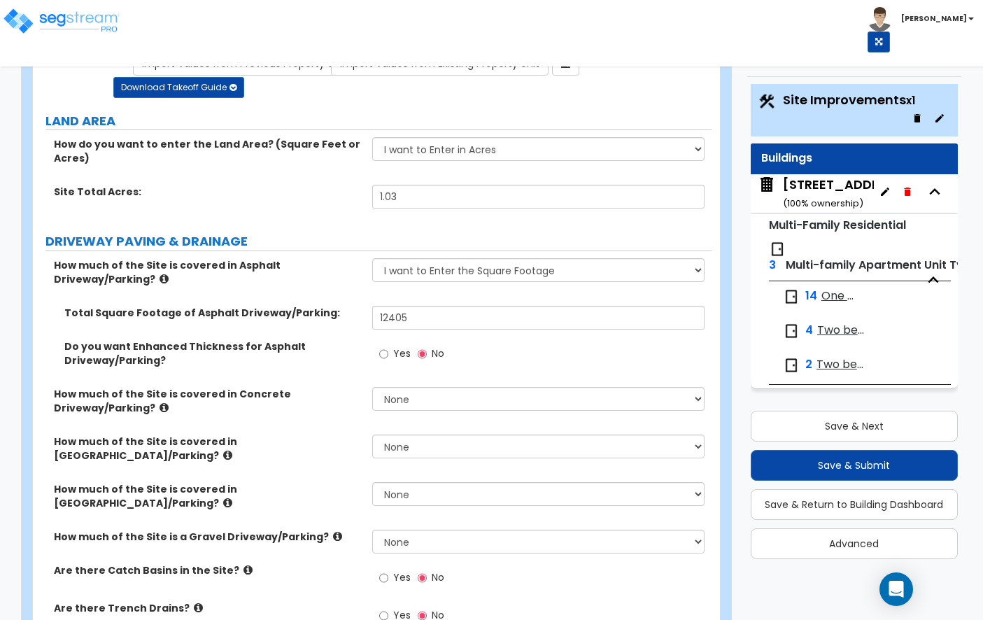
scroll to position [0, 0]
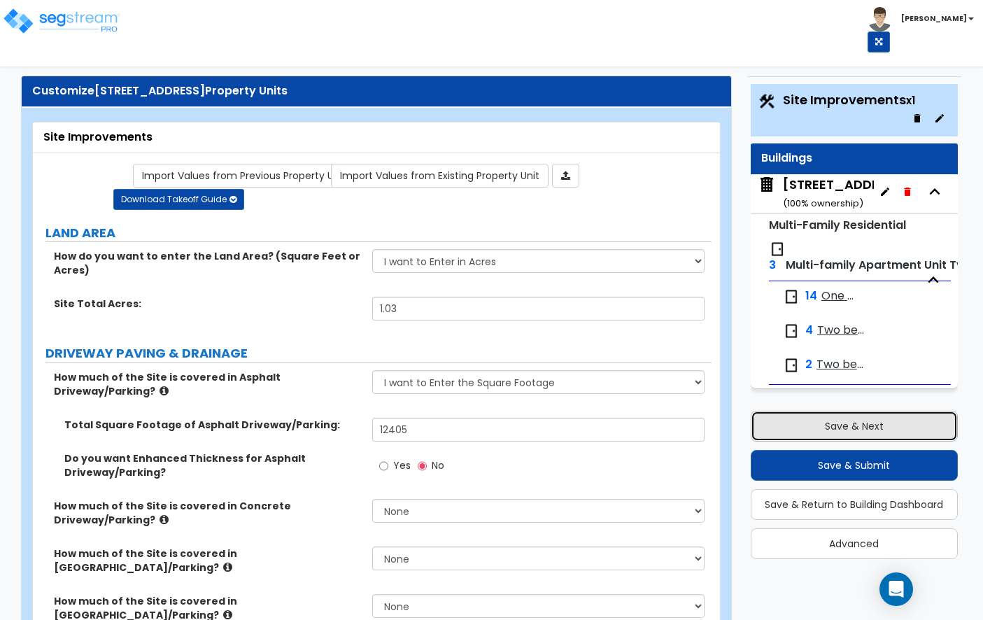
click at [815, 426] on button "Save & Next" at bounding box center [853, 426] width 207 height 31
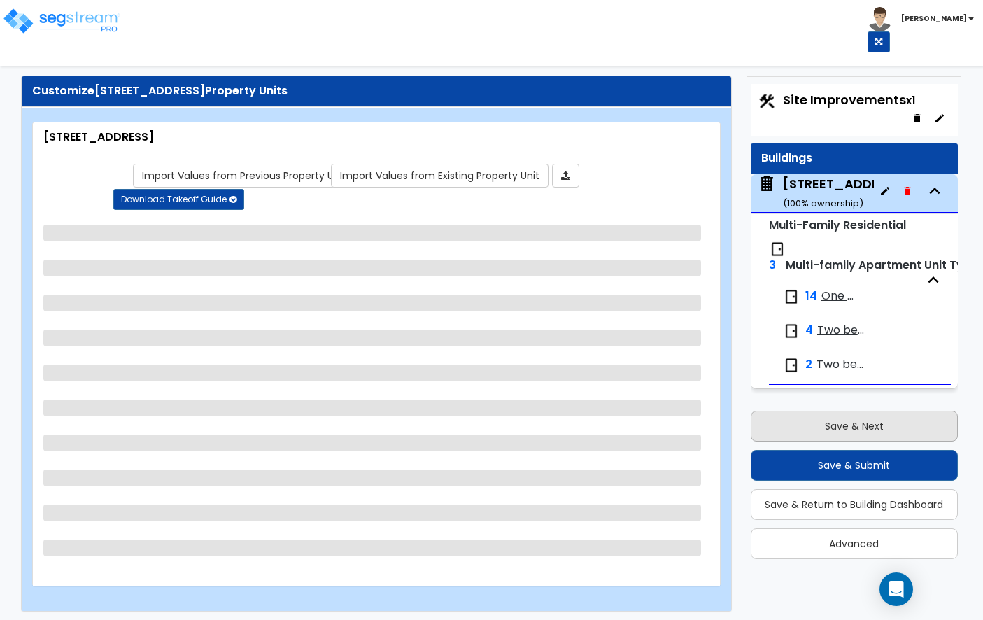
scroll to position [1, 0]
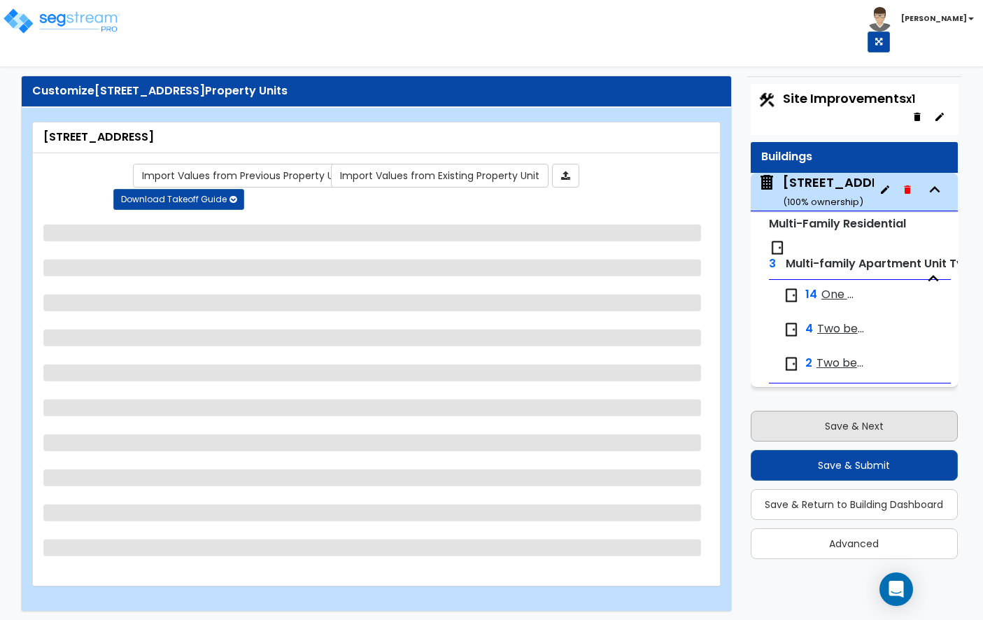
select select "2"
select select "7"
select select "1"
select select "4"
select select "1"
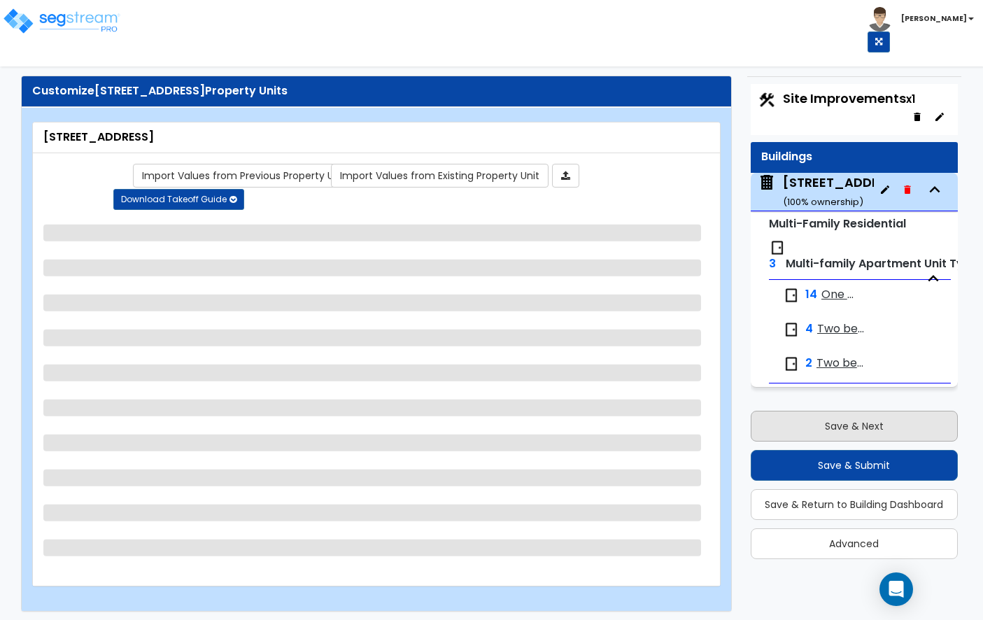
select select "2"
select select "1"
select select "3"
select select "1"
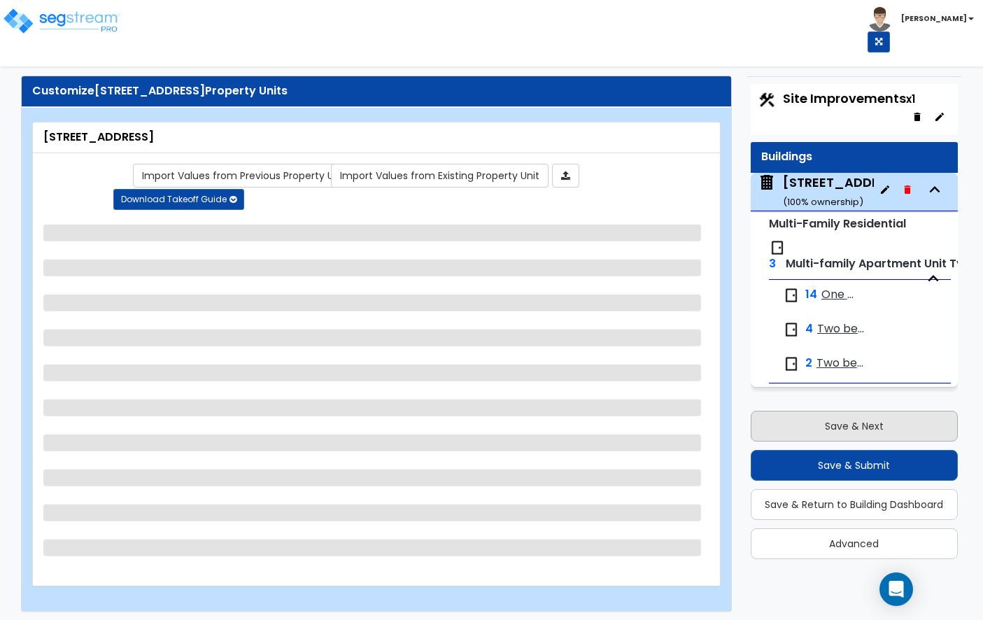
select select "2"
select select "1"
select select "2"
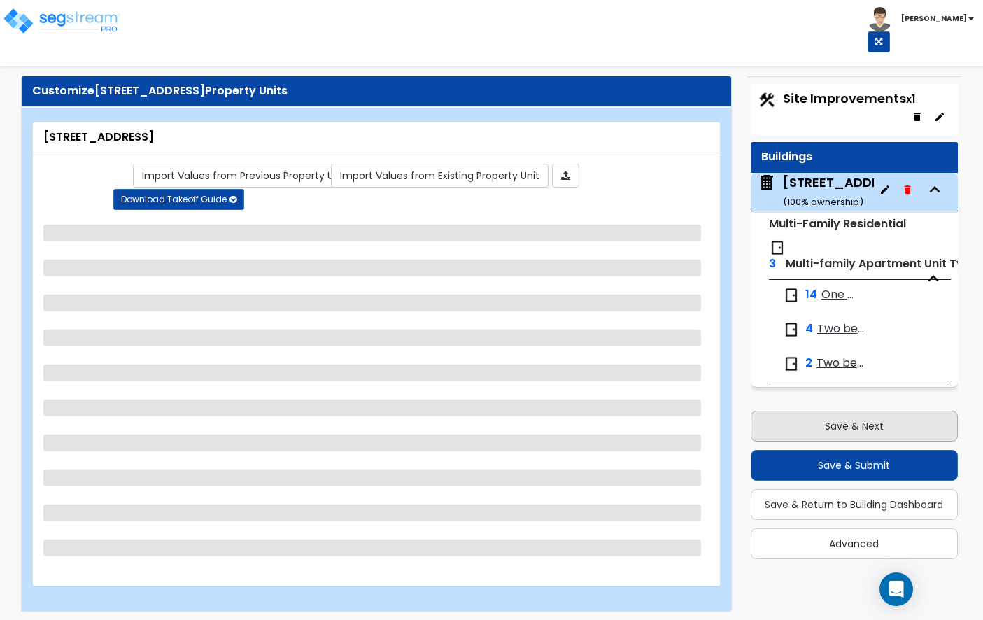
select select "1"
select select "7"
select select "1"
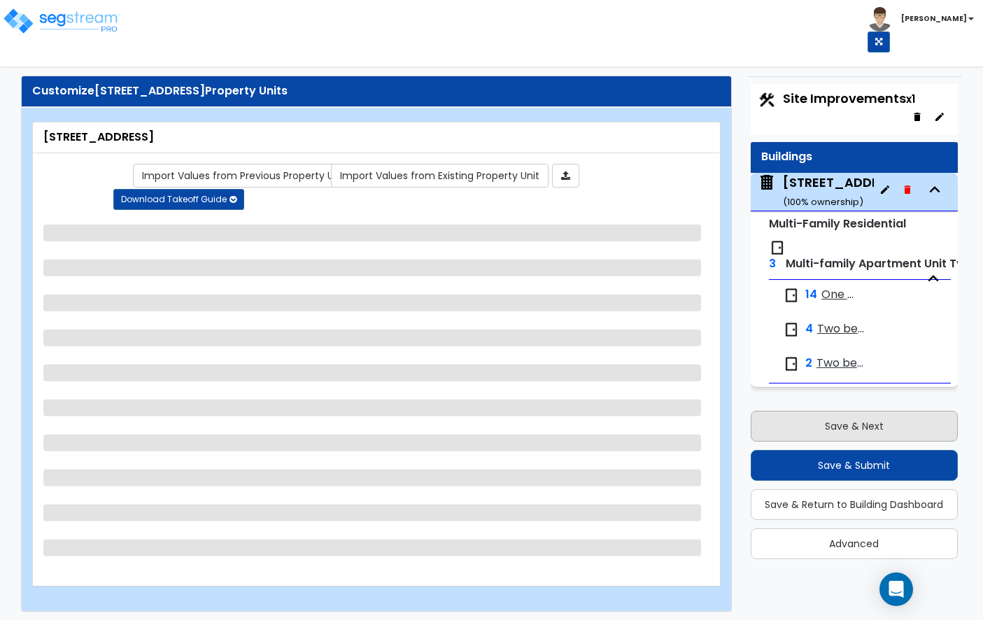
select select "4"
select select "2"
select select "4"
select select "2"
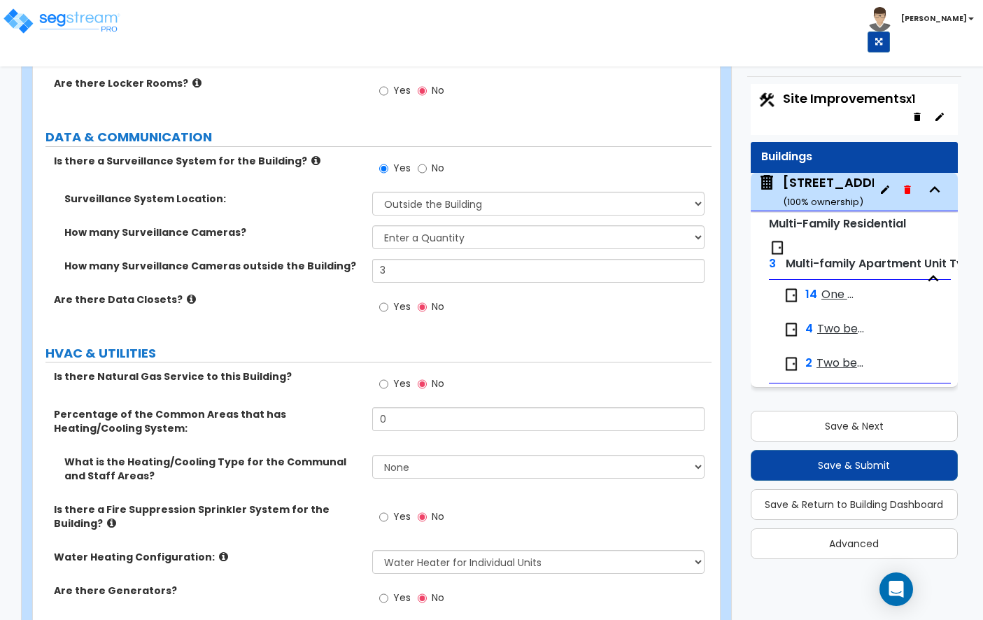
scroll to position [4553, 0]
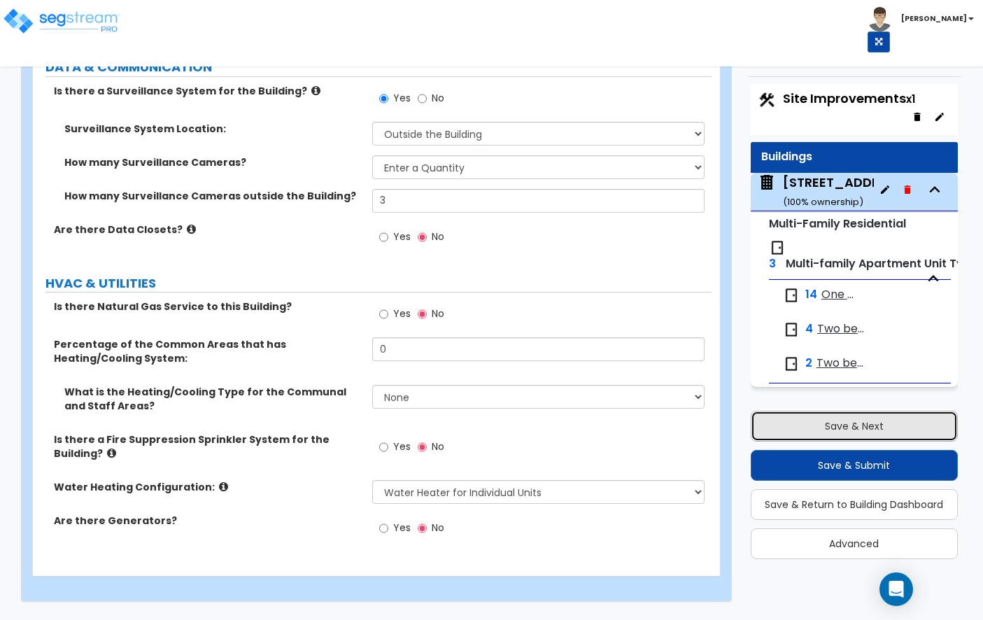
click at [804, 422] on button "Save & Next" at bounding box center [853, 426] width 207 height 31
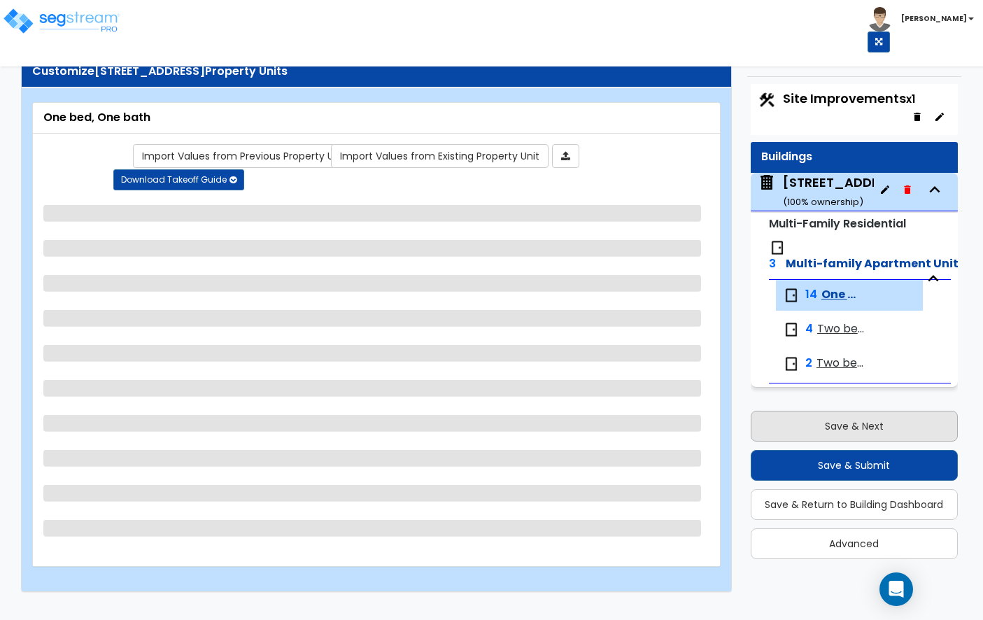
scroll to position [19, 0]
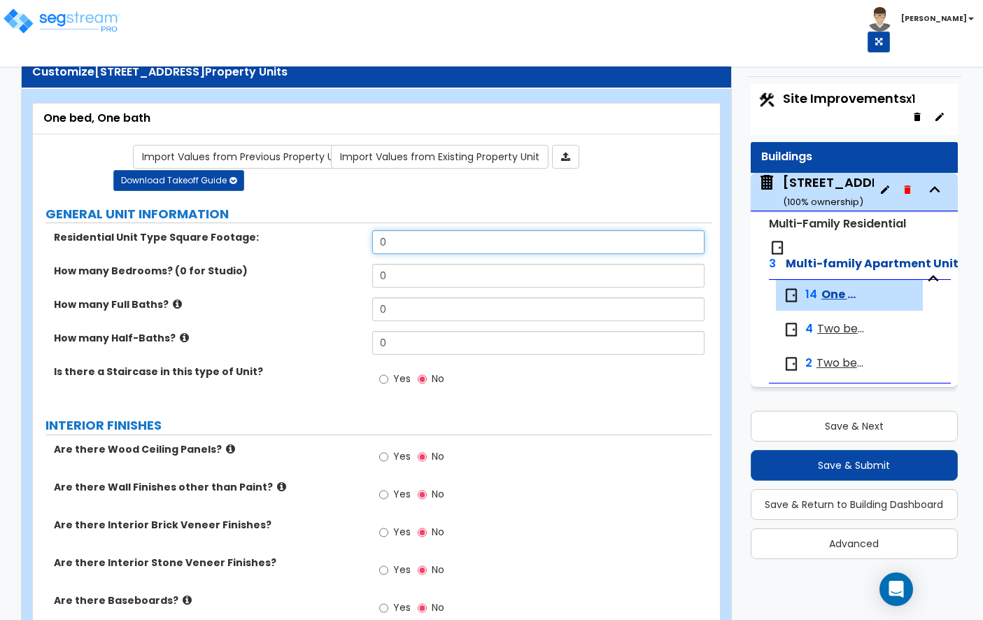
click at [402, 241] on input "0" at bounding box center [538, 242] width 332 height 24
type input "754"
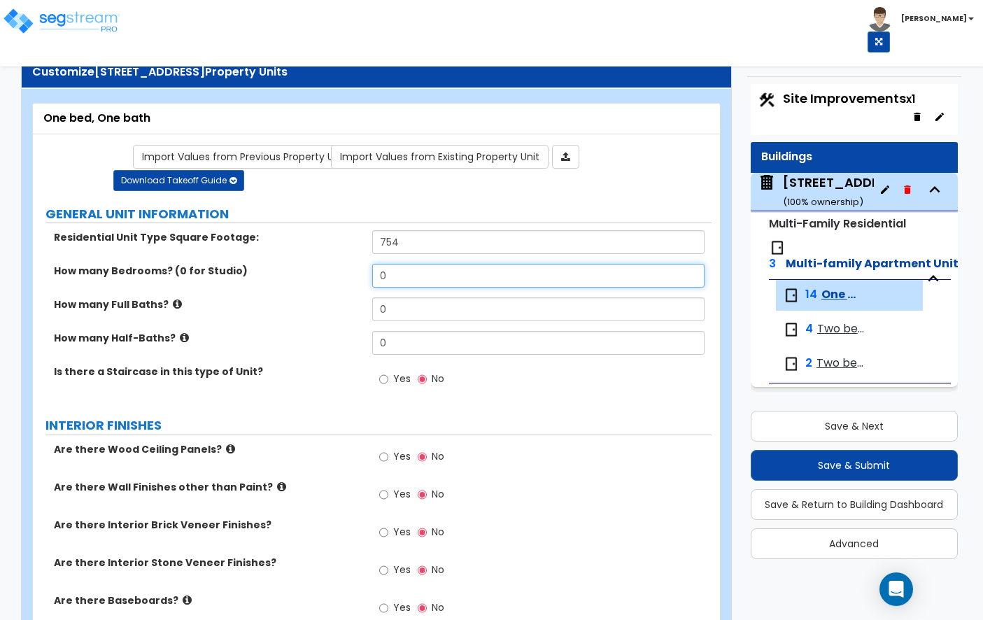
click at [444, 278] on input "0" at bounding box center [538, 276] width 332 height 24
type input "1"
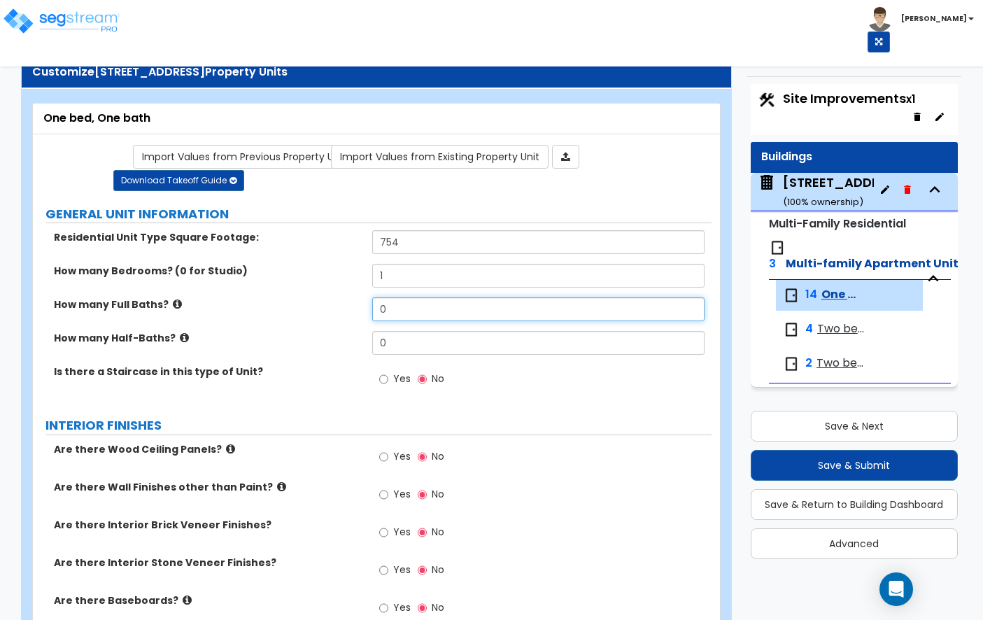
click at [403, 311] on input "0" at bounding box center [538, 309] width 332 height 24
type input "0"
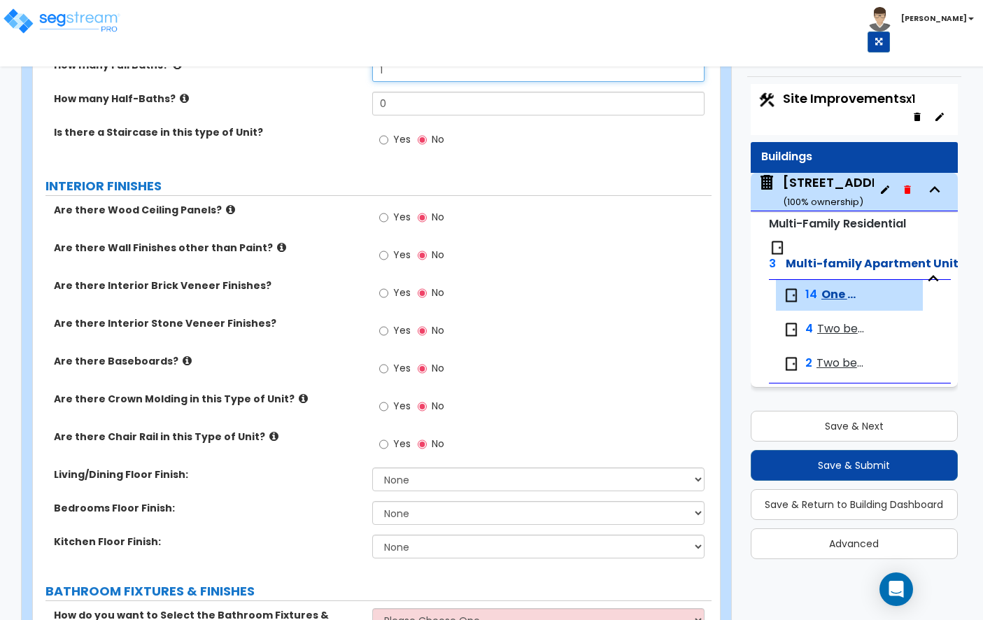
scroll to position [250, 0]
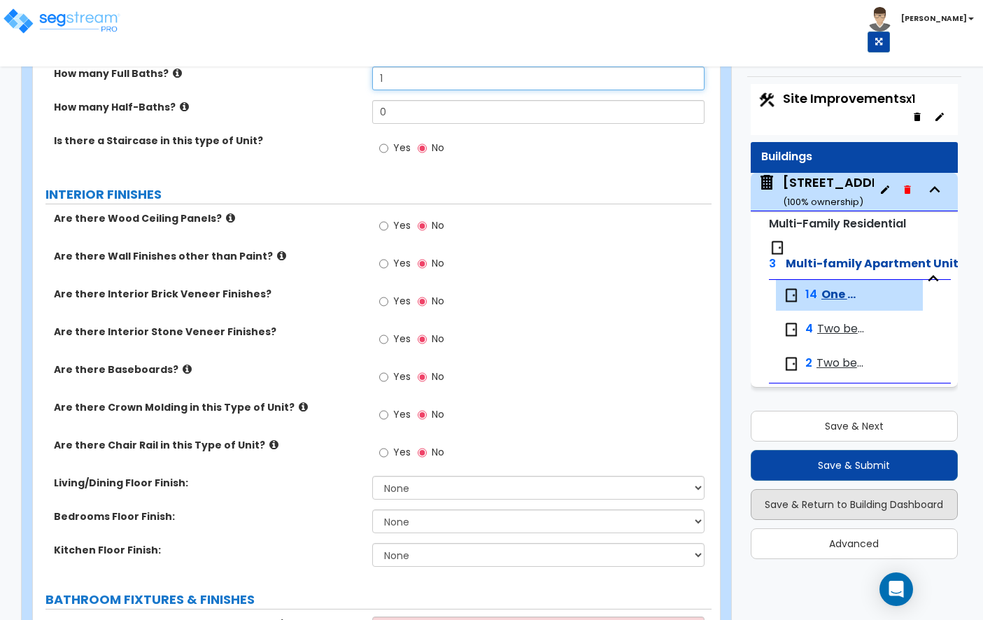
type input "1"
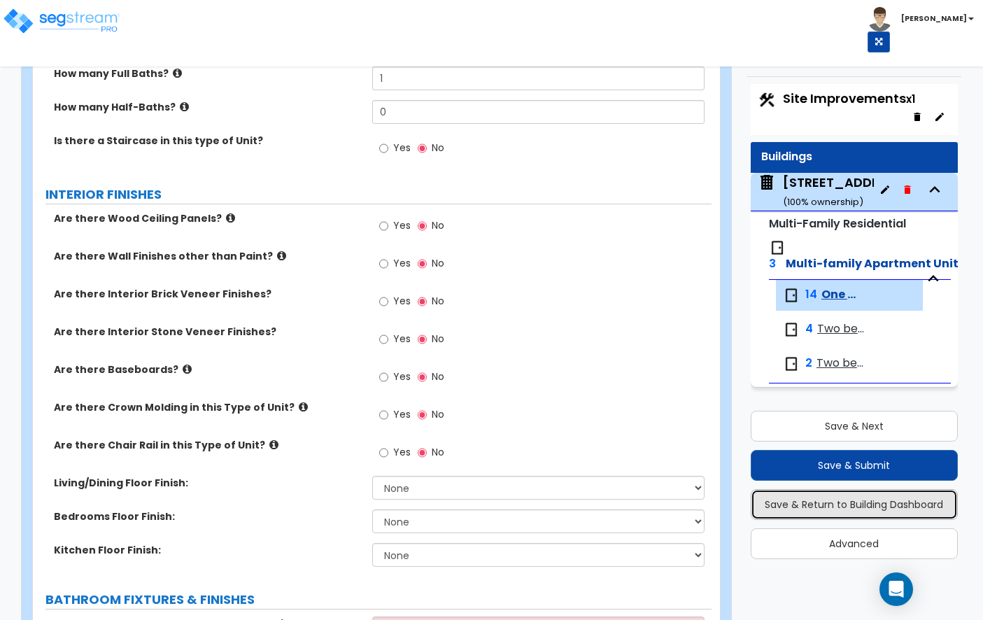
click at [866, 515] on button "Save & Return to Building Dashboard" at bounding box center [853, 504] width 207 height 31
